Goal: Task Accomplishment & Management: Use online tool/utility

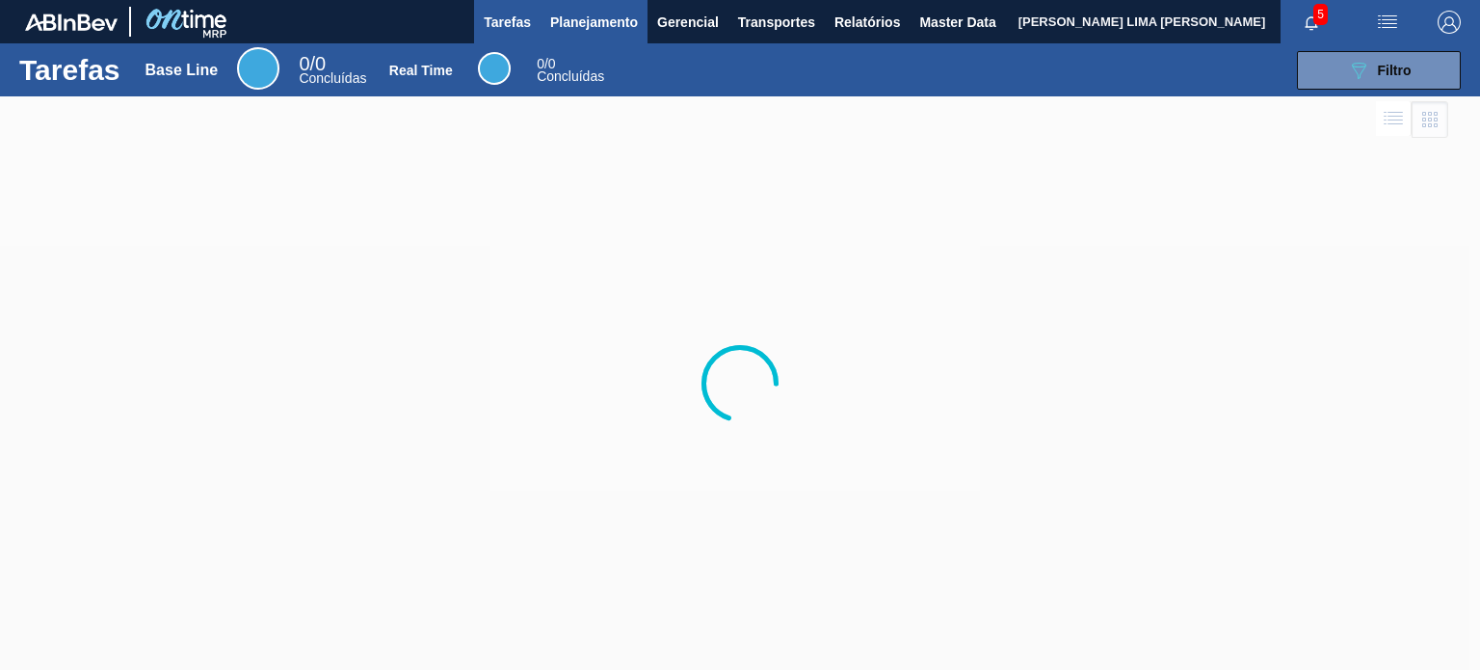
click at [591, 36] on button "Planejamento" at bounding box center [594, 21] width 107 height 43
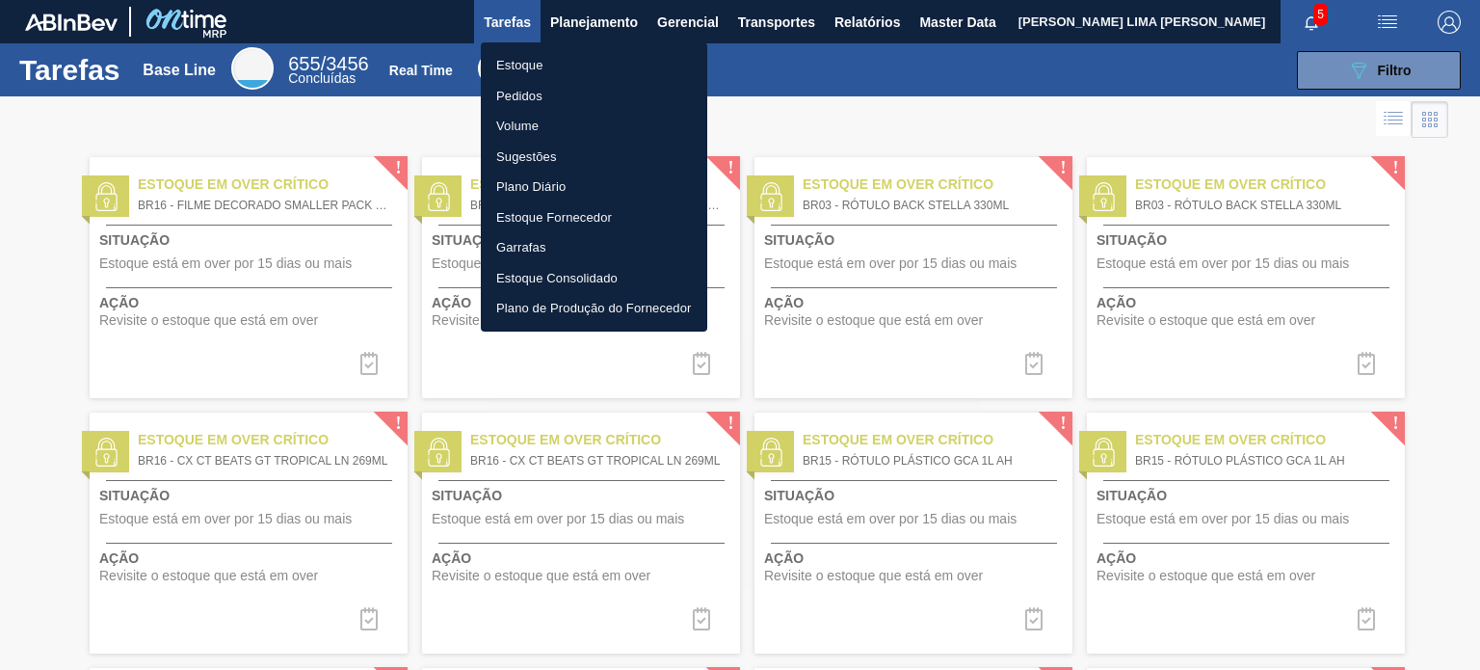
click at [552, 65] on li "Estoque" at bounding box center [594, 65] width 226 height 31
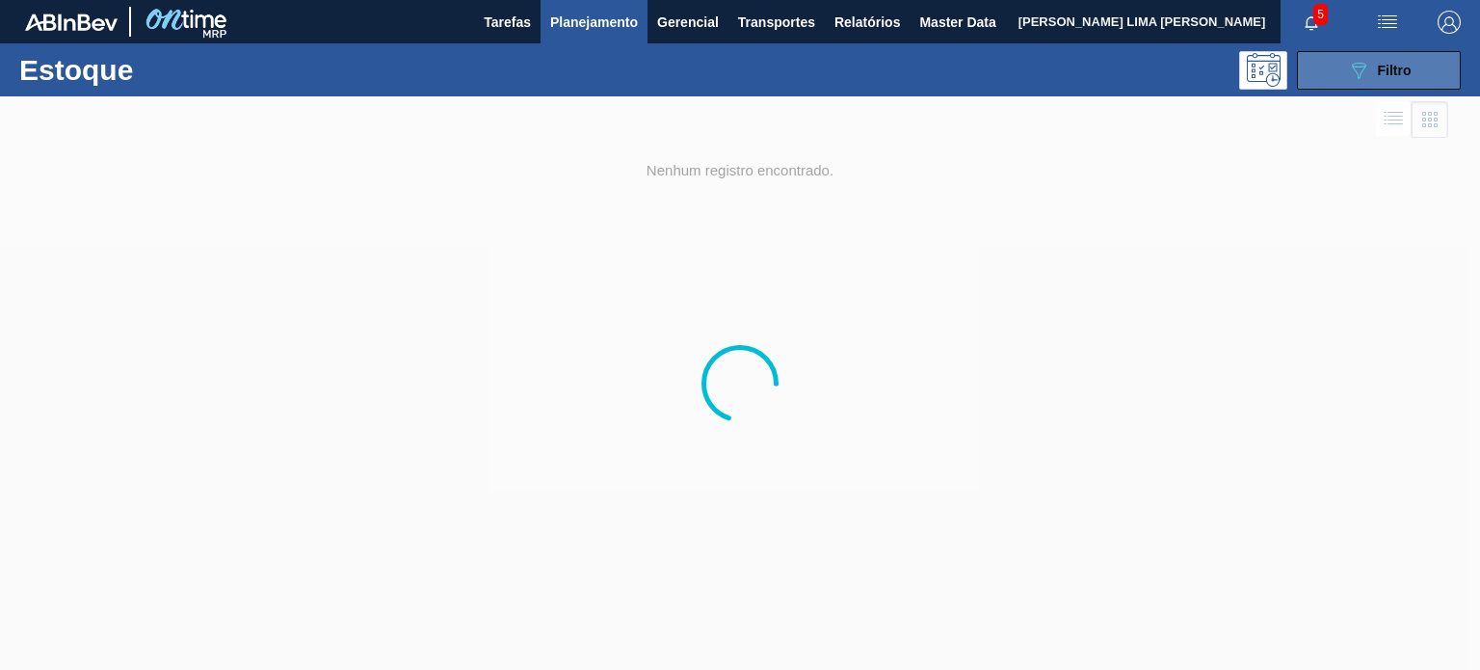
click at [1429, 68] on button "089F7B8B-B2A5-4AFE-B5C0-19BA573D28AC Filtro" at bounding box center [1379, 70] width 164 height 39
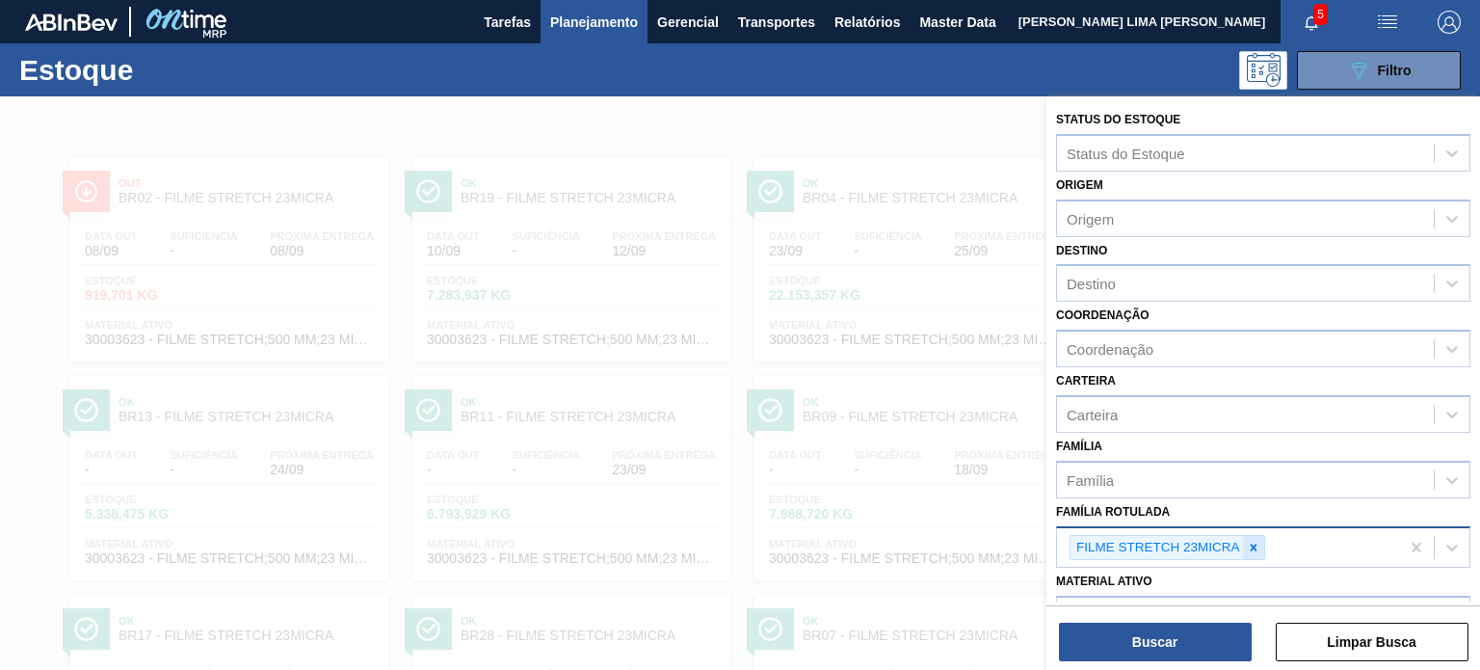
click at [1255, 541] on icon at bounding box center [1253, 547] width 13 height 13
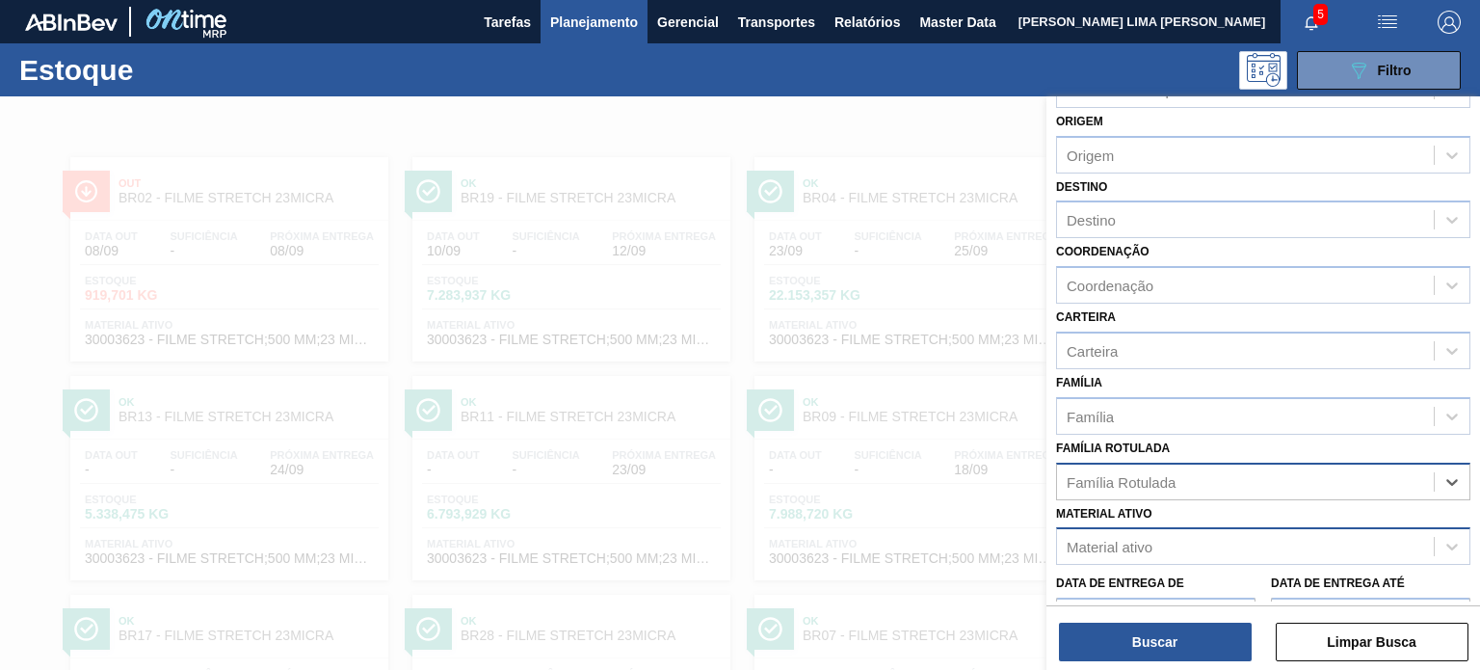
scroll to position [96, 0]
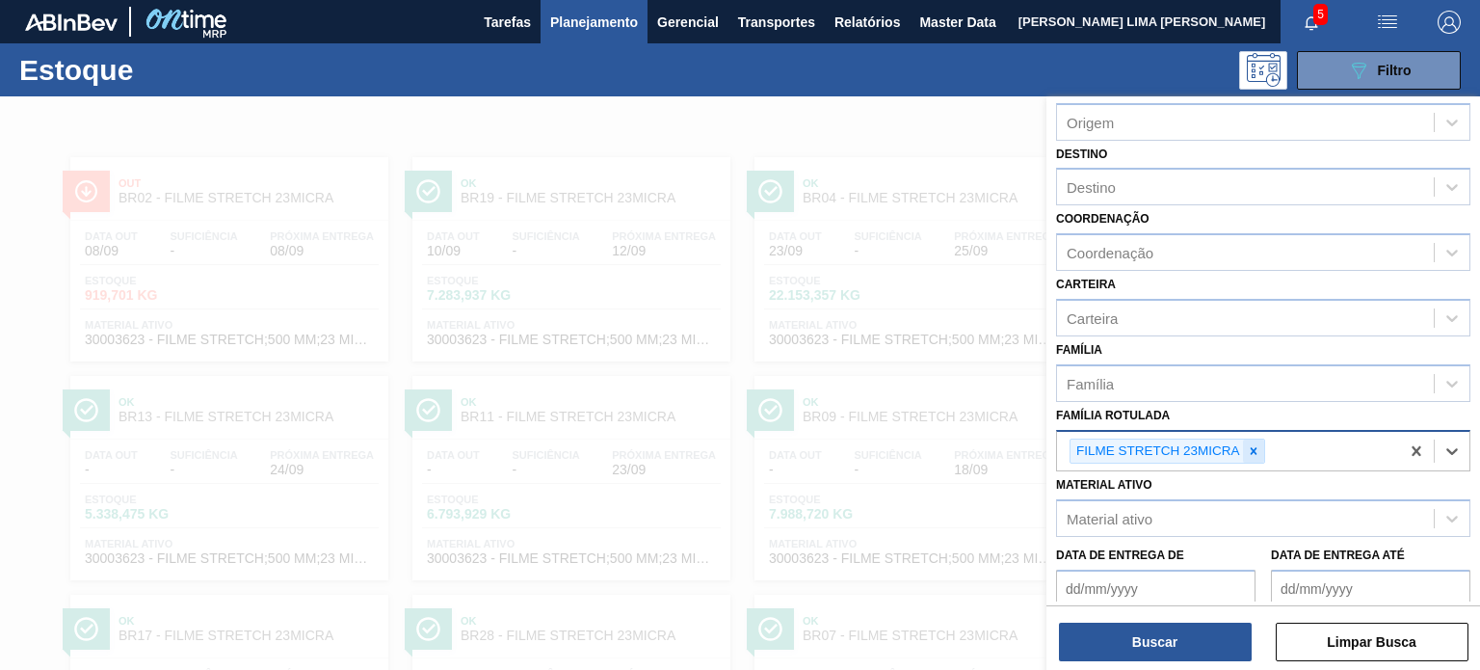
click at [1247, 453] on icon at bounding box center [1253, 450] width 13 height 13
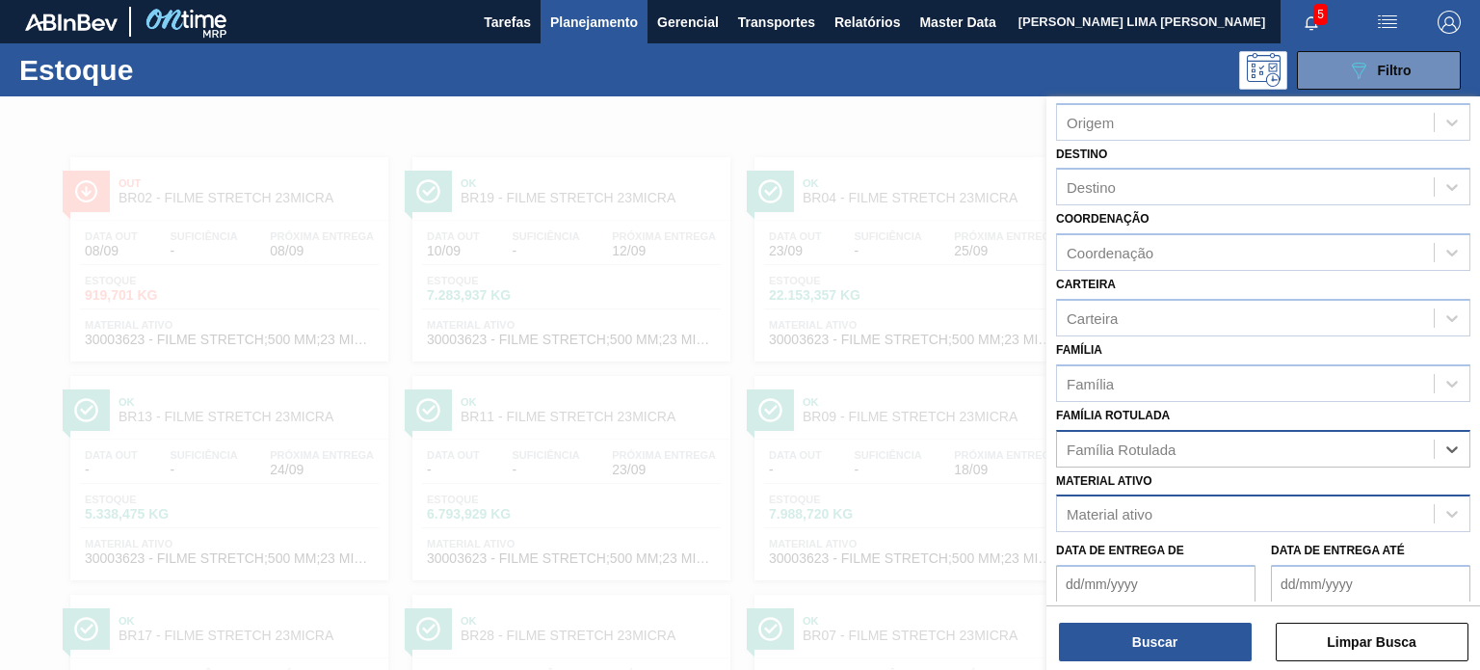
click at [1221, 500] on div "Material ativo" at bounding box center [1245, 514] width 377 height 28
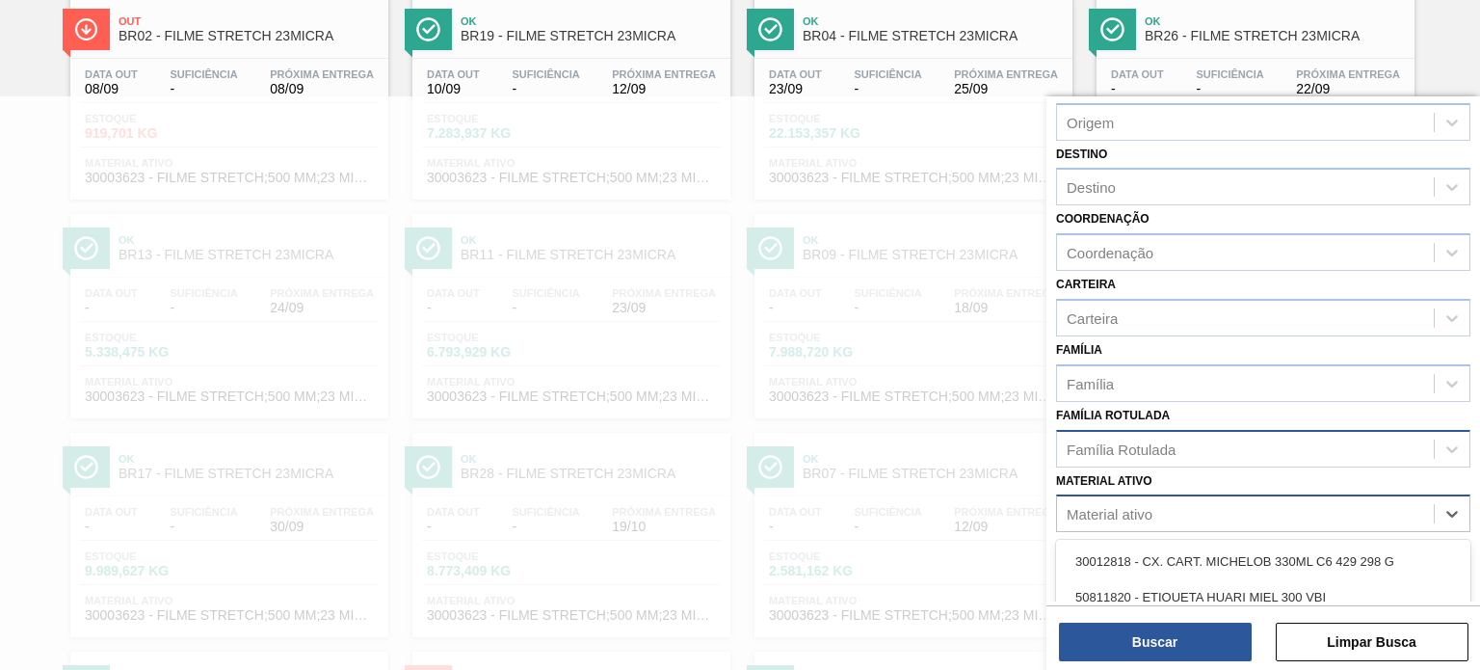
paste ativo "30034308"
type ativo "30034308"
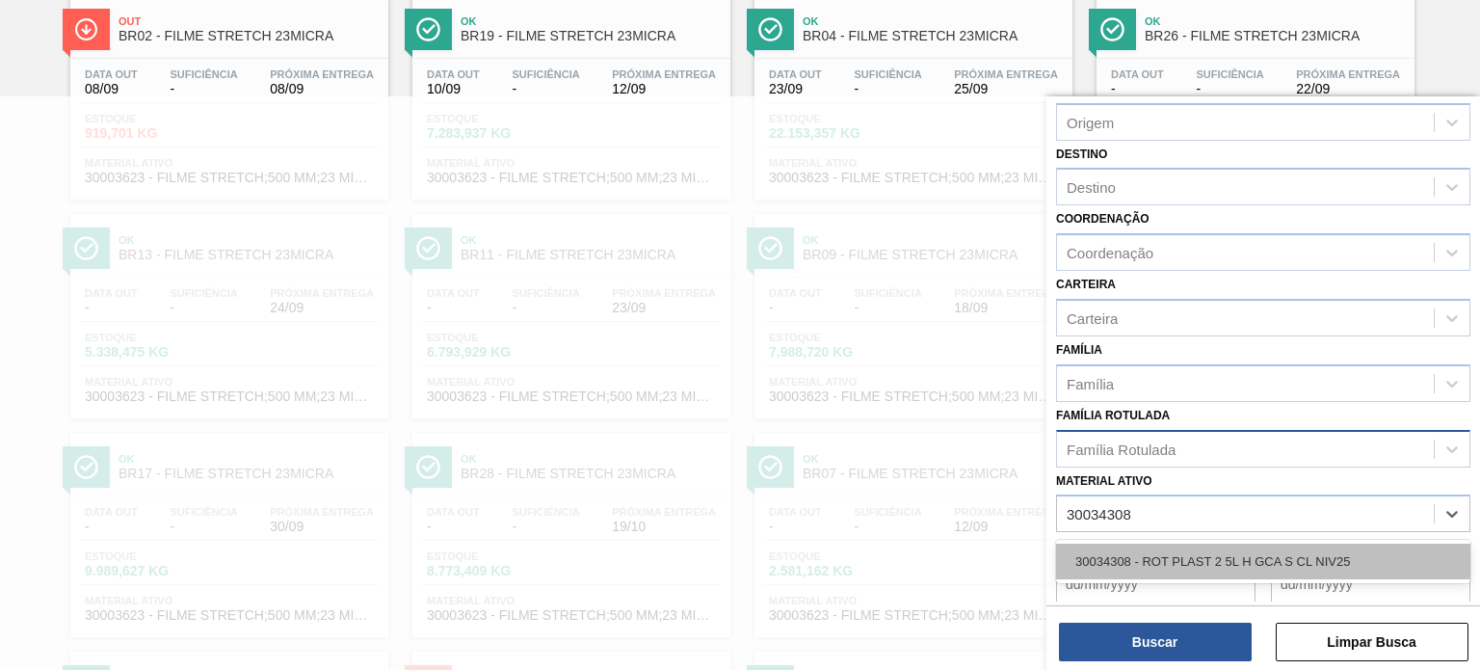
click at [1211, 554] on div "30034308 - ROT PLAST 2 5L H GCA S CL NIV25" at bounding box center [1263, 562] width 414 height 36
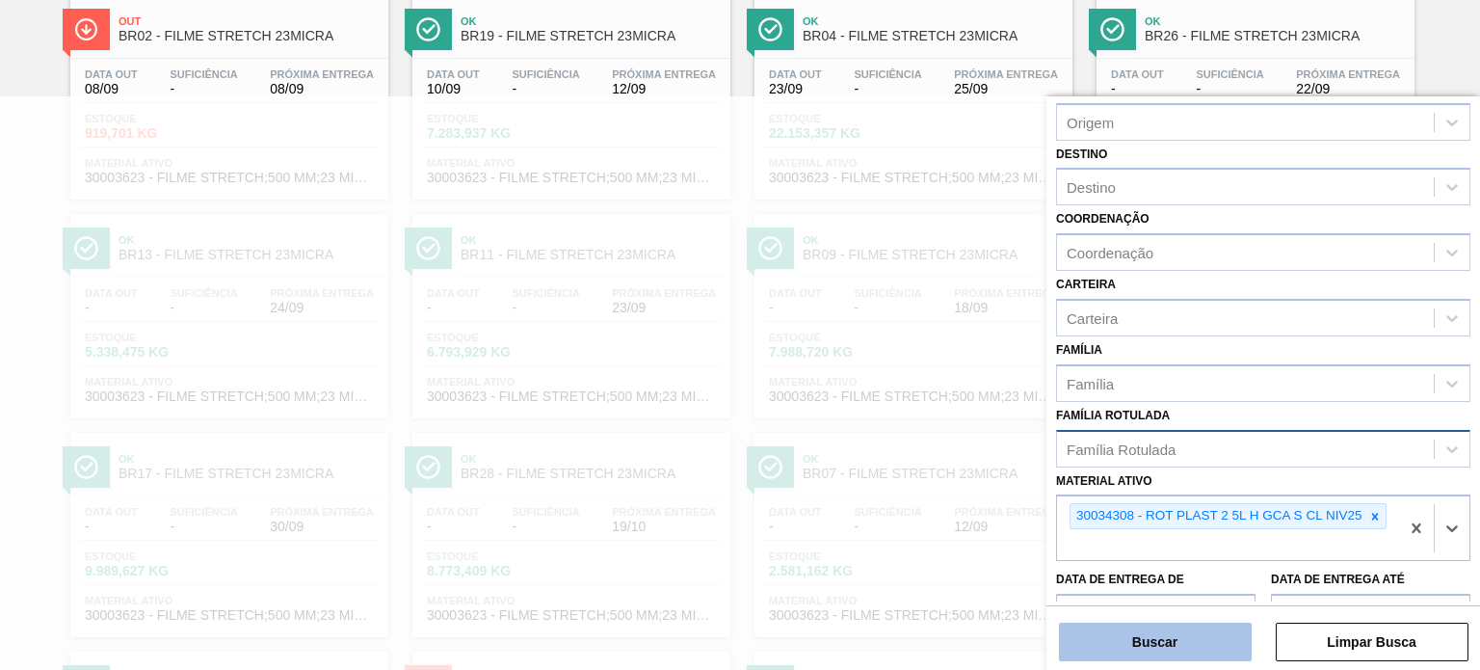
click at [1187, 639] on button "Buscar" at bounding box center [1155, 642] width 193 height 39
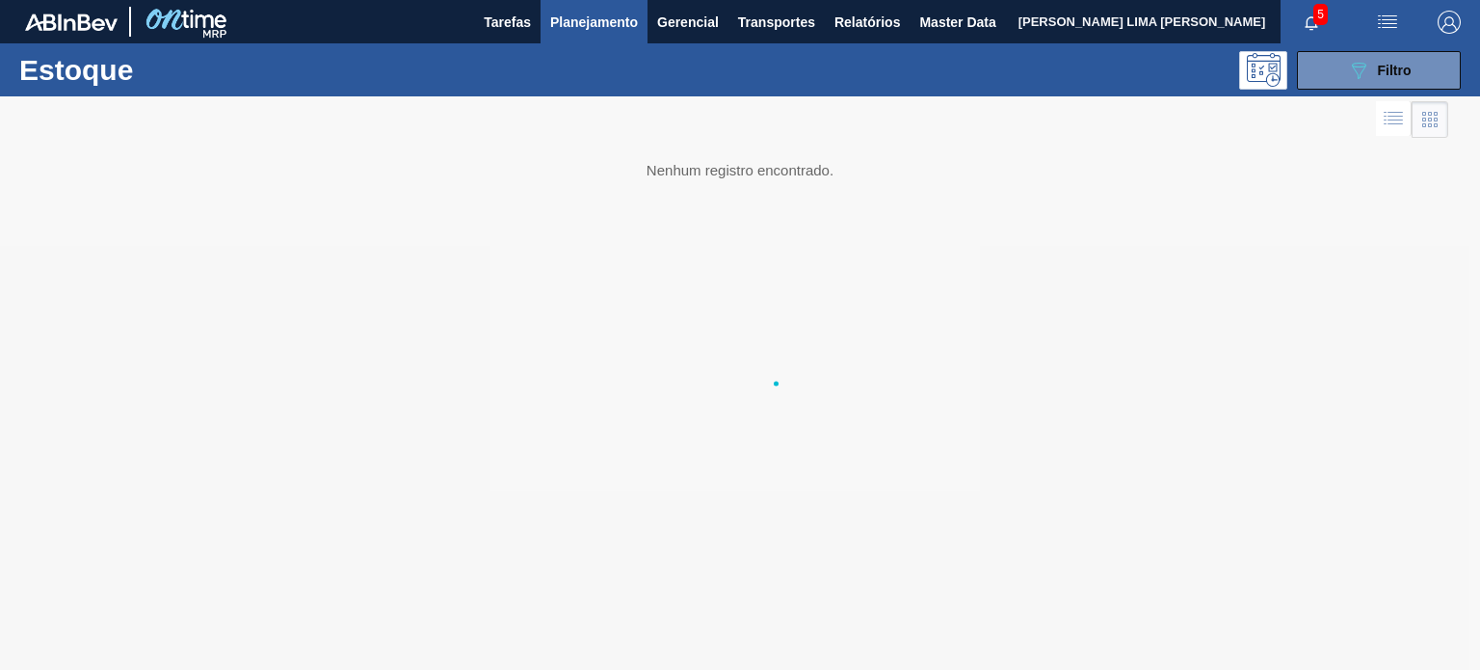
scroll to position [0, 0]
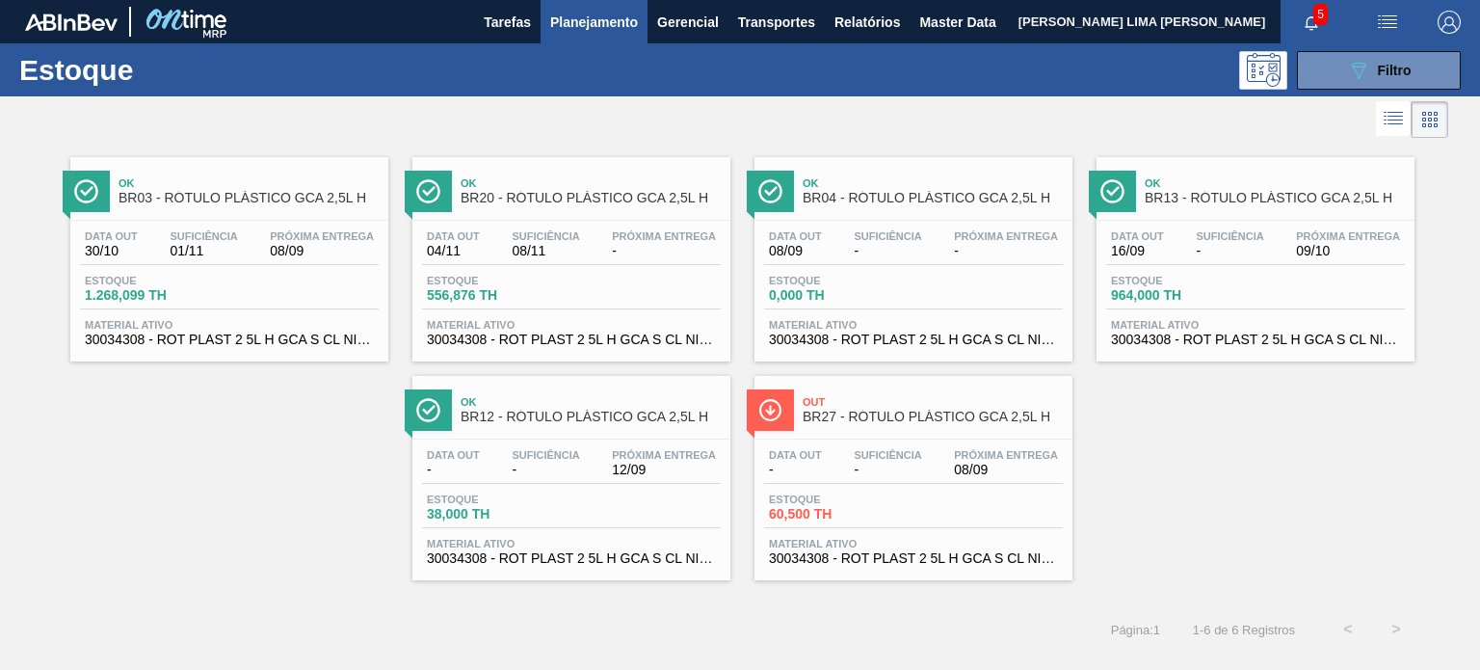
click at [1371, 45] on div "Estoque 089F7B8B-B2A5-4AFE-B5C0-19BA573D28AC Filtro" at bounding box center [740, 69] width 1480 height 53
click at [1372, 53] on button "089F7B8B-B2A5-4AFE-B5C0-19BA573D28AC Filtro" at bounding box center [1379, 70] width 164 height 39
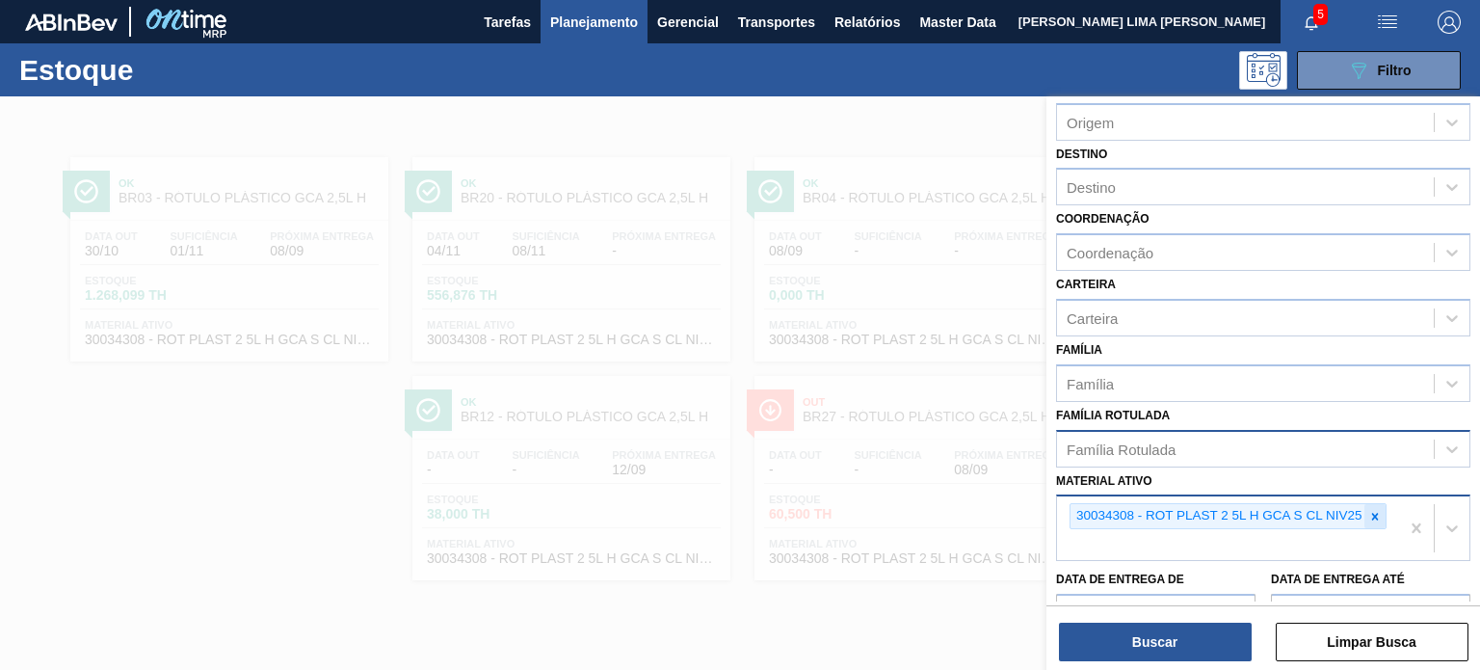
click at [1369, 510] on icon at bounding box center [1375, 516] width 13 height 13
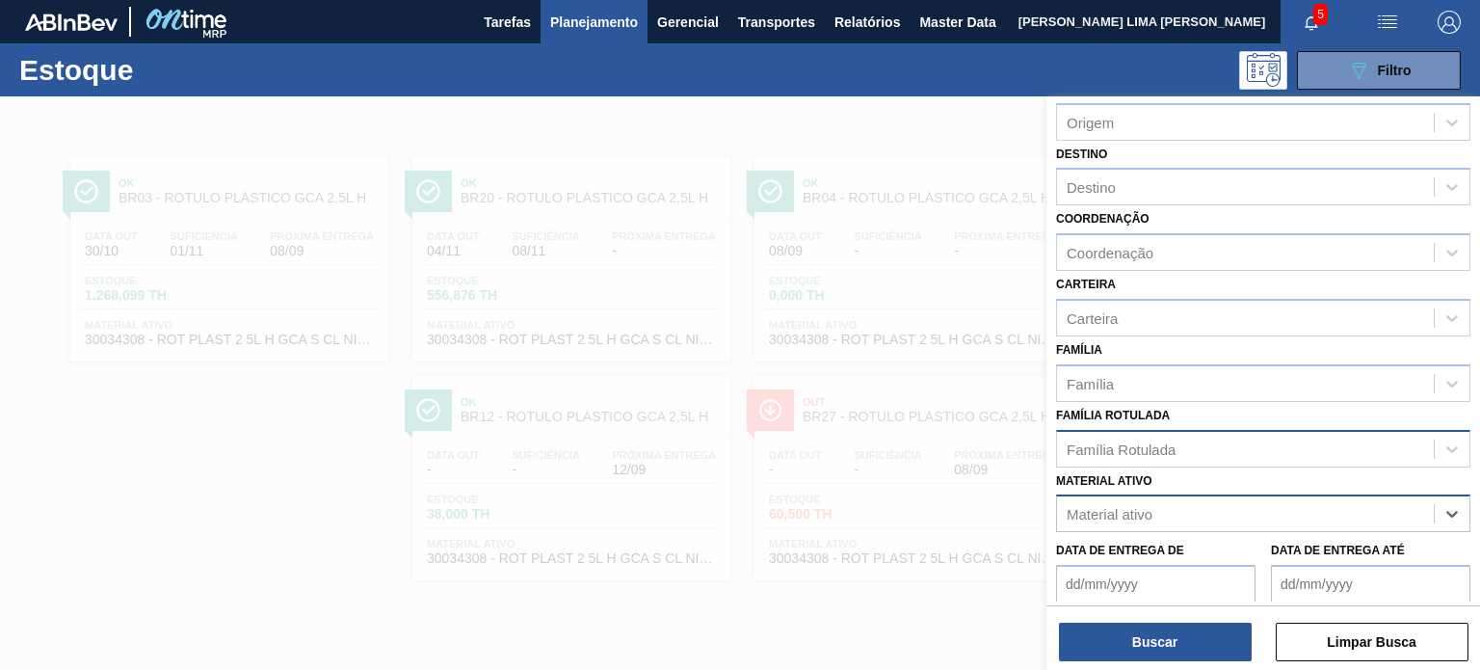
paste ativo "30034310"
type ativo "30034310"
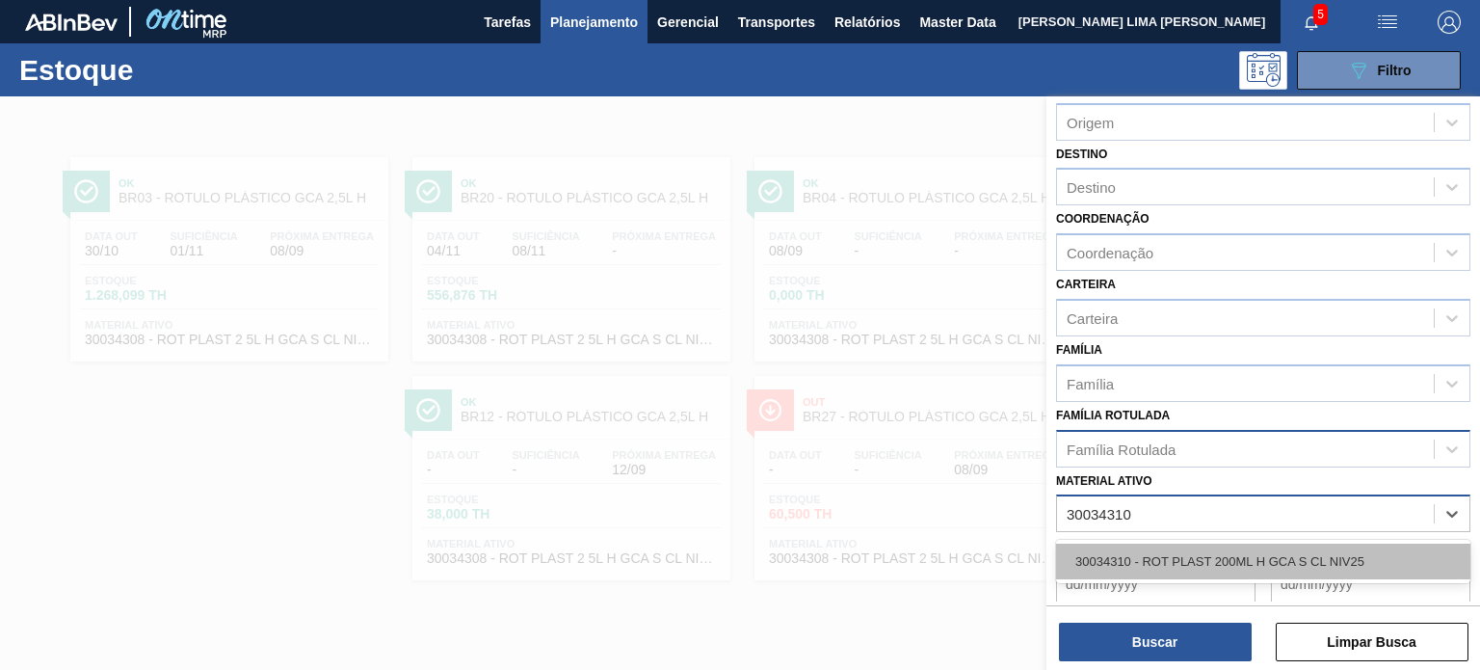
click at [1210, 550] on div "30034310 - ROT PLAST 200ML H GCA S CL NIV25" at bounding box center [1263, 562] width 414 height 36
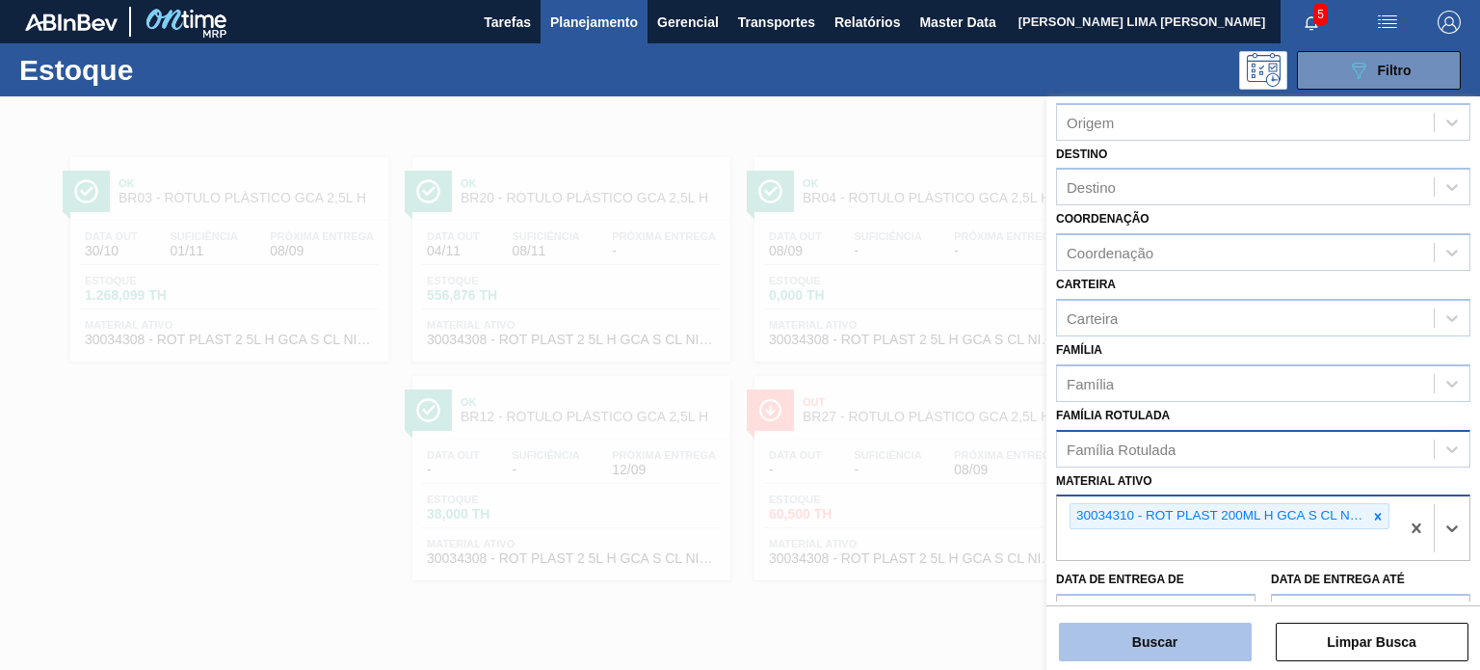
click at [1189, 646] on button "Buscar" at bounding box center [1155, 642] width 193 height 39
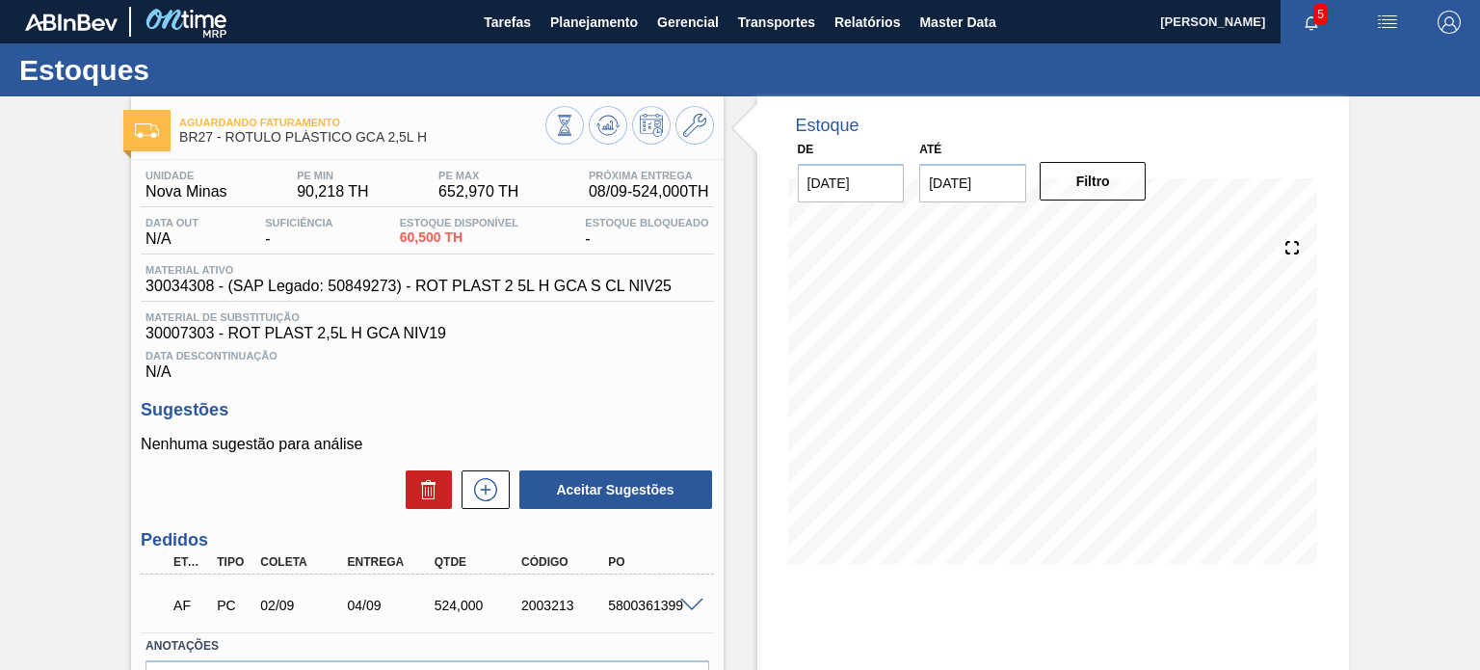
click at [963, 190] on input "22/09/2025" at bounding box center [972, 183] width 107 height 39
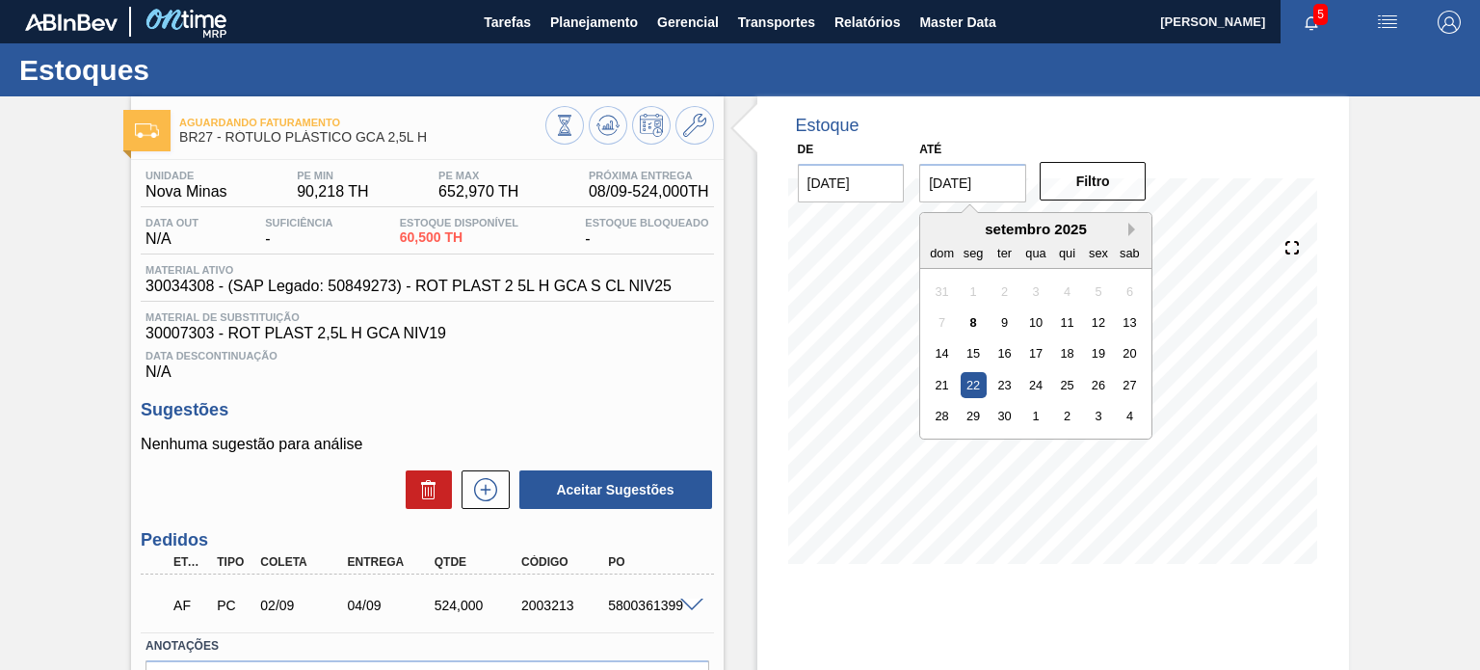
click at [1130, 229] on button "Next Month" at bounding box center [1135, 229] width 13 height 13
click at [1133, 240] on div "sab" at bounding box center [1130, 252] width 26 height 26
click at [1131, 236] on div "dezembro 2025" at bounding box center [1035, 229] width 231 height 16
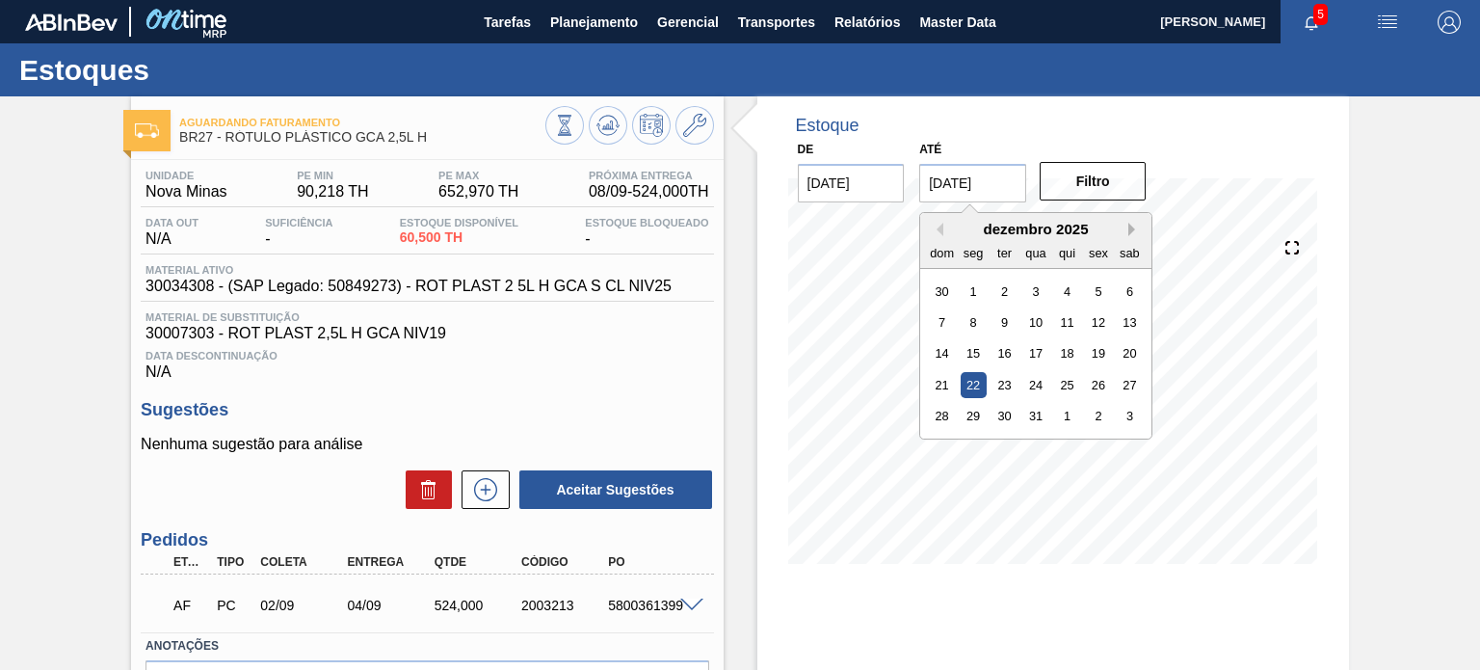
click at [1129, 231] on button "Next Month" at bounding box center [1135, 229] width 13 height 13
click at [1132, 422] on div "31" at bounding box center [1130, 416] width 26 height 26
type input "[DATE]"
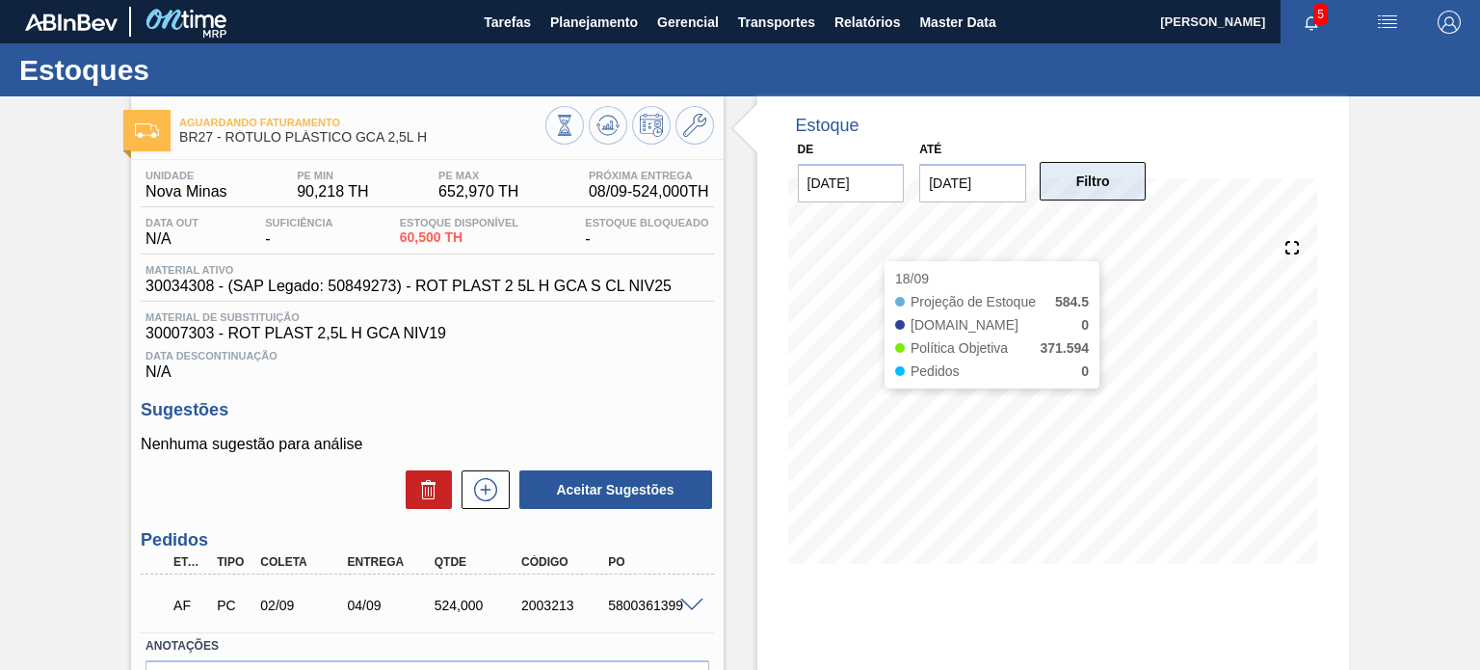
click at [1129, 199] on button "Filtro" at bounding box center [1093, 181] width 107 height 39
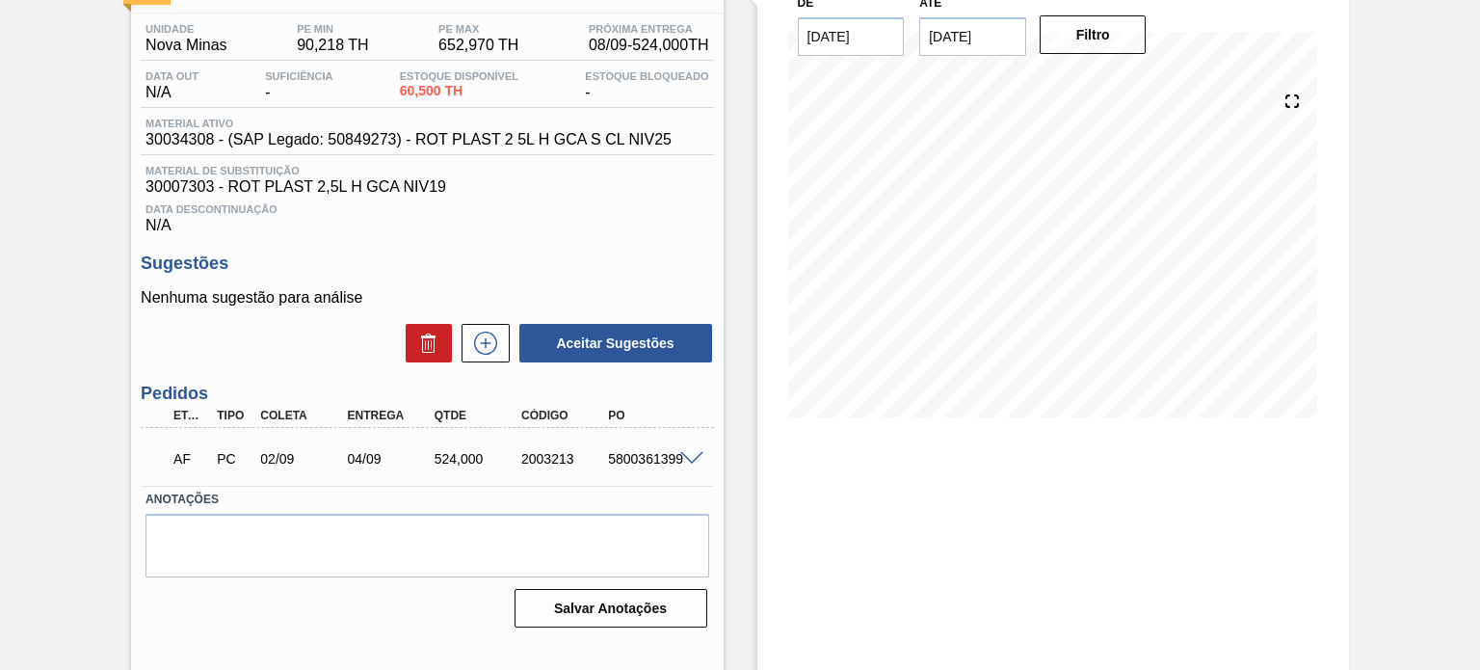
scroll to position [158, 0]
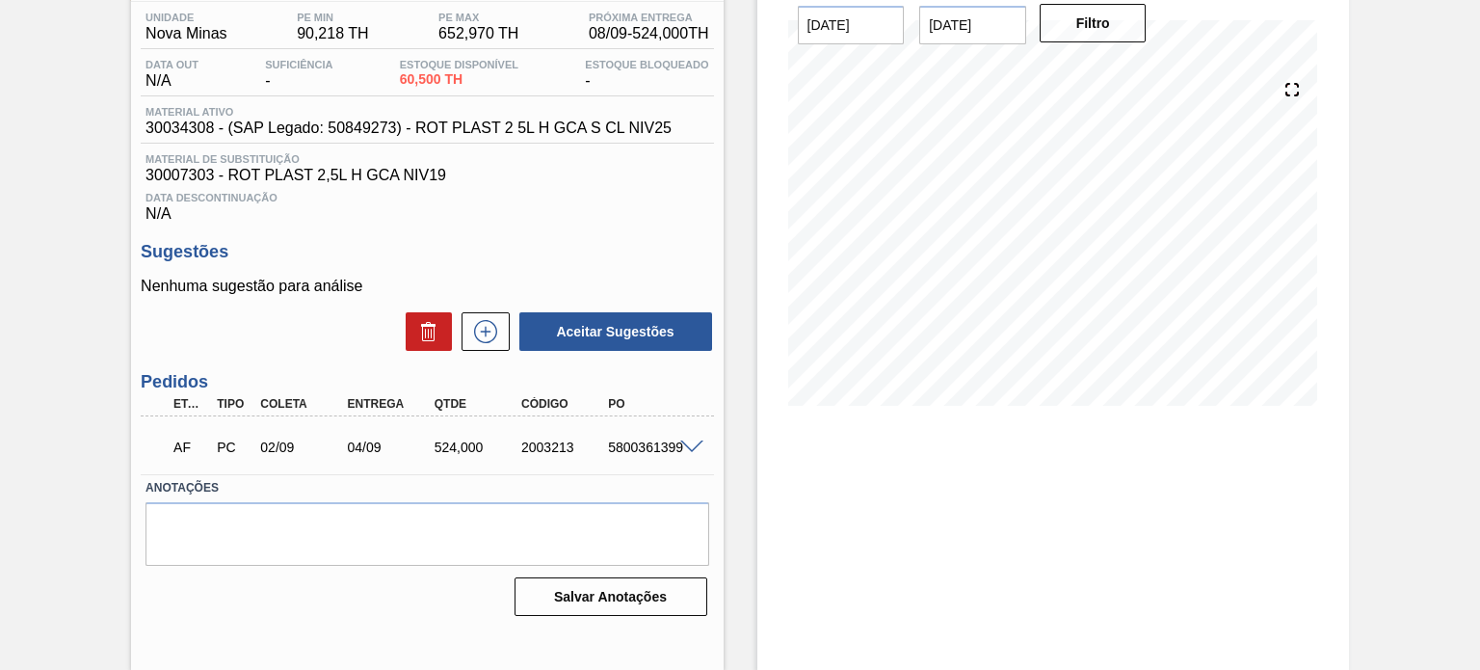
click at [681, 452] on span at bounding box center [691, 447] width 23 height 14
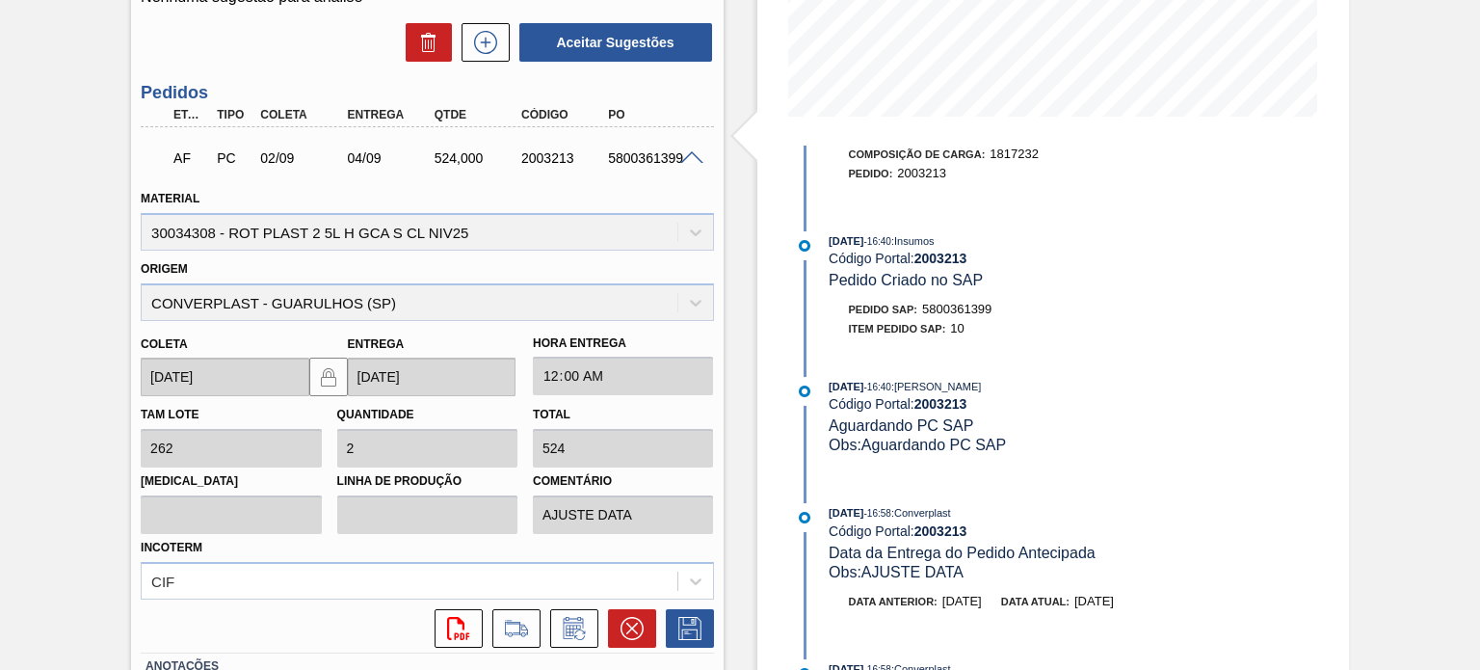
scroll to position [0, 0]
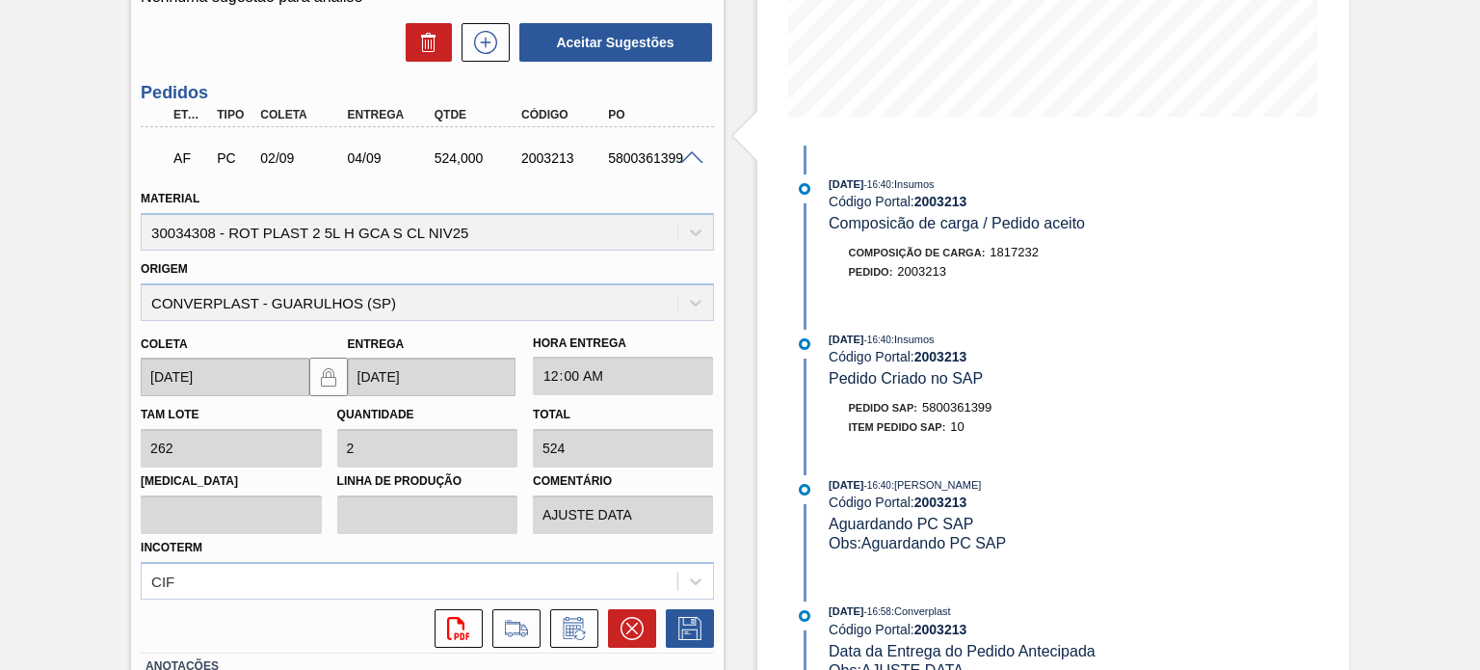
drag, startPoint x: 877, startPoint y: 490, endPoint x: 844, endPoint y: 485, distance: 33.1
click at [852, 489] on span "02/09/2025" at bounding box center [846, 485] width 35 height 12
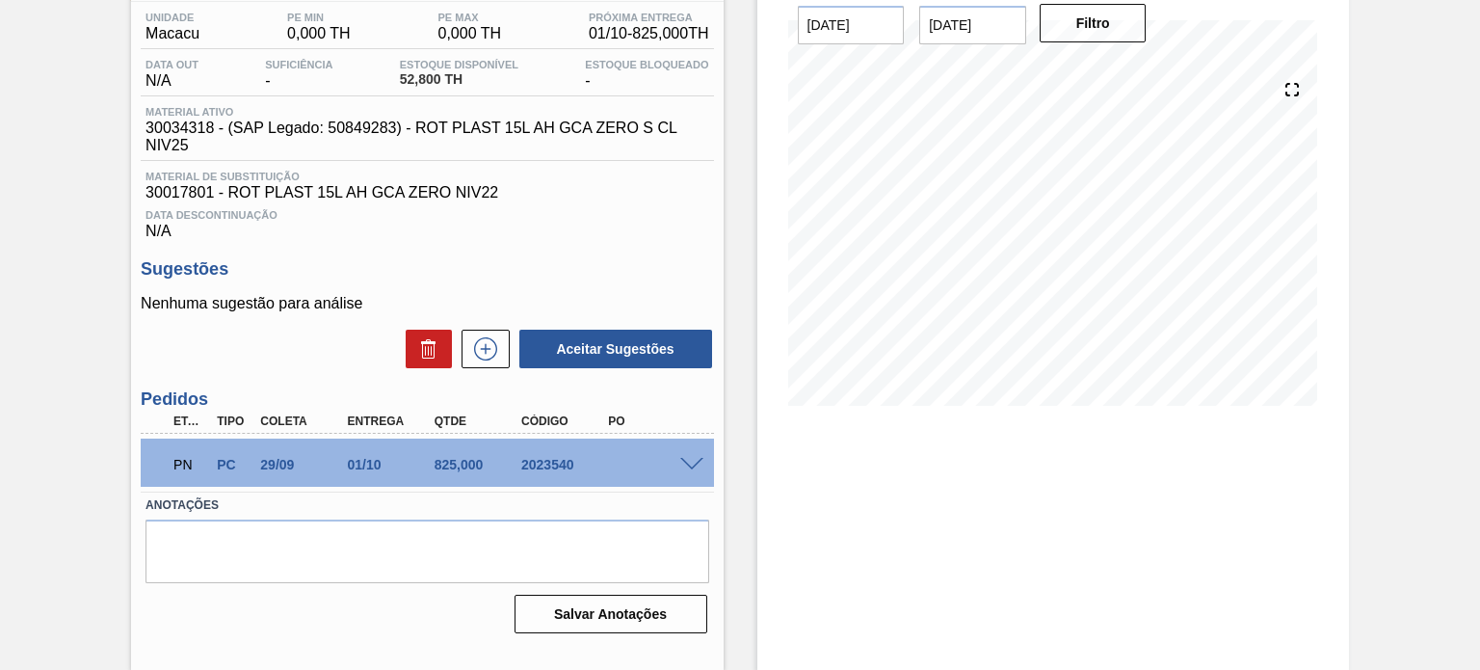
scroll to position [158, 0]
click at [682, 458] on span at bounding box center [691, 465] width 23 height 14
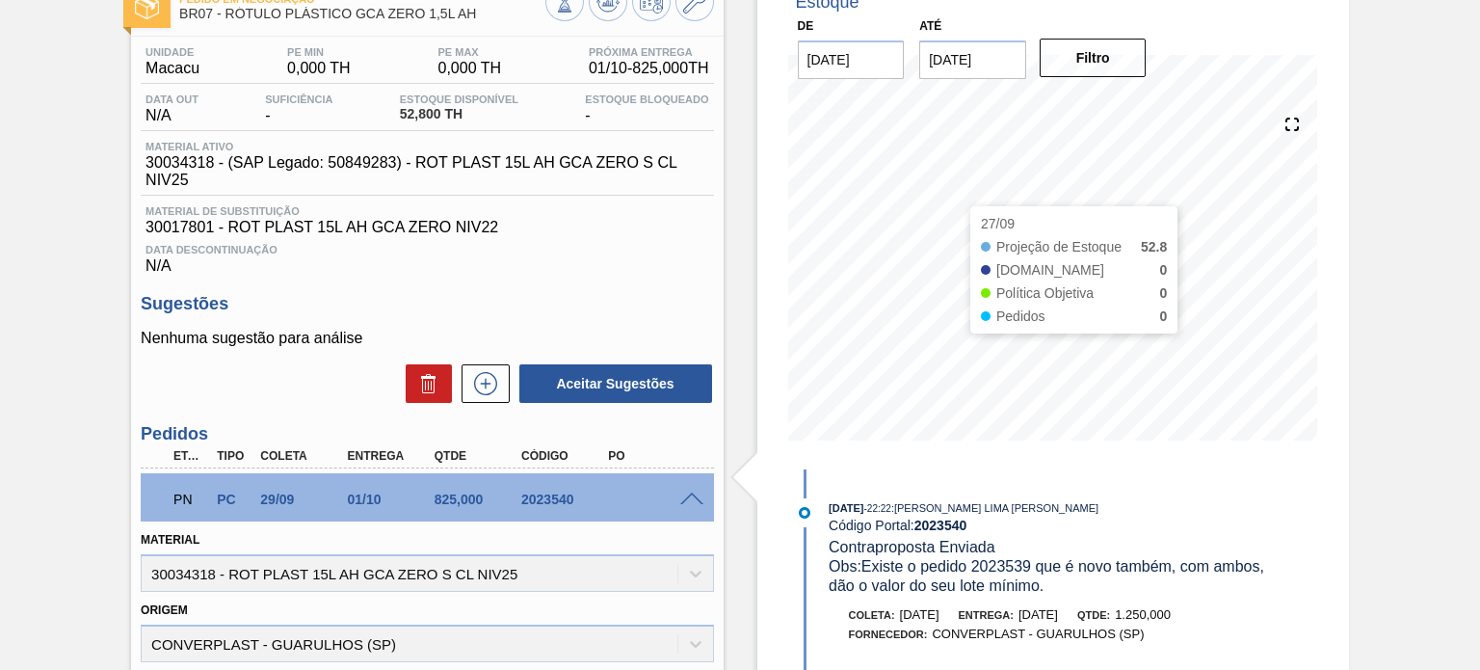
scroll to position [122, 0]
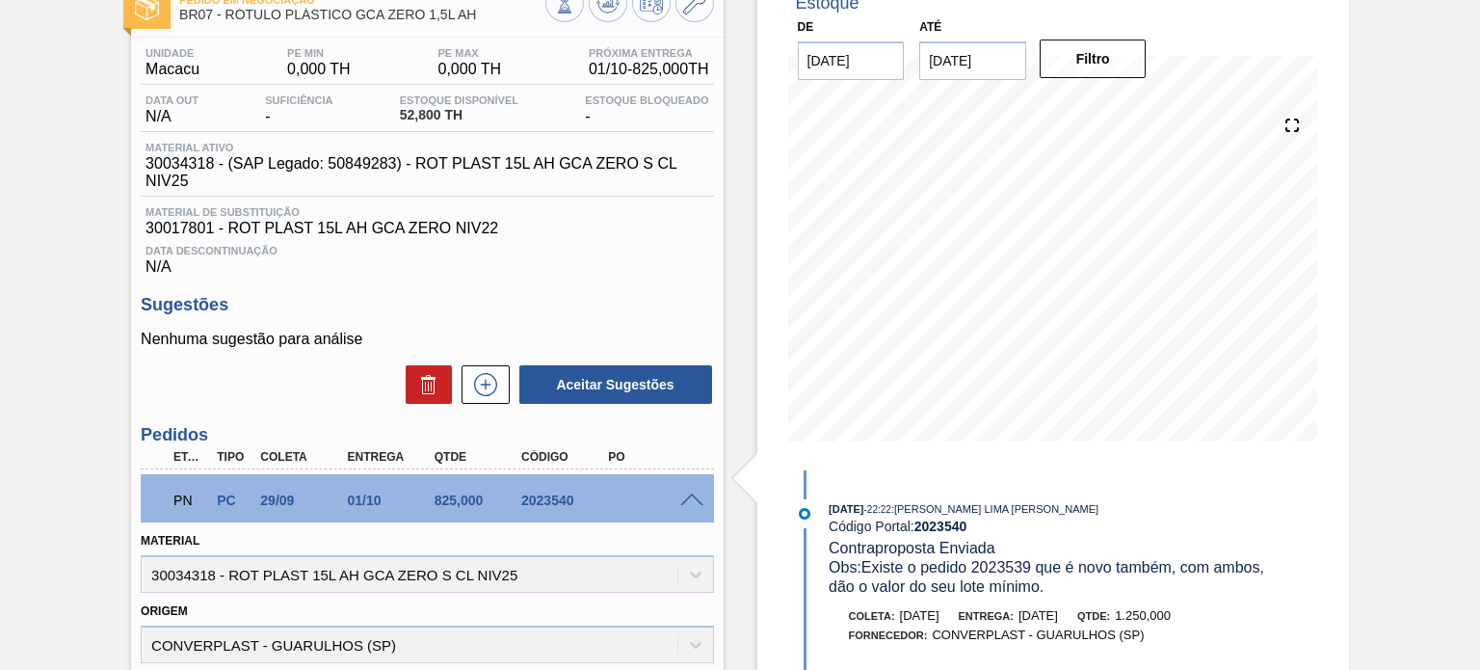
click at [698, 494] on span at bounding box center [691, 500] width 23 height 14
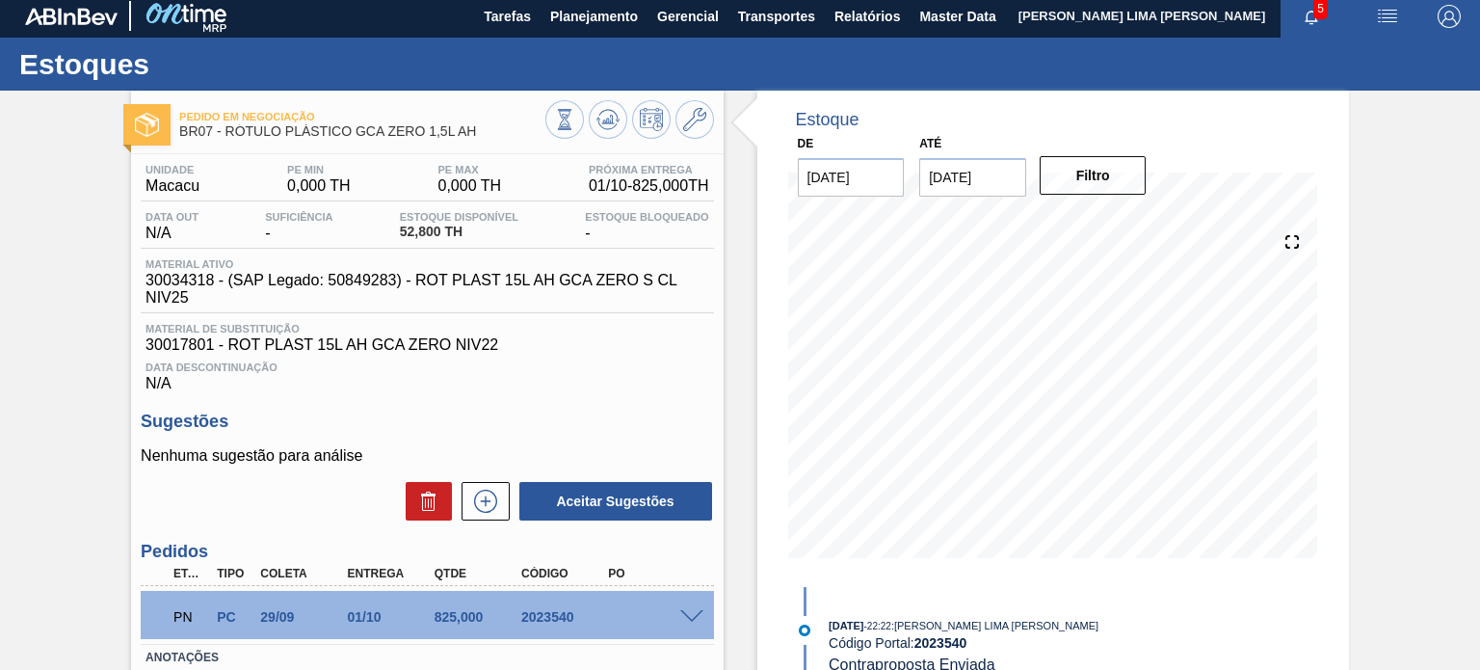
scroll to position [0, 0]
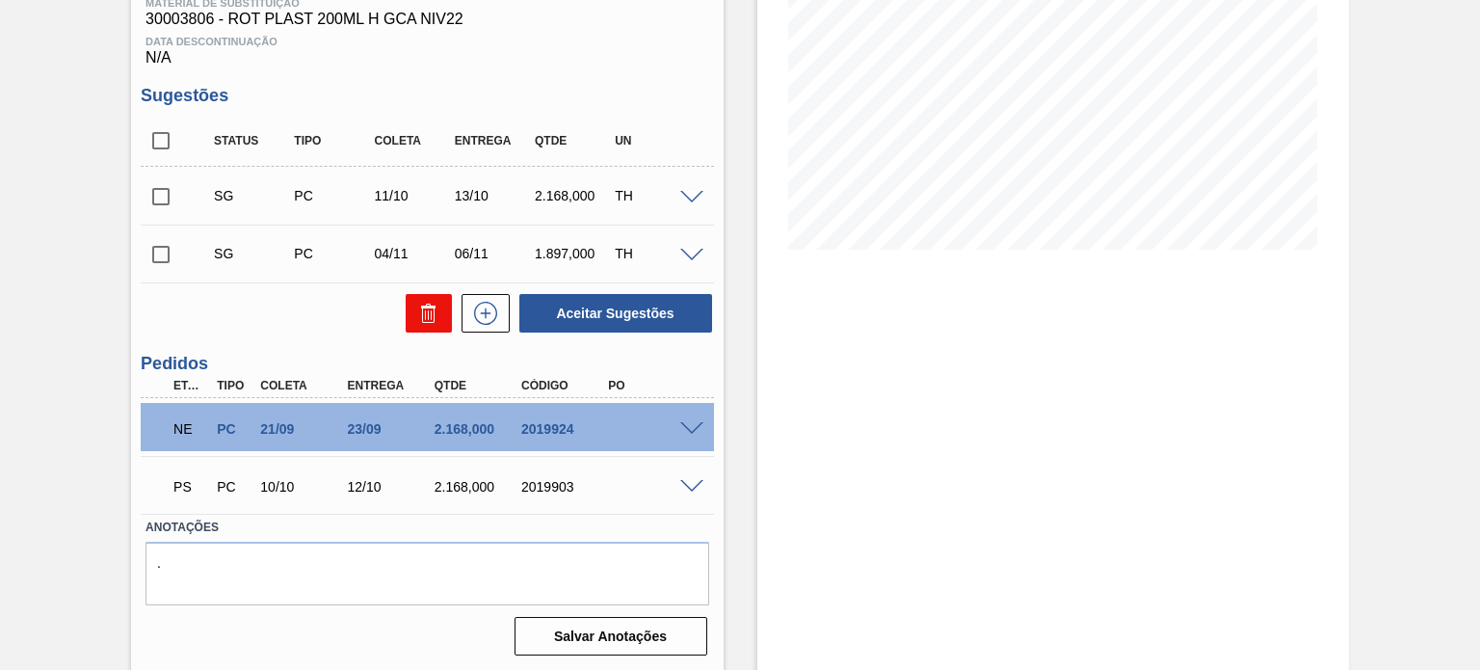
scroll to position [316, 0]
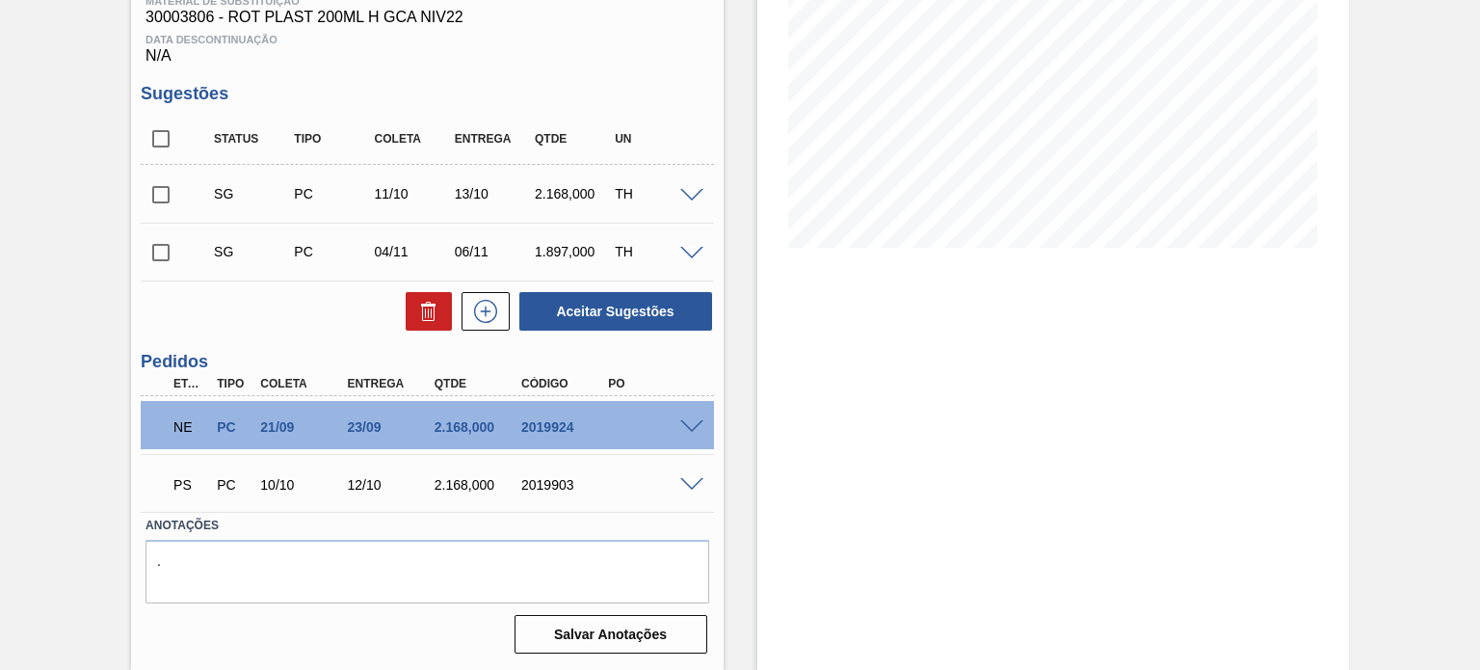
click at [694, 429] on span at bounding box center [691, 427] width 23 height 14
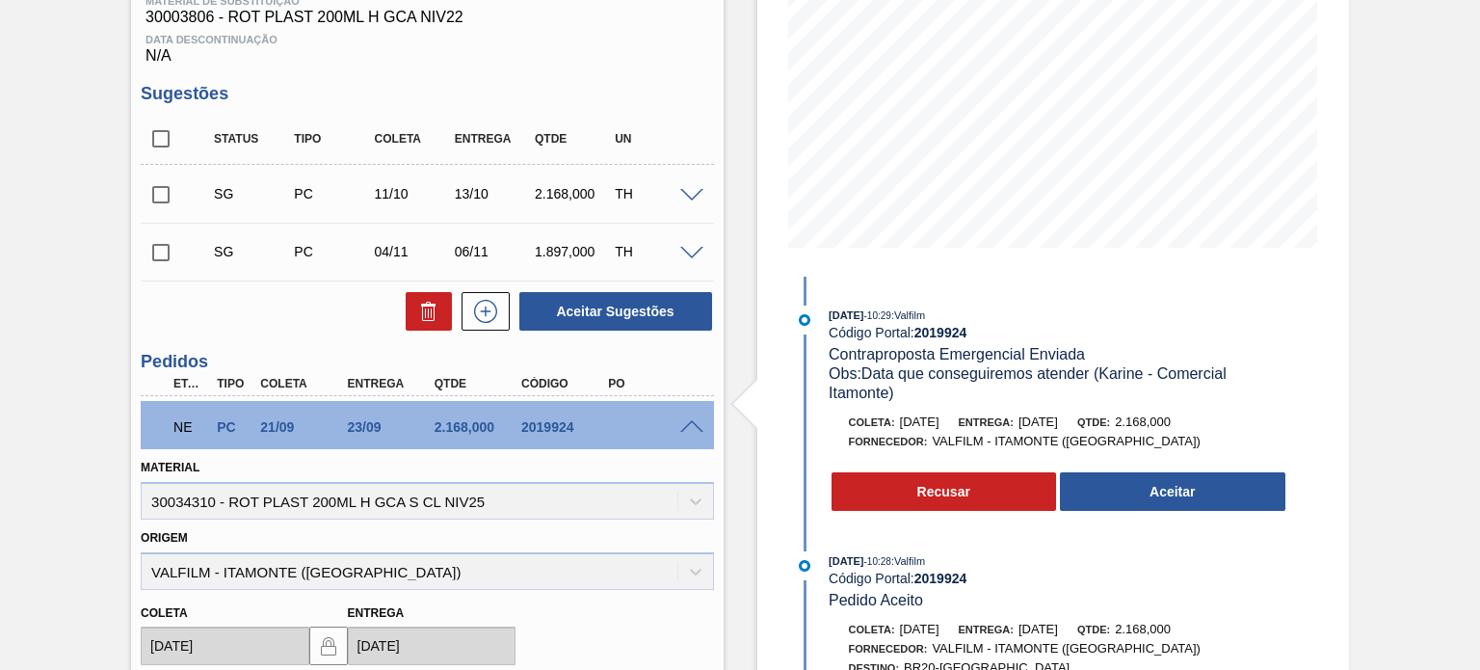
scroll to position [220, 0]
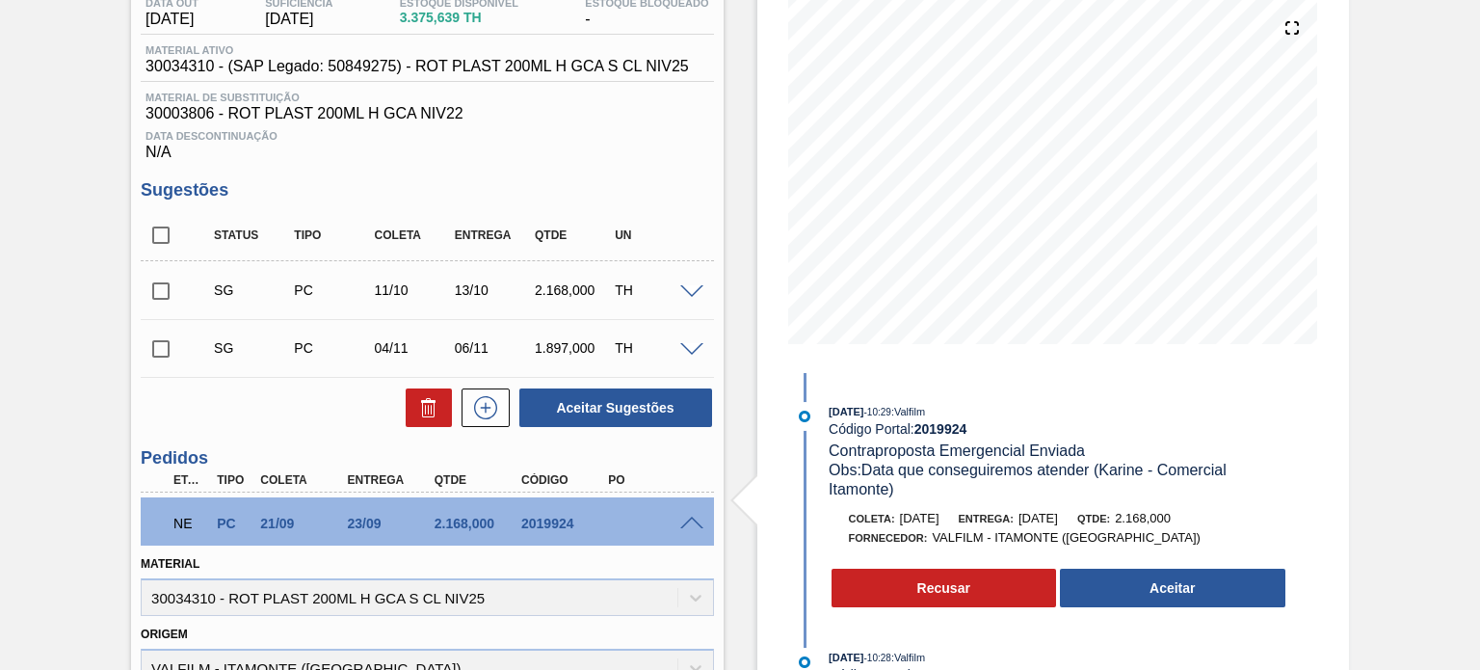
click at [693, 525] on span at bounding box center [691, 524] width 23 height 14
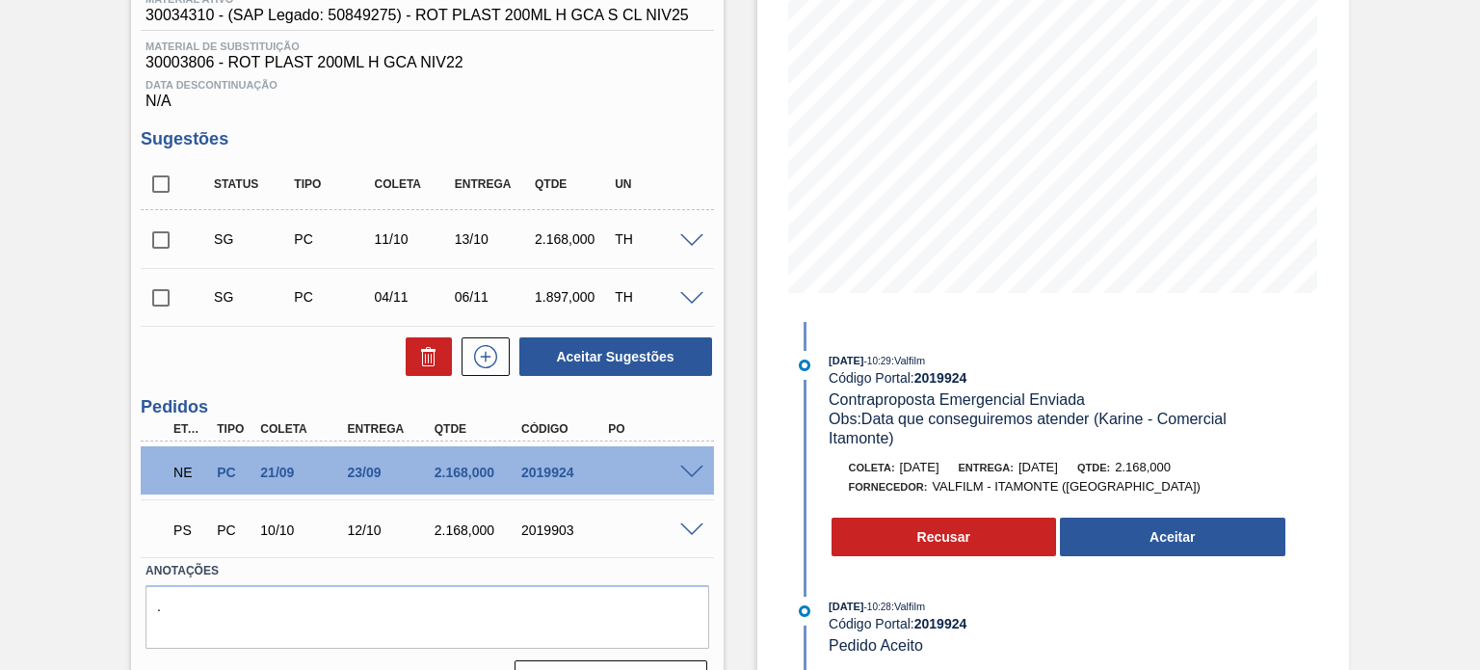
scroll to position [316, 0]
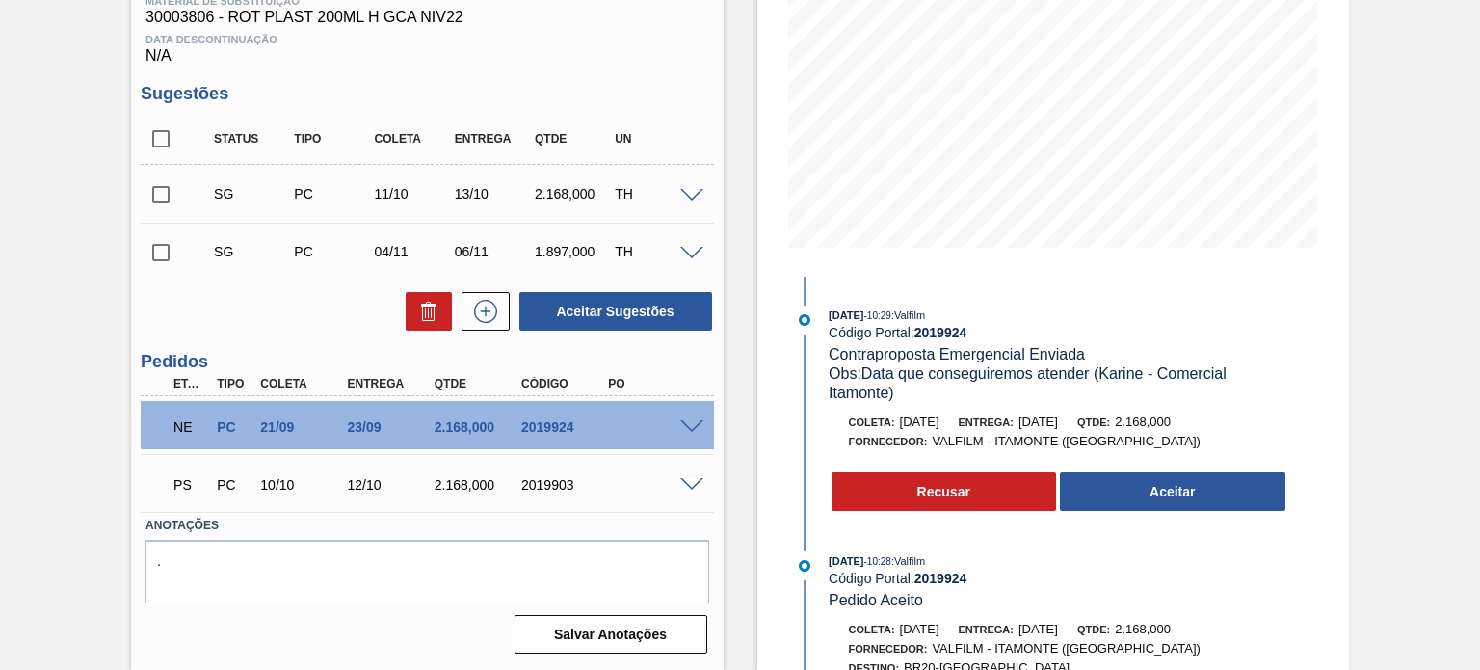
click at [692, 488] on span at bounding box center [691, 485] width 23 height 14
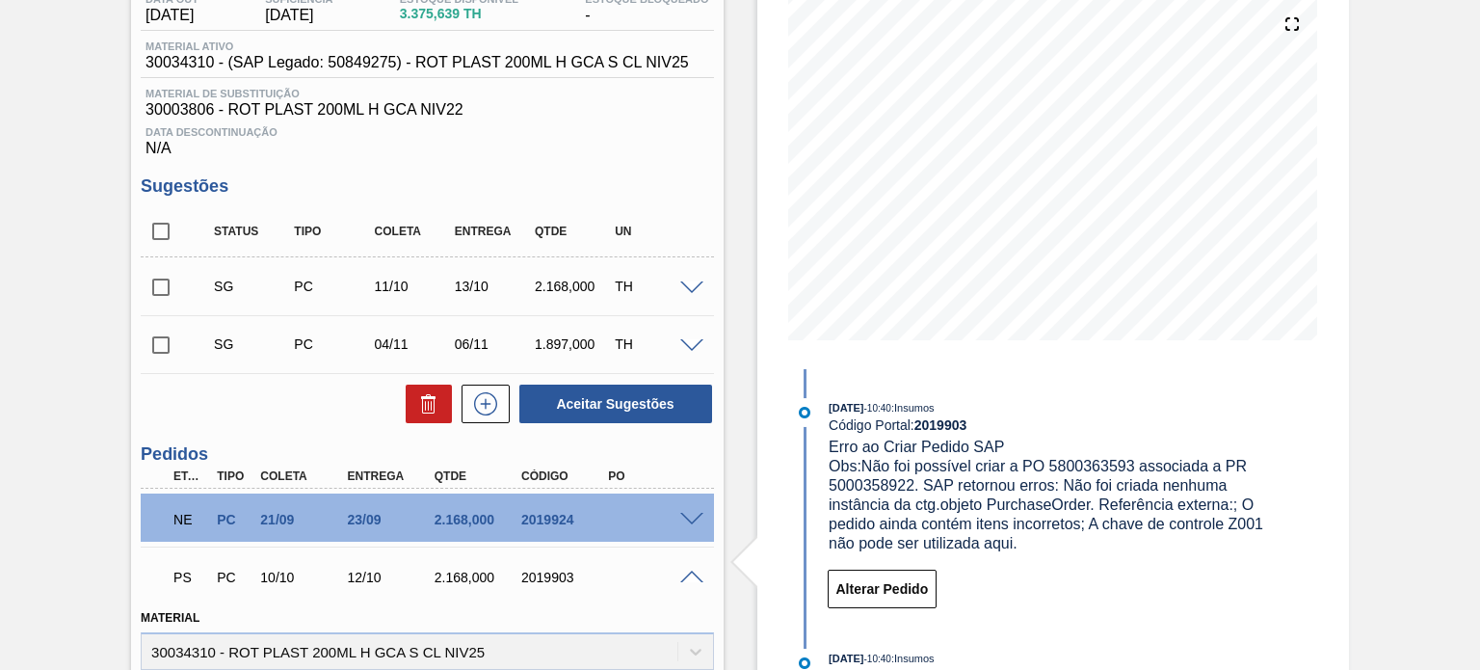
scroll to position [123, 0]
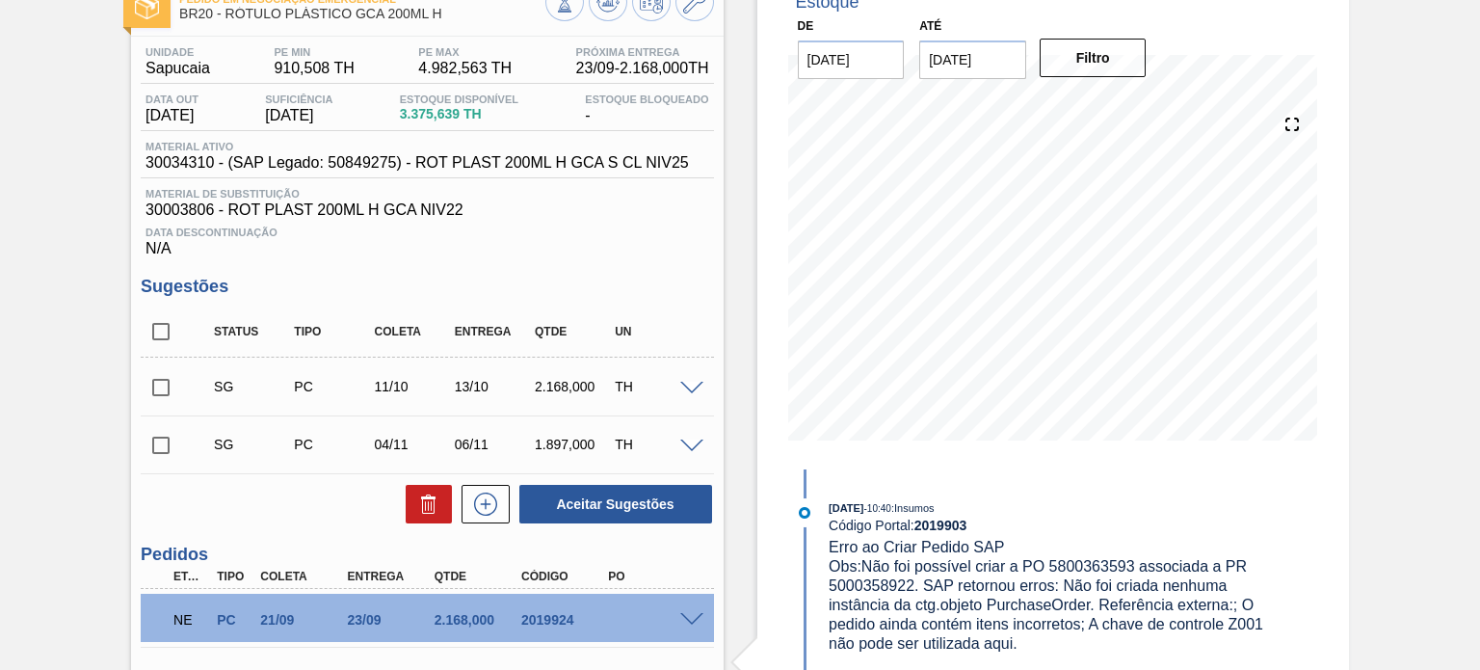
click at [189, 217] on span "30003806 - ROT PLAST 200ML H GCA NIV22" at bounding box center [427, 209] width 563 height 17
copy span "30003806"
click at [198, 163] on span "30034310 - (SAP Legado: 50849275) - ROT PLAST 200ML H GCA S CL NIV25" at bounding box center [418, 162] width 544 height 17
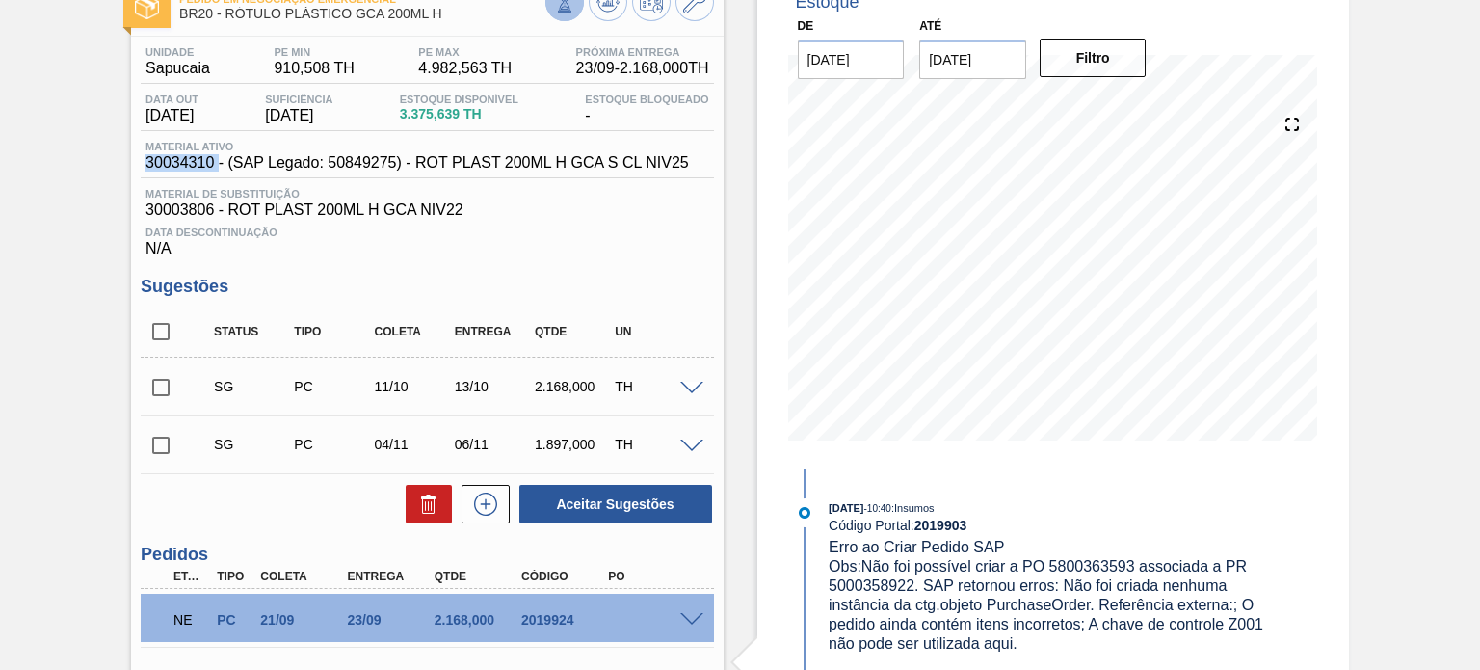
copy span "30034310"
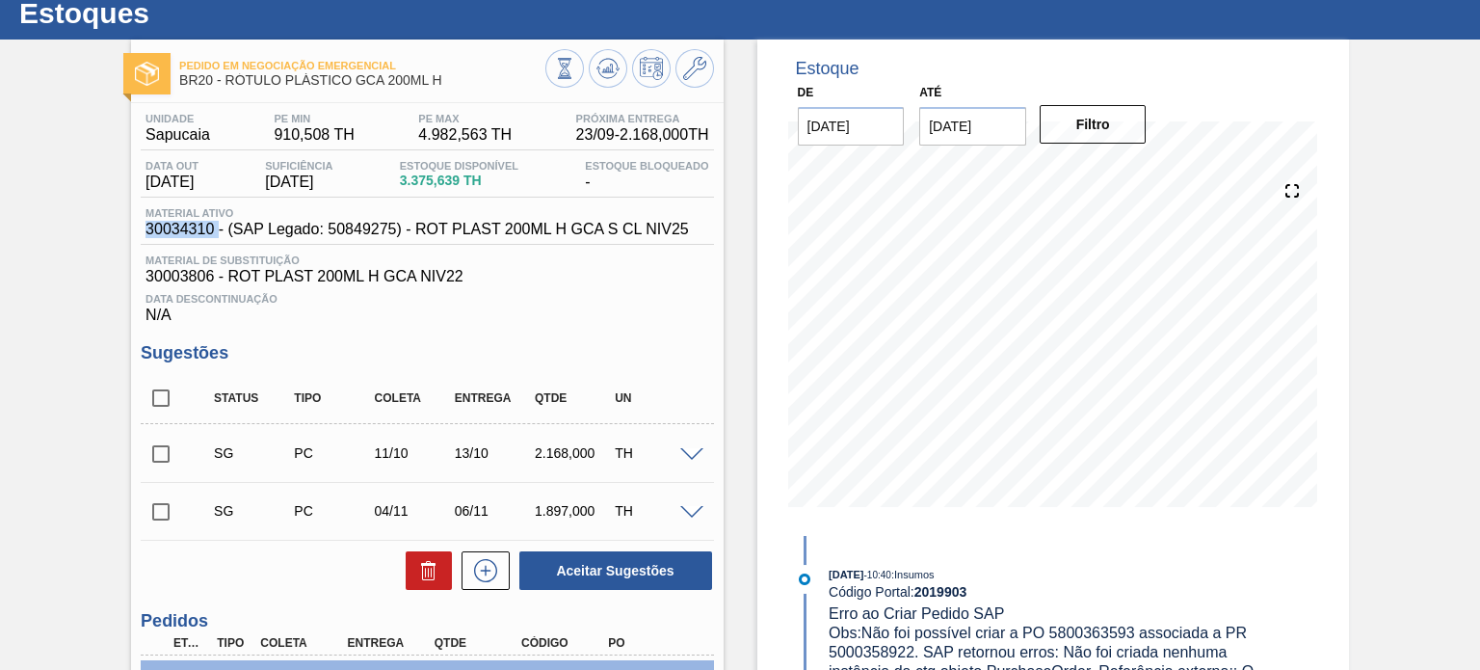
scroll to position [0, 0]
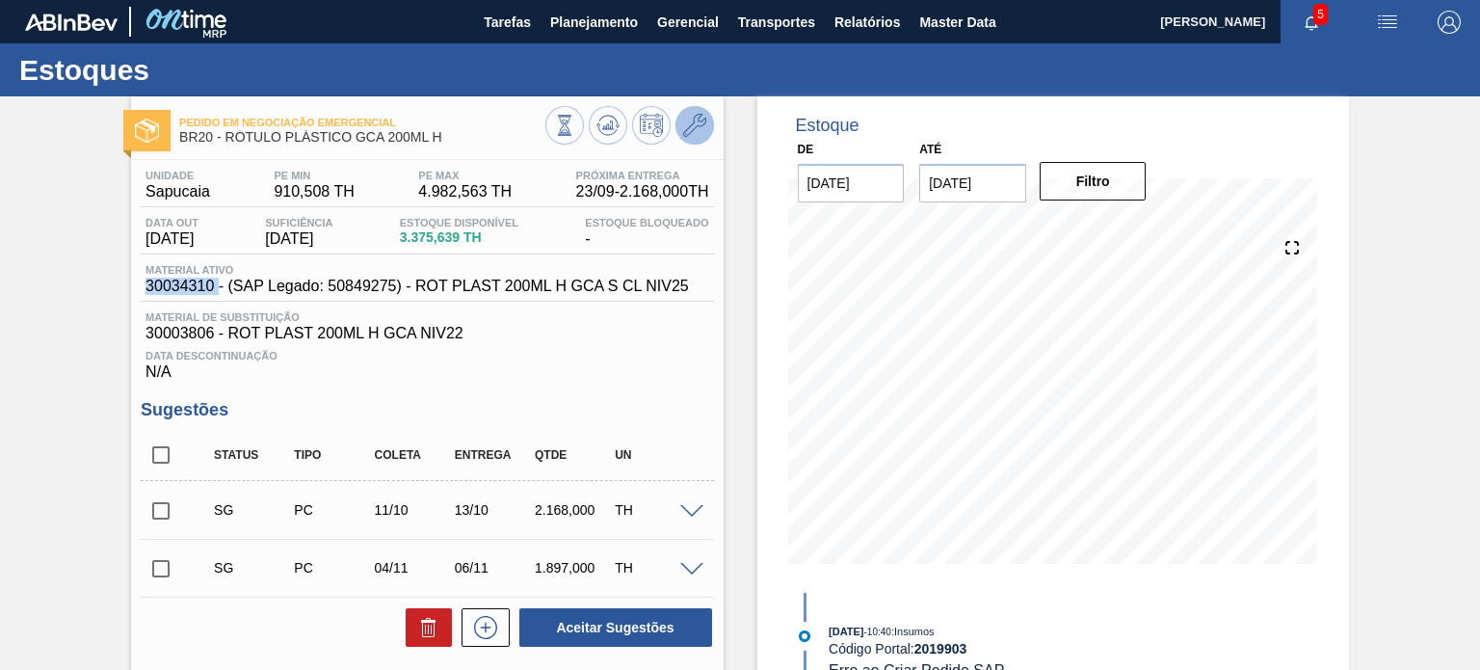
click at [705, 128] on icon at bounding box center [694, 125] width 23 height 23
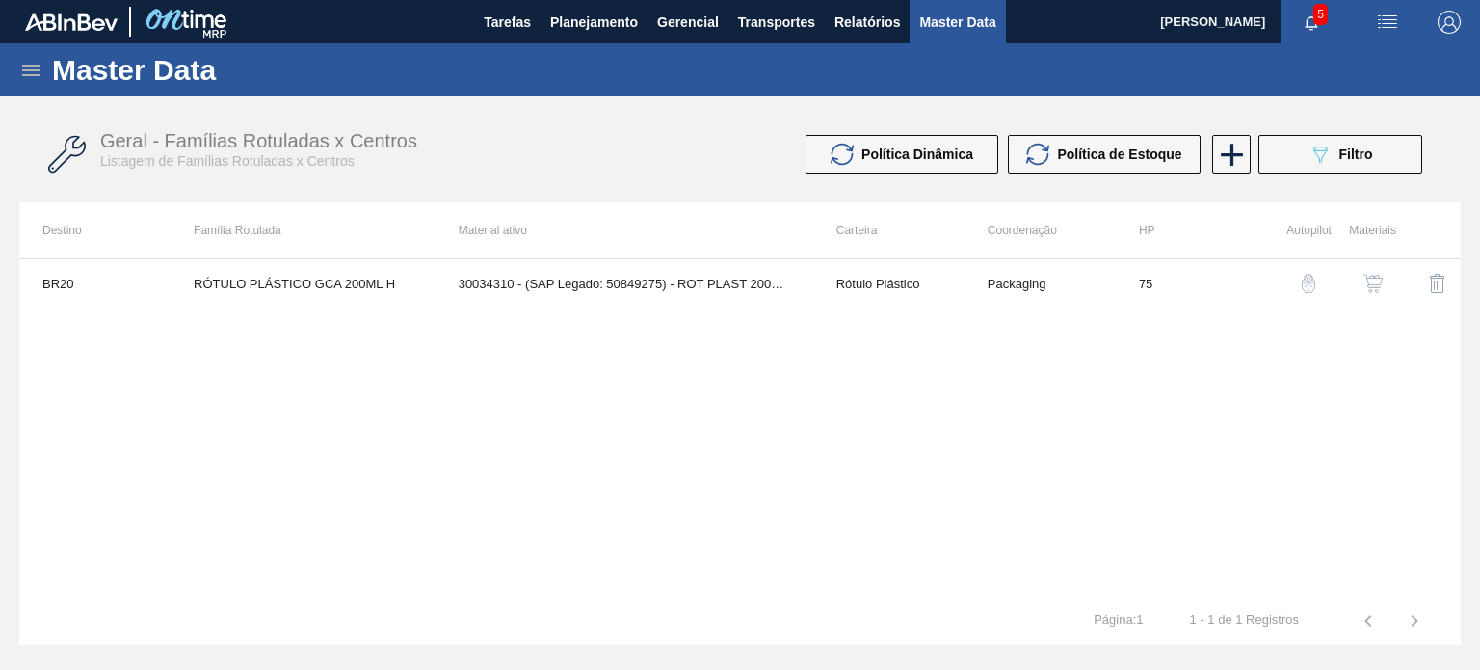
click at [1375, 291] on img "button" at bounding box center [1373, 283] width 19 height 19
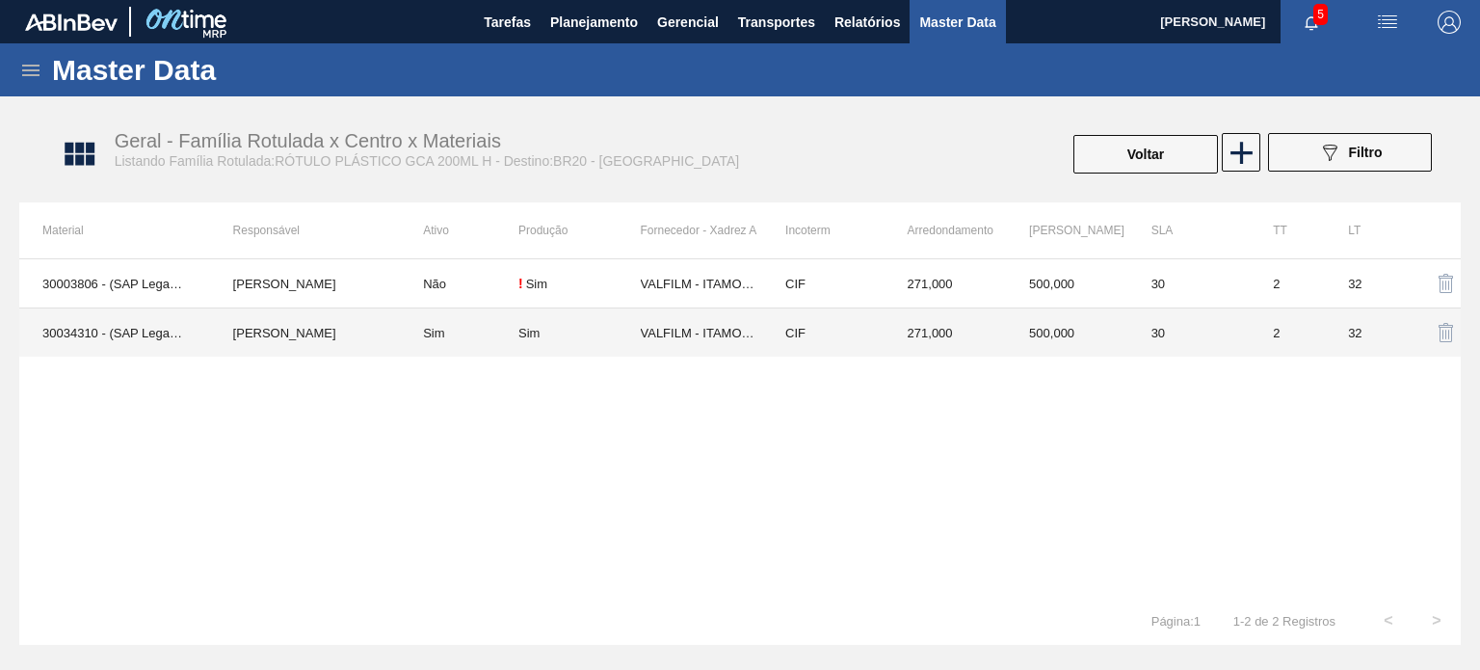
click at [966, 334] on td "271,000" at bounding box center [946, 332] width 122 height 49
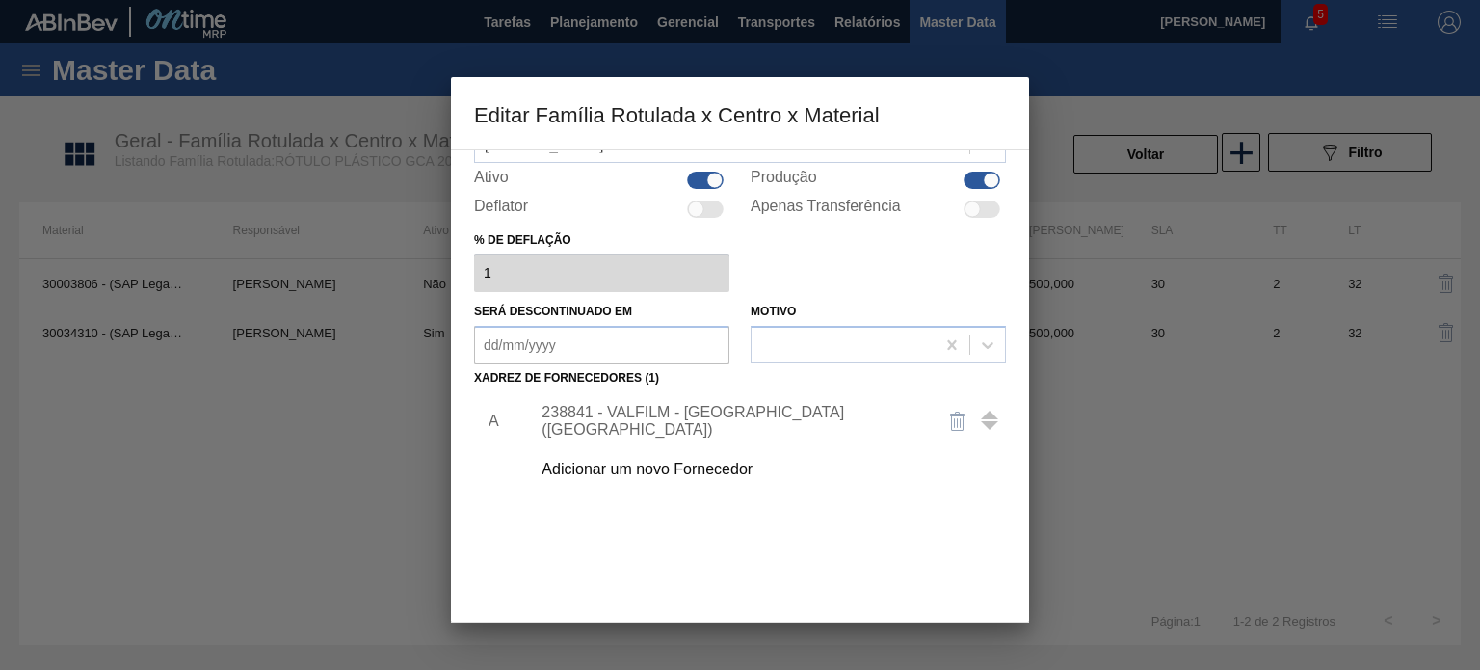
scroll to position [197, 0]
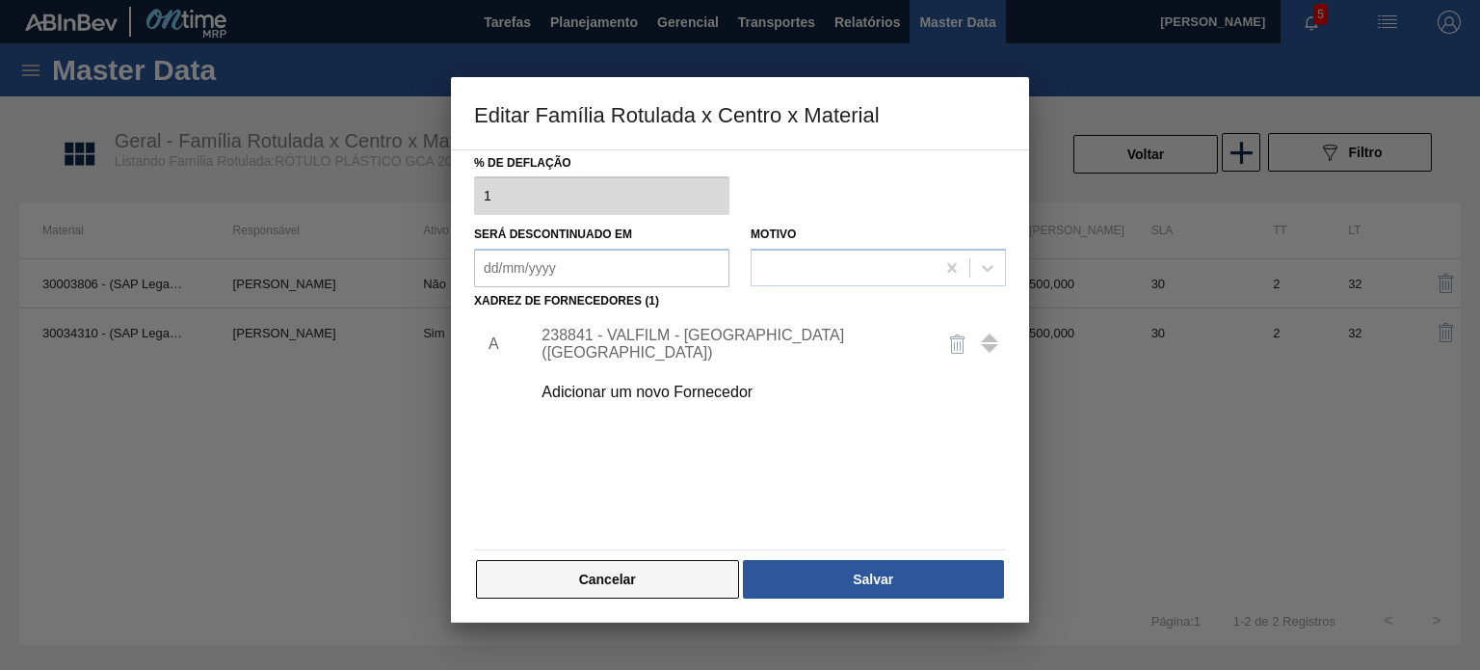
click at [583, 595] on button "Cancelar" at bounding box center [607, 579] width 263 height 39
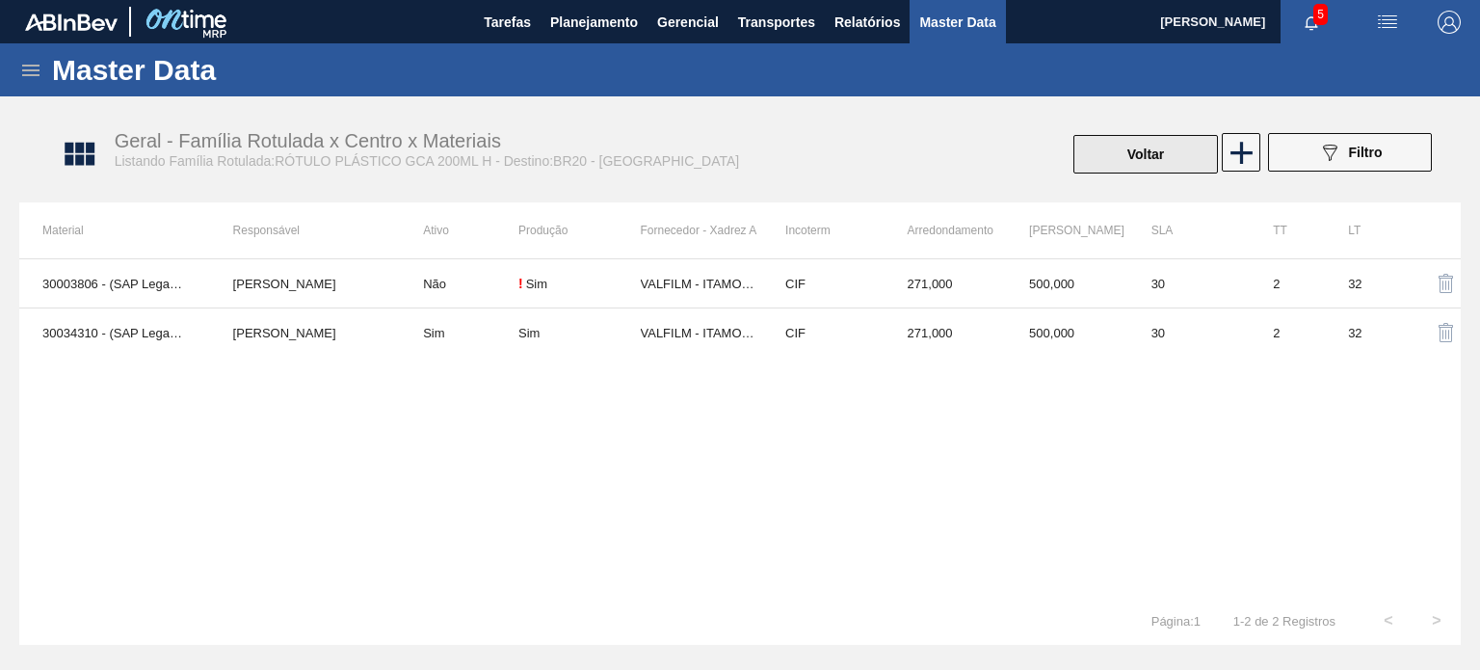
click at [1122, 169] on button "Voltar" at bounding box center [1146, 154] width 145 height 39
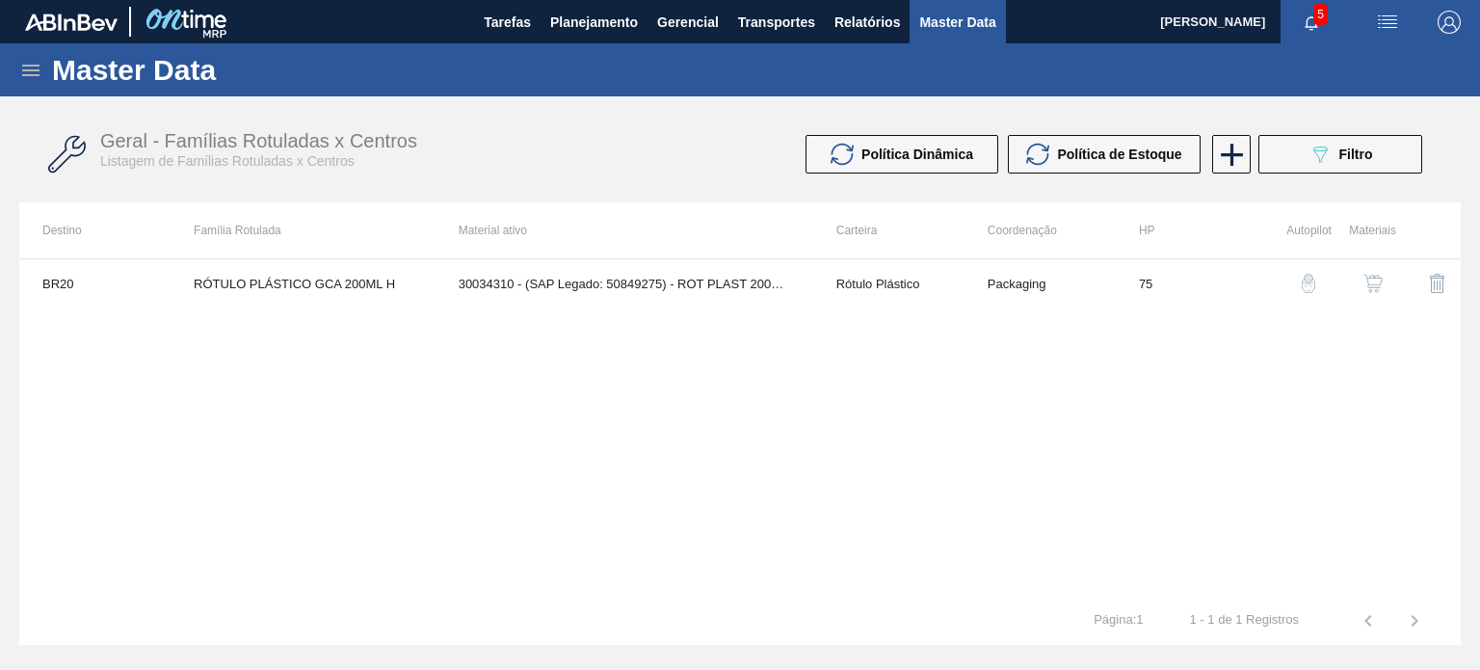
click at [1119, 168] on button "Política de Estoque" at bounding box center [1104, 154] width 193 height 39
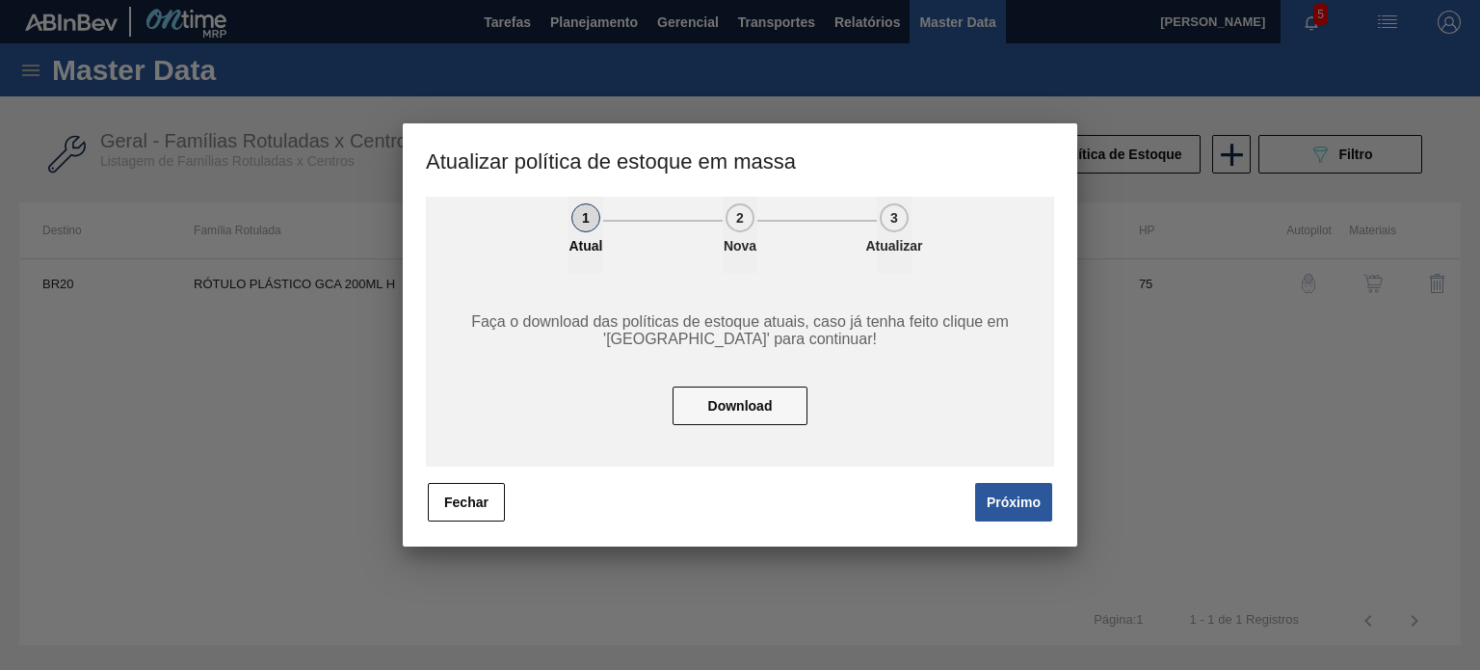
click at [500, 512] on button "Fechar" at bounding box center [466, 502] width 77 height 39
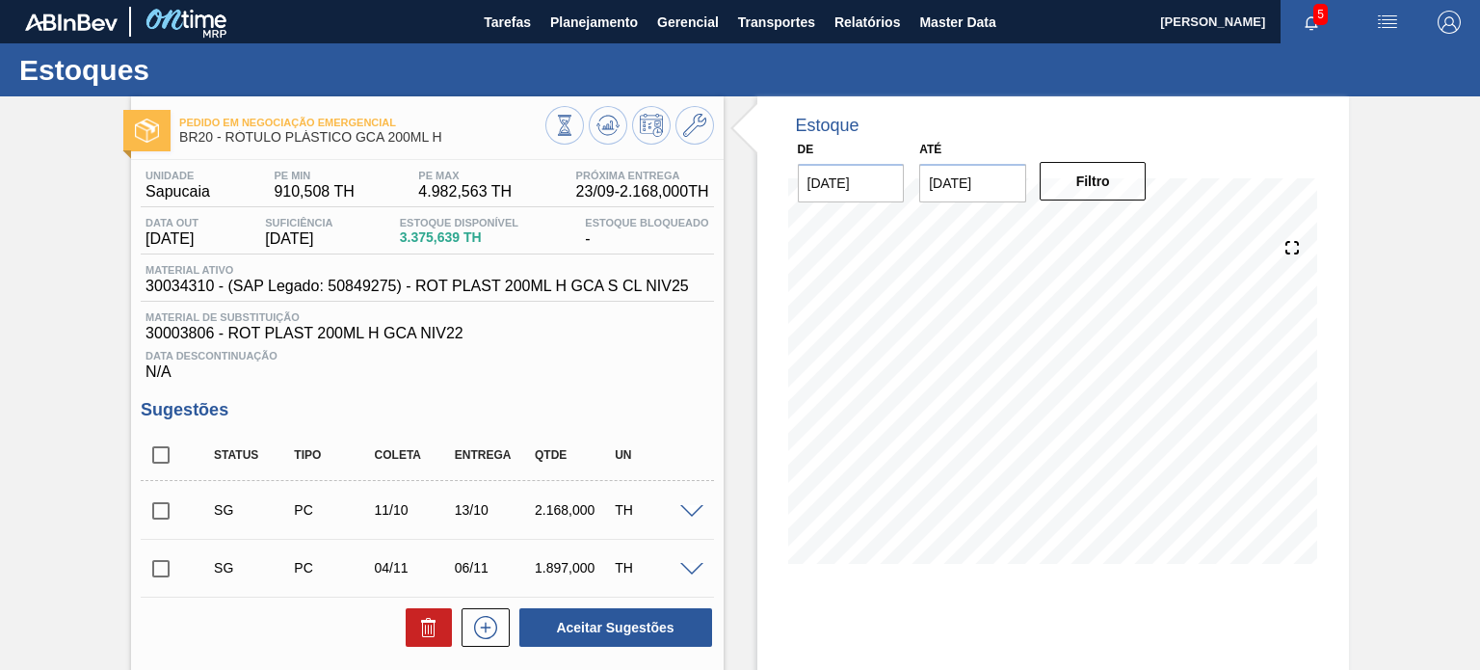
click at [498, 281] on span "30034310 - (SAP Legado: 50849275) - ROT PLAST 200ML H GCA S CL NIV25" at bounding box center [418, 286] width 544 height 17
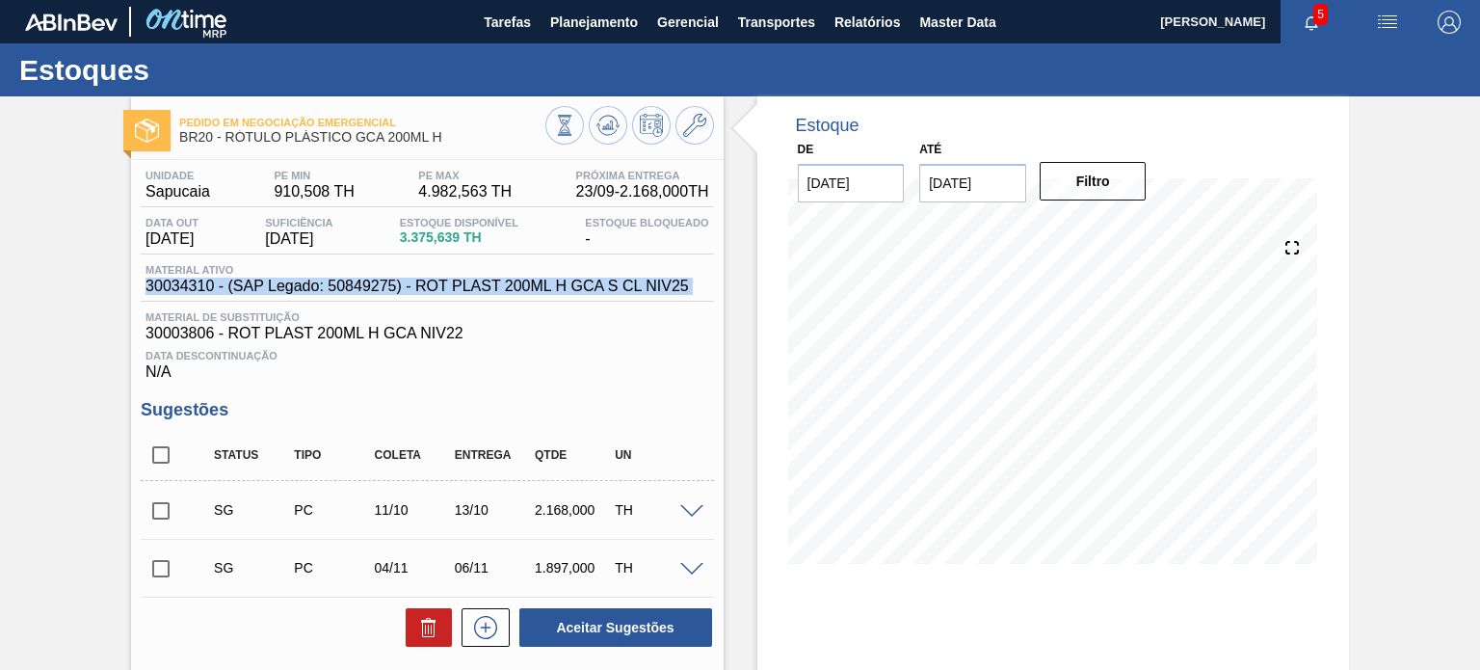
click at [498, 281] on span "30034310 - (SAP Legado: 50849275) - ROT PLAST 200ML H GCA S CL NIV25" at bounding box center [418, 286] width 544 height 17
copy span "30034310 - (SAP Legado: 50849275) - ROT PLAST 200ML H GCA S CL NIV25"
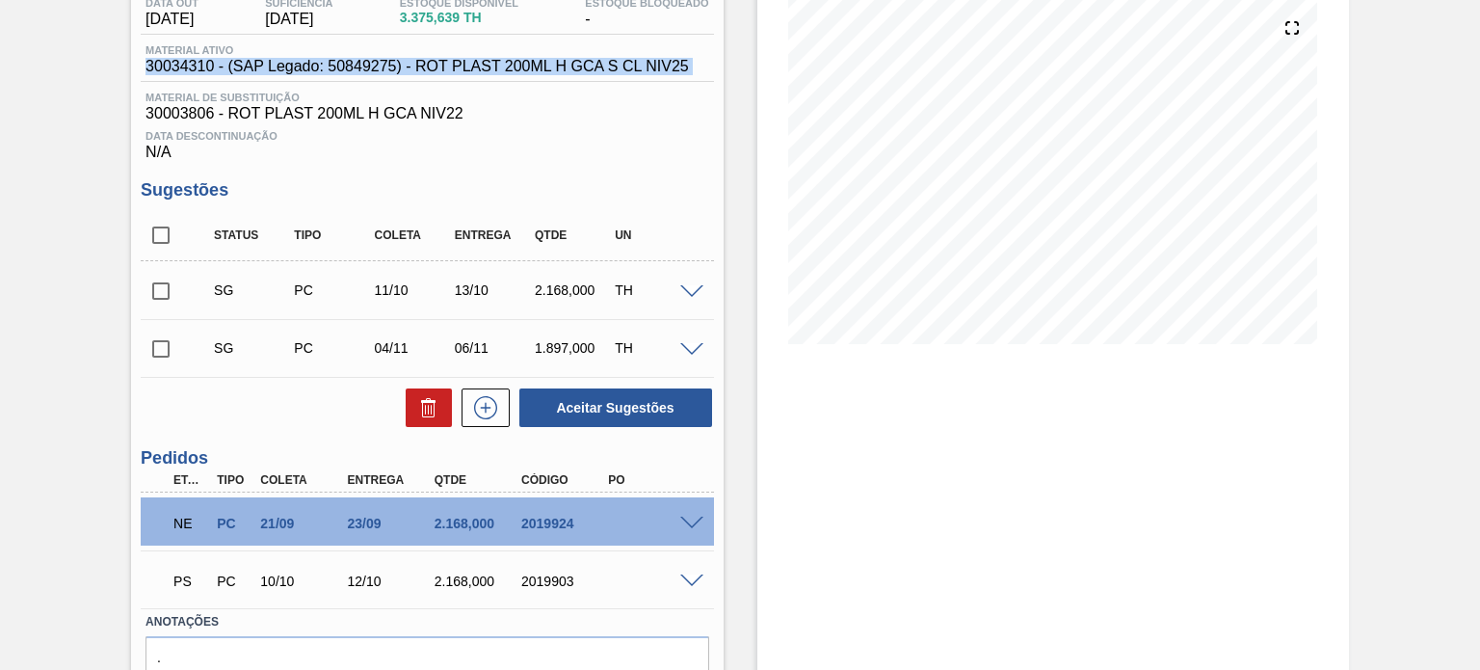
scroll to position [123, 0]
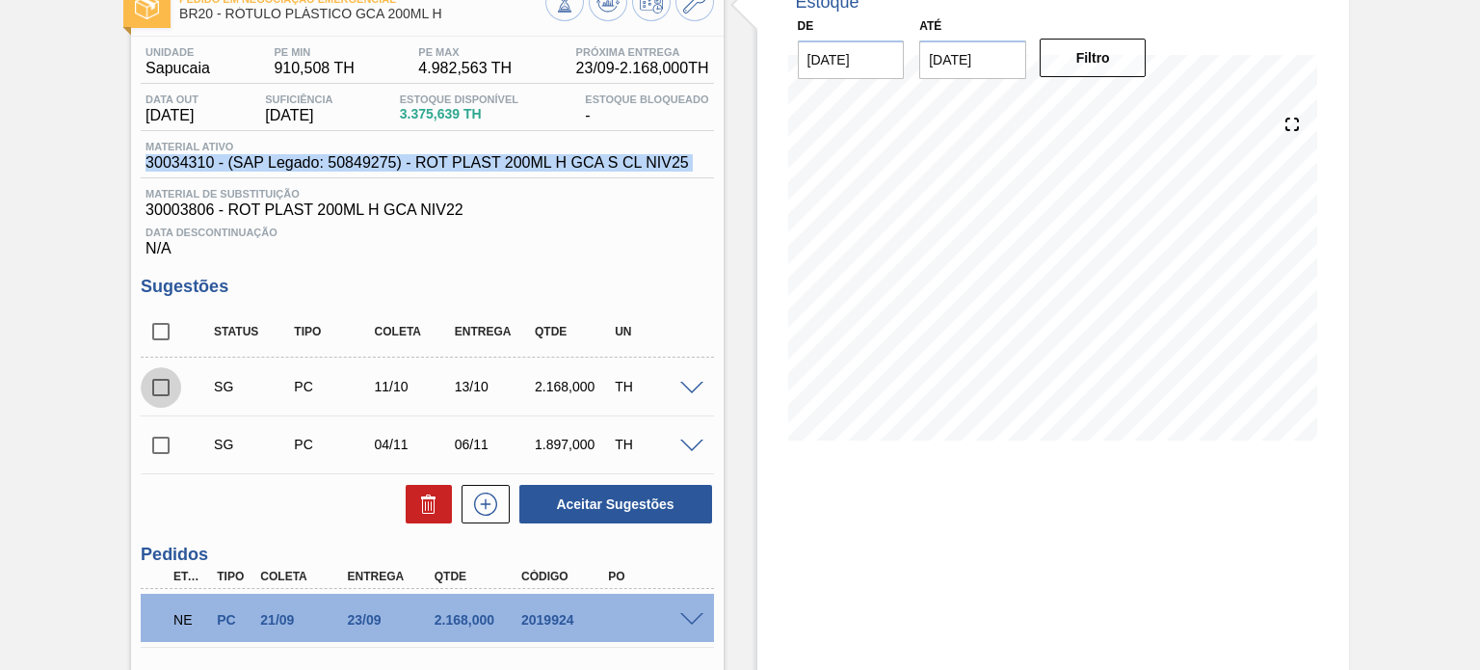
click at [164, 397] on input "checkbox" at bounding box center [161, 387] width 40 height 40
click at [643, 491] on button "Aceitar Sugestões" at bounding box center [616, 504] width 193 height 39
checkbox input "false"
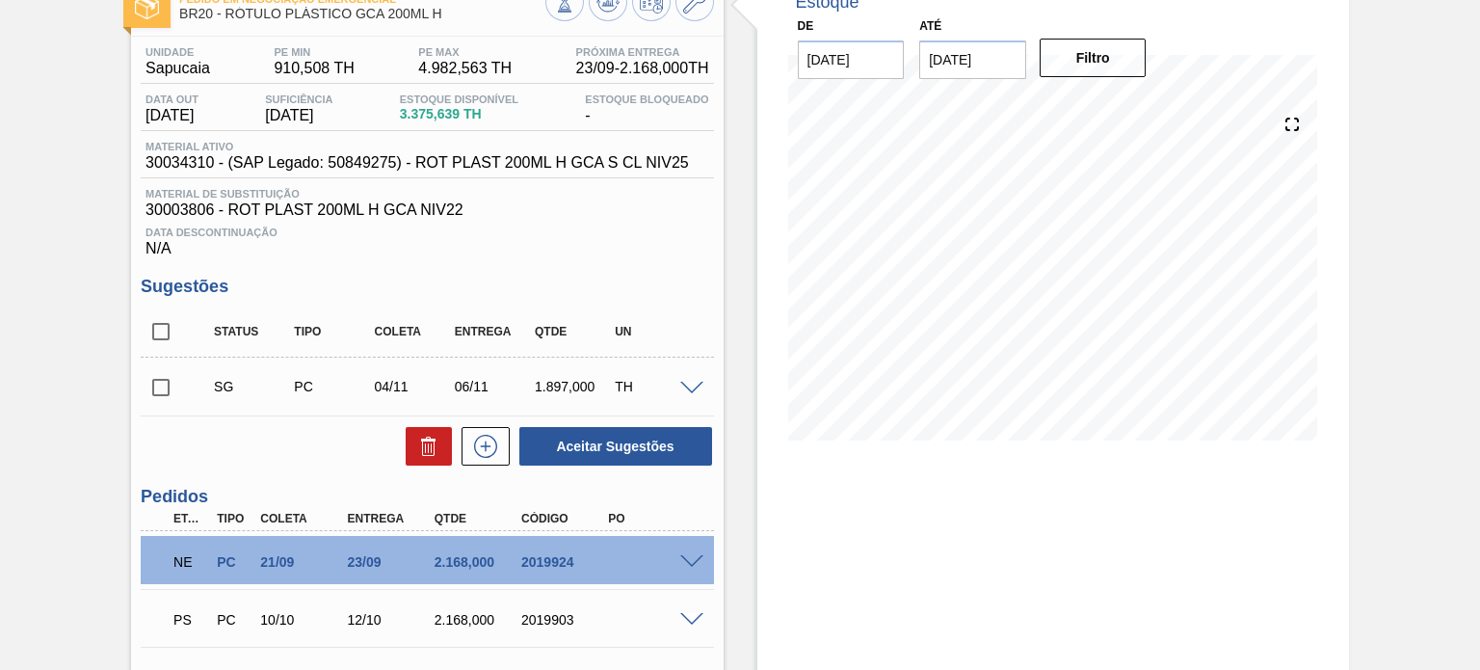
click at [735, 0] on html "Tarefas Planejamento Gerencial Transportes Relatórios Master Data MATHEUS FARIA…" at bounding box center [740, 0] width 1480 height 0
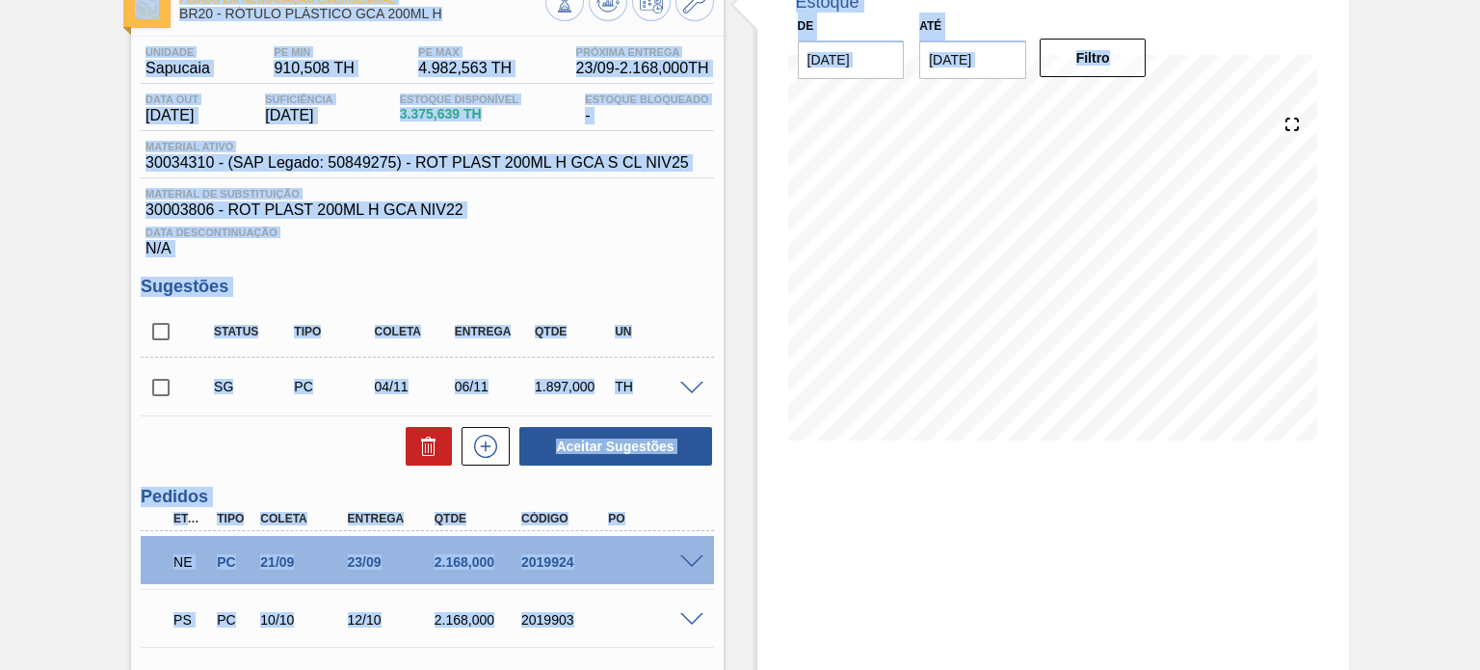
drag, startPoint x: 104, startPoint y: 341, endPoint x: 175, endPoint y: 353, distance: 72.3
click at [104, 341] on div "Pedido em Negociação Emergencial BR20 - RÓTULO PLÁSTICO GCA 200ML H Unidade Sap…" at bounding box center [740, 418] width 1480 height 890
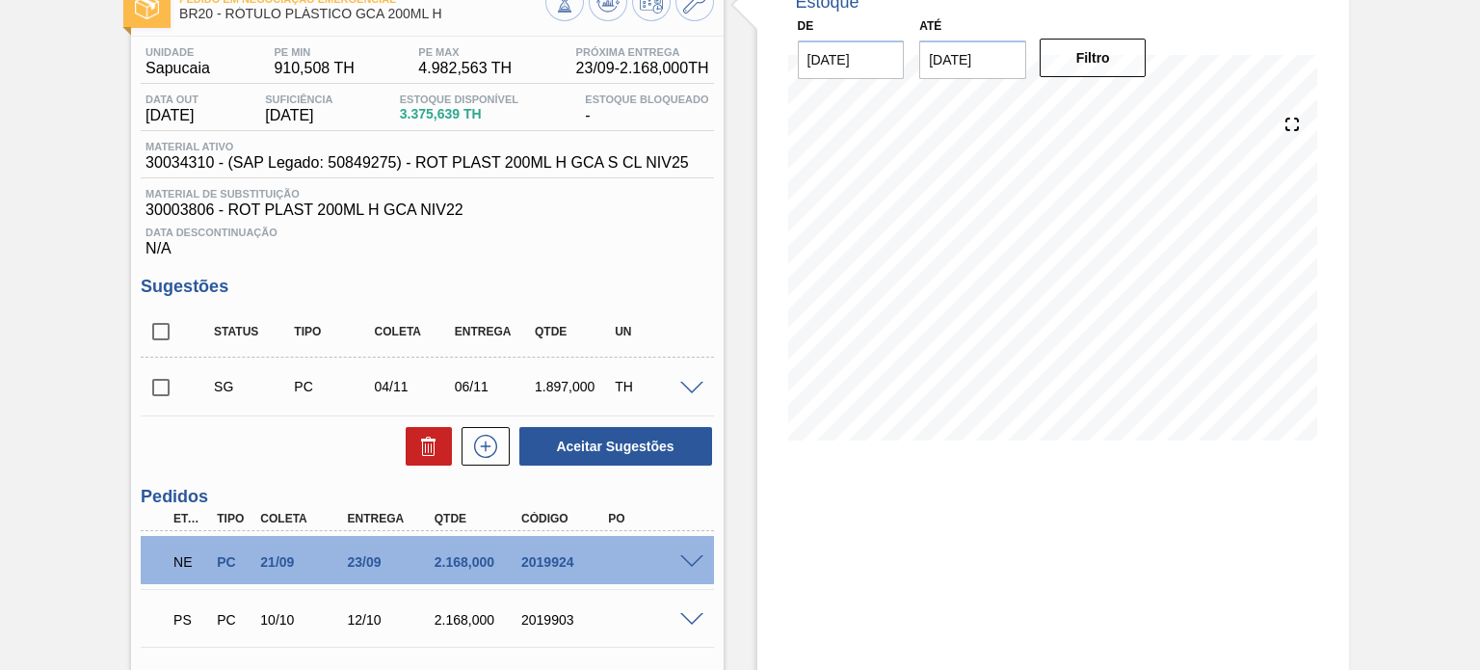
click at [538, 612] on div "2019903" at bounding box center [564, 619] width 95 height 15
click at [538, 613] on div "2019903" at bounding box center [564, 619] width 95 height 15
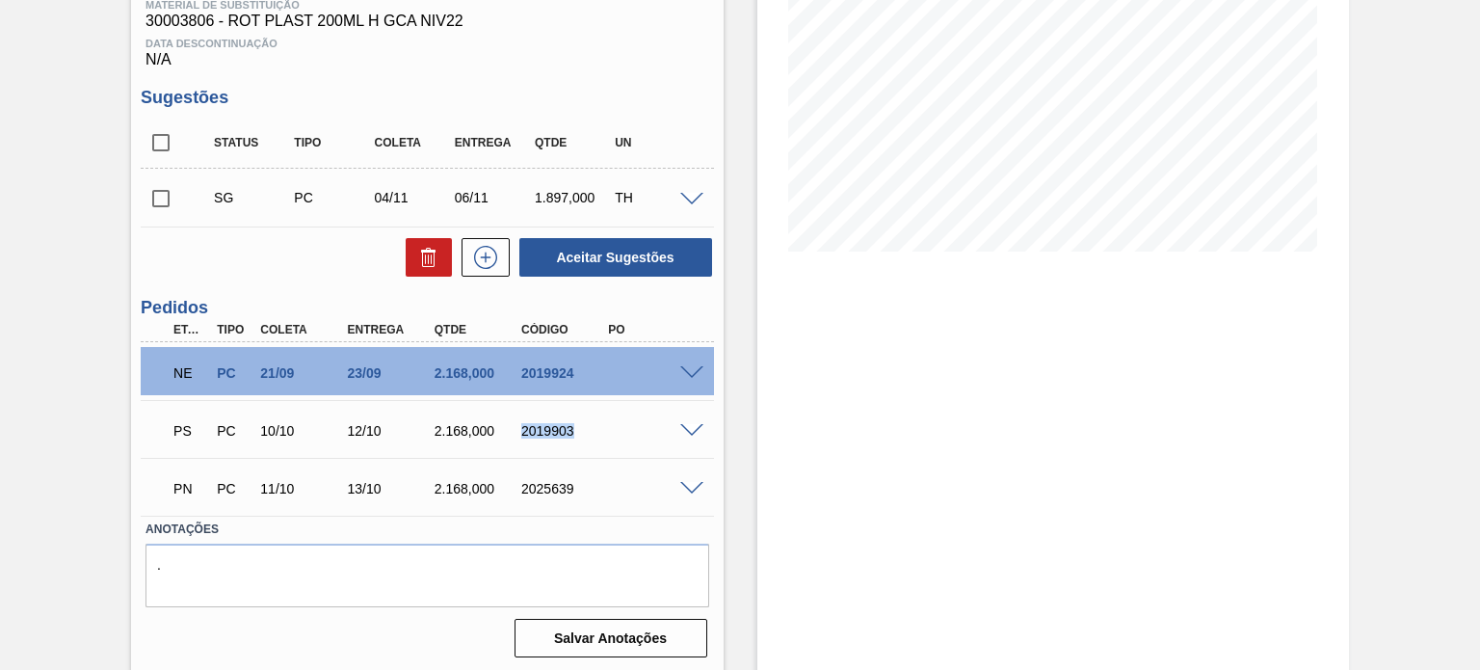
scroll to position [316, 0]
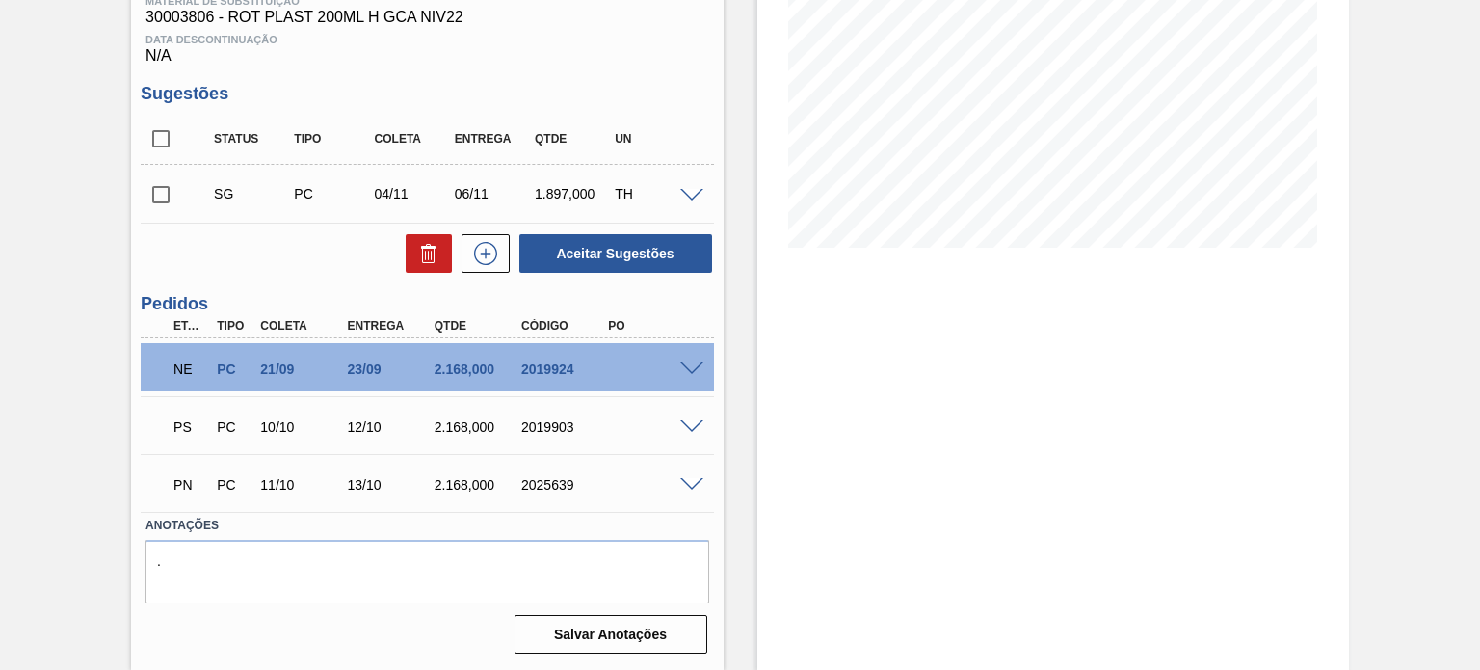
click at [544, 498] on div "PN PC 11/10 13/10 2.168,000 2025639" at bounding box center [421, 483] width 521 height 39
click at [541, 497] on div "PN PC 11/10 13/10 2.168,000 2025639" at bounding box center [421, 483] width 521 height 39
click at [539, 487] on div "2025639" at bounding box center [564, 484] width 95 height 15
copy div "2"
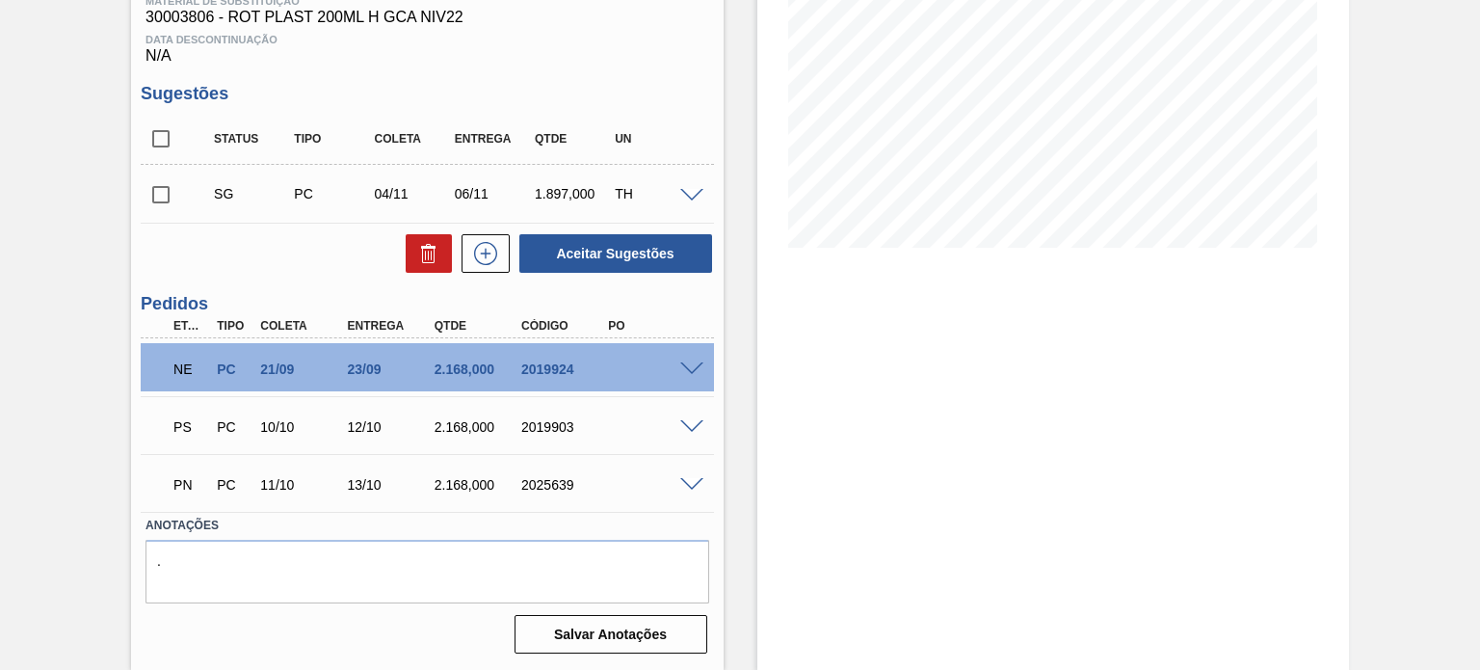
click at [550, 484] on div "2025639" at bounding box center [564, 484] width 95 height 15
copy div "2025639"
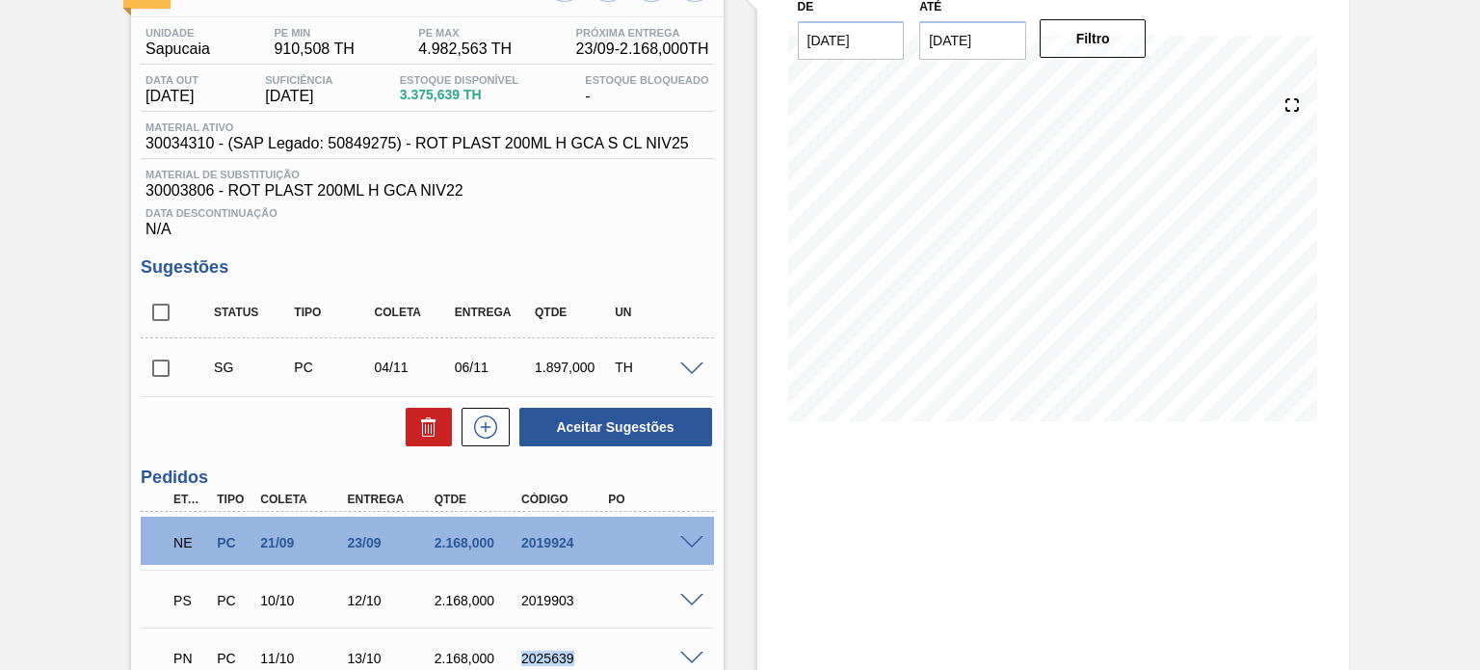
scroll to position [0, 0]
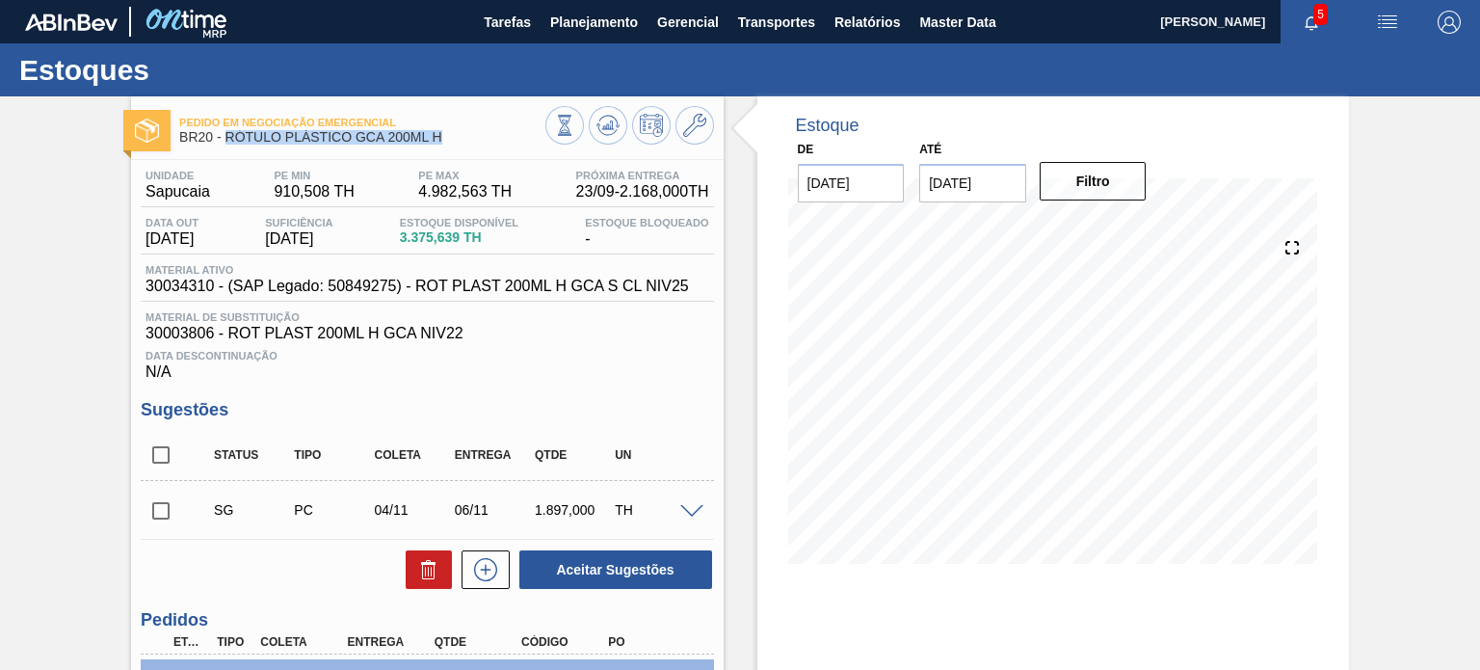
drag, startPoint x: 414, startPoint y: 142, endPoint x: 226, endPoint y: 141, distance: 187.9
click at [226, 141] on span "BR20 - RÓTULO PLÁSTICO GCA 200ML H" at bounding box center [361, 137] width 365 height 14
copy span "RÓTULO PLÁSTICO GCA 200ML H"
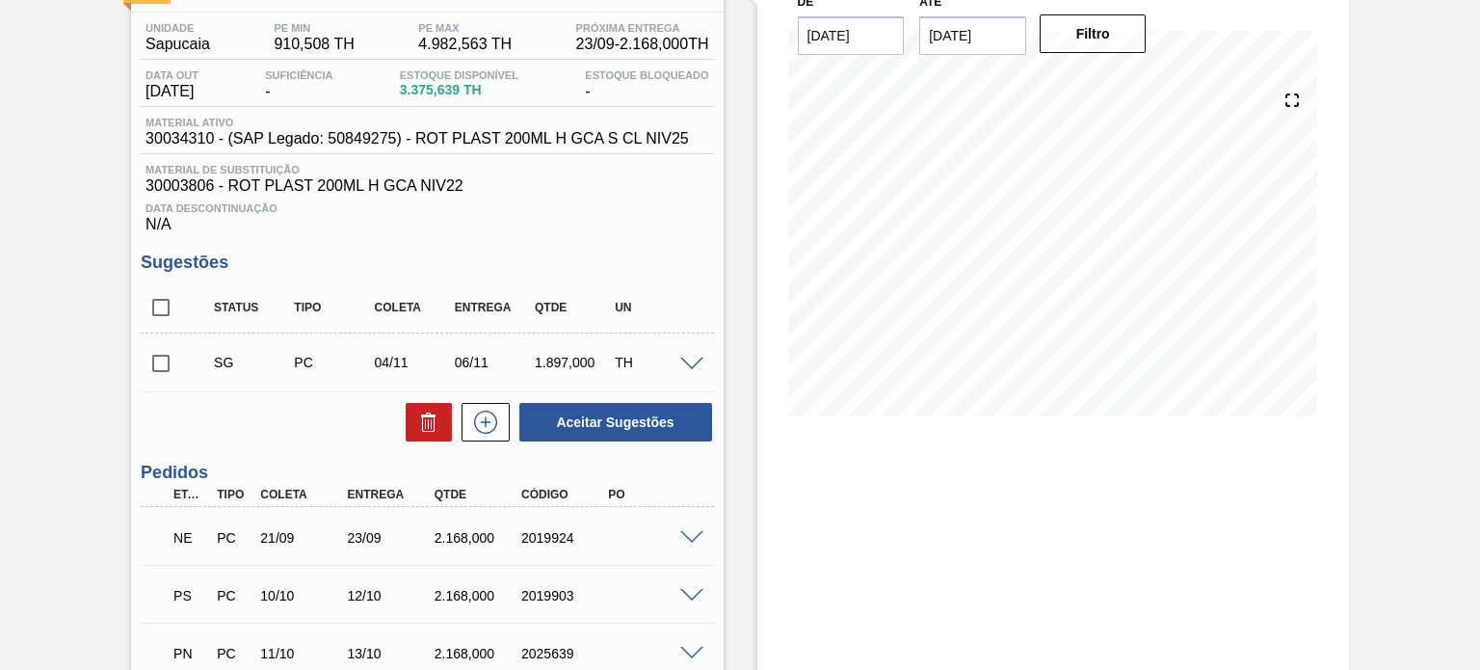
scroll to position [289, 0]
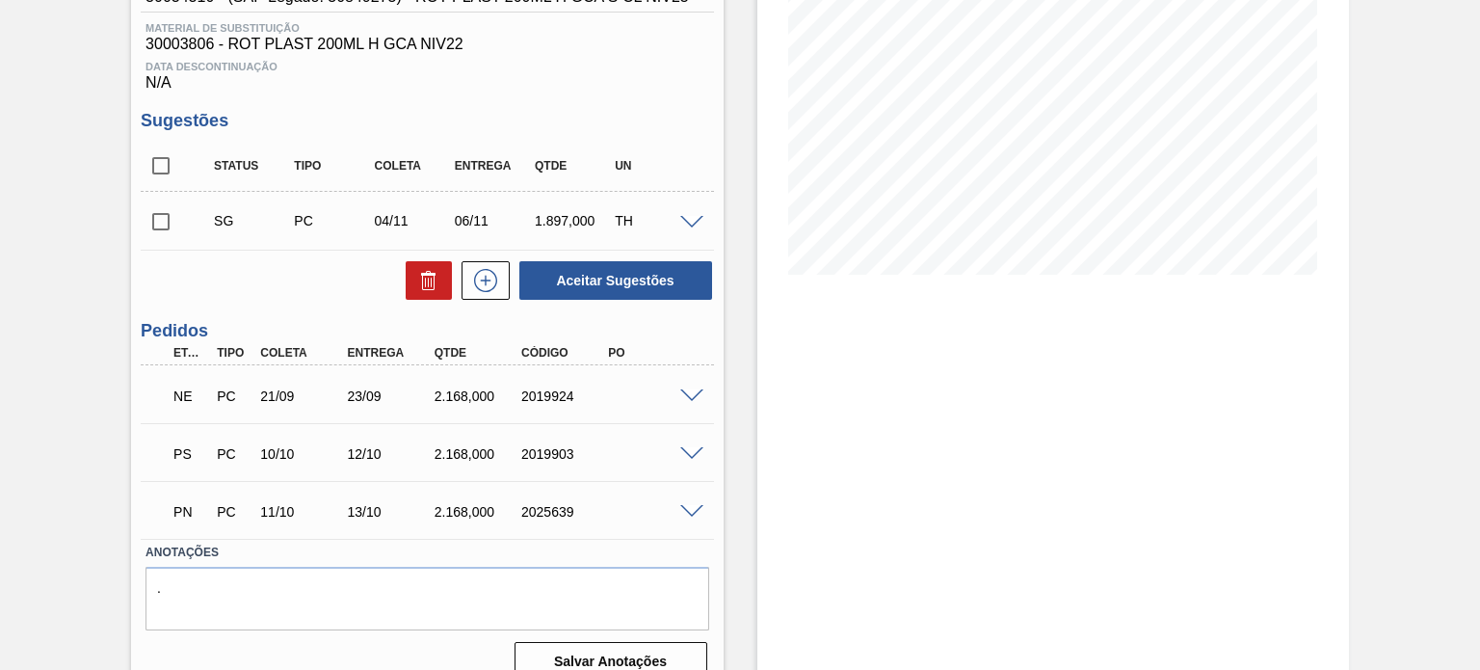
click at [689, 458] on span at bounding box center [691, 454] width 23 height 14
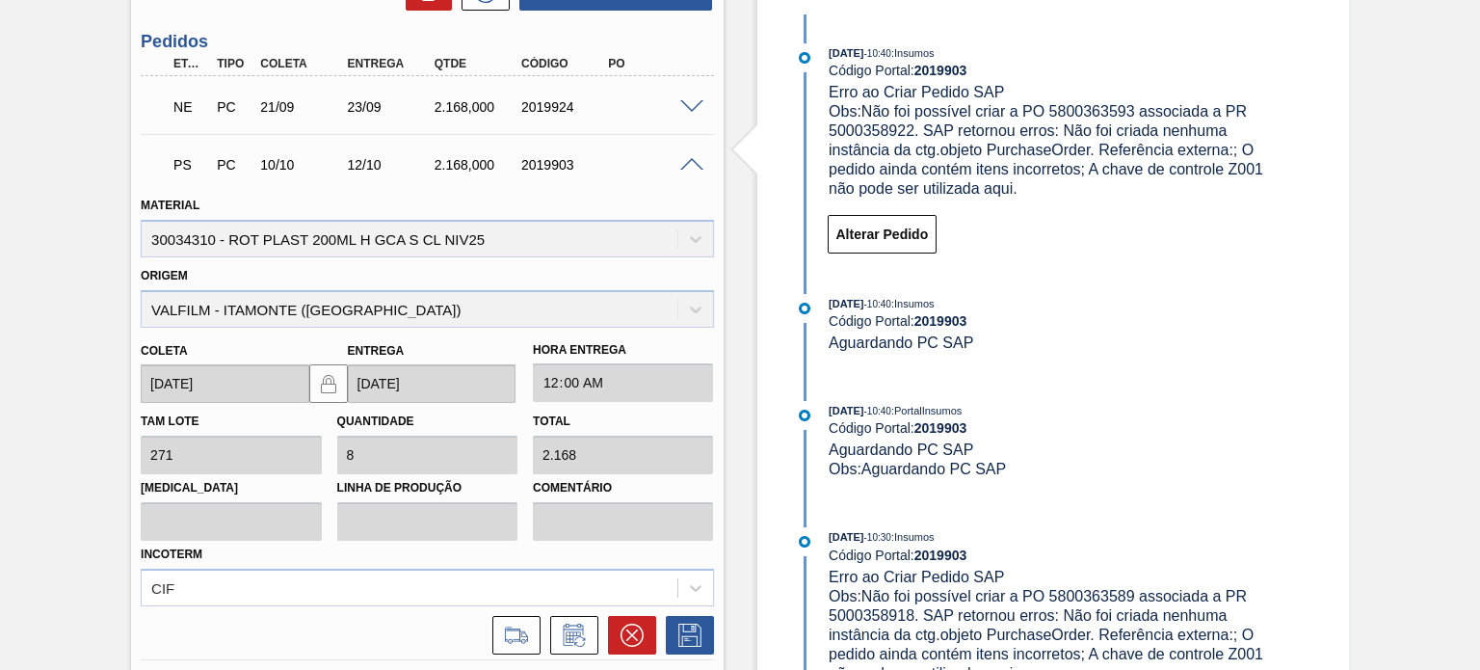
scroll to position [771, 0]
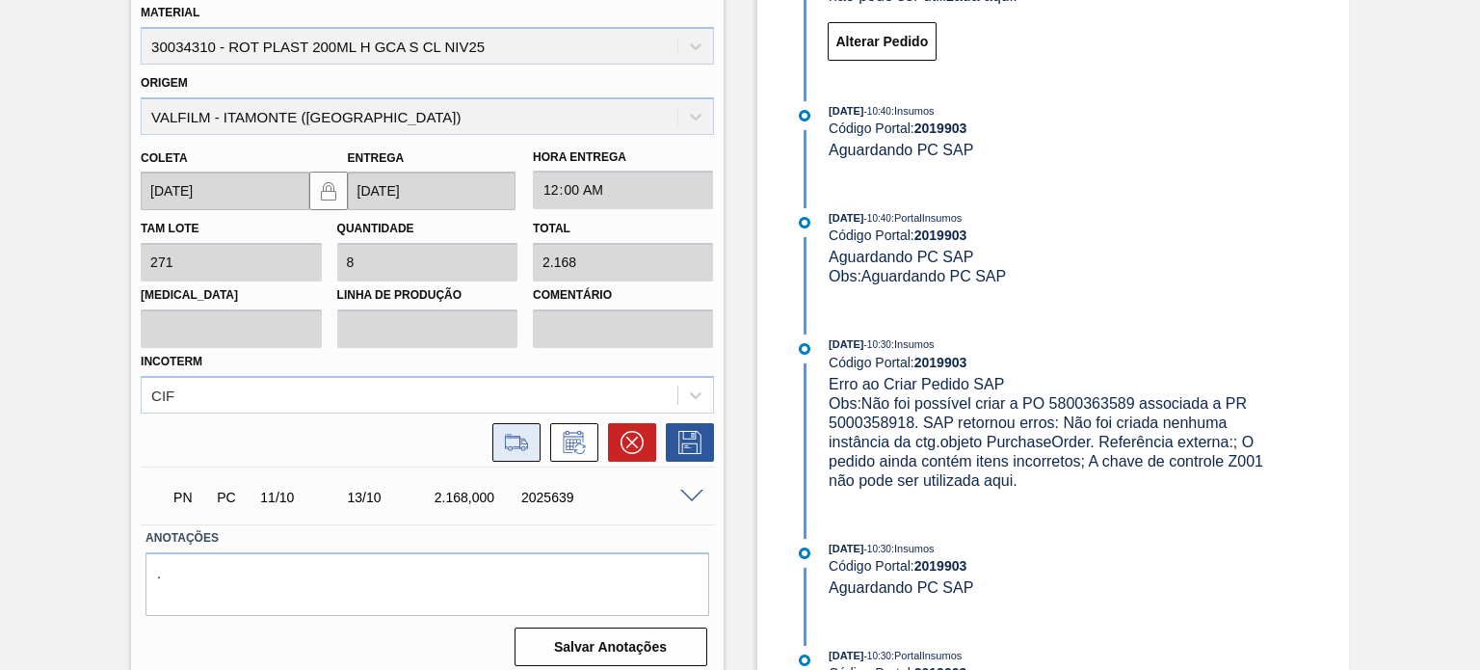
click at [524, 439] on icon at bounding box center [516, 442] width 31 height 23
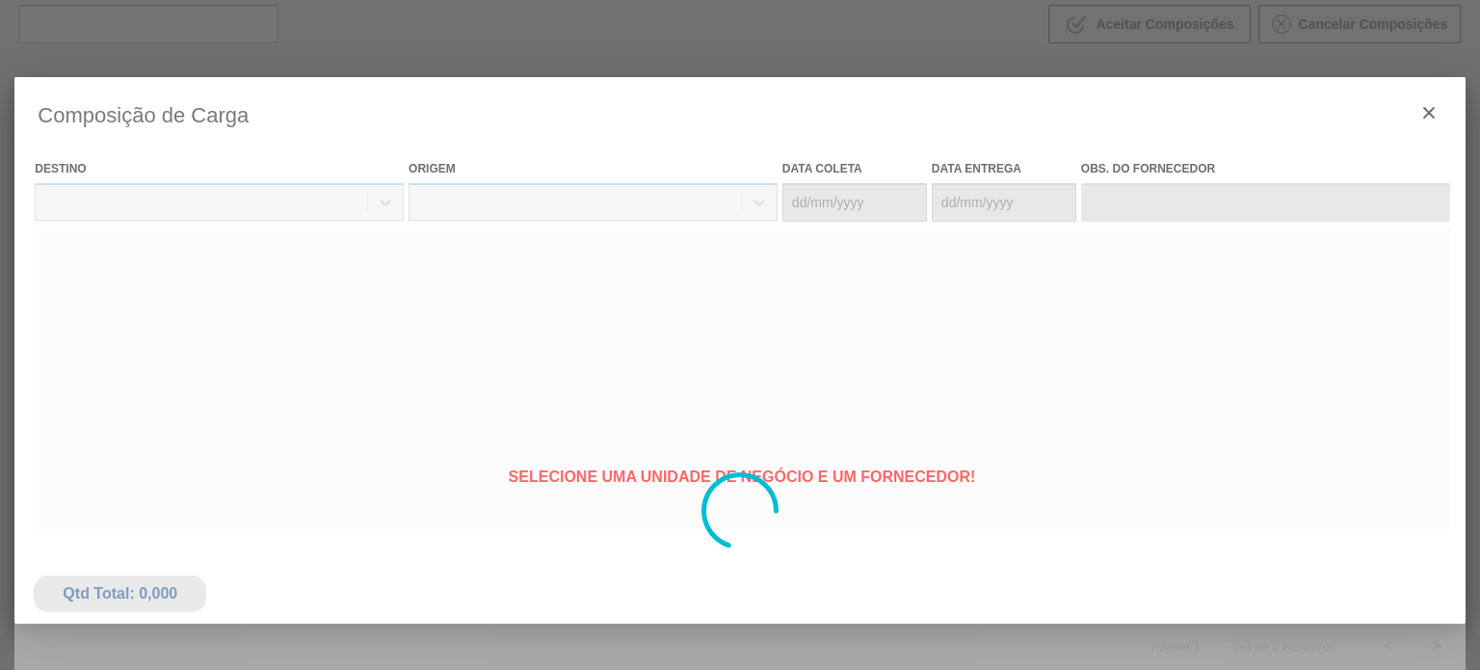
type coleta "[DATE]"
type entrega "[DATE]"
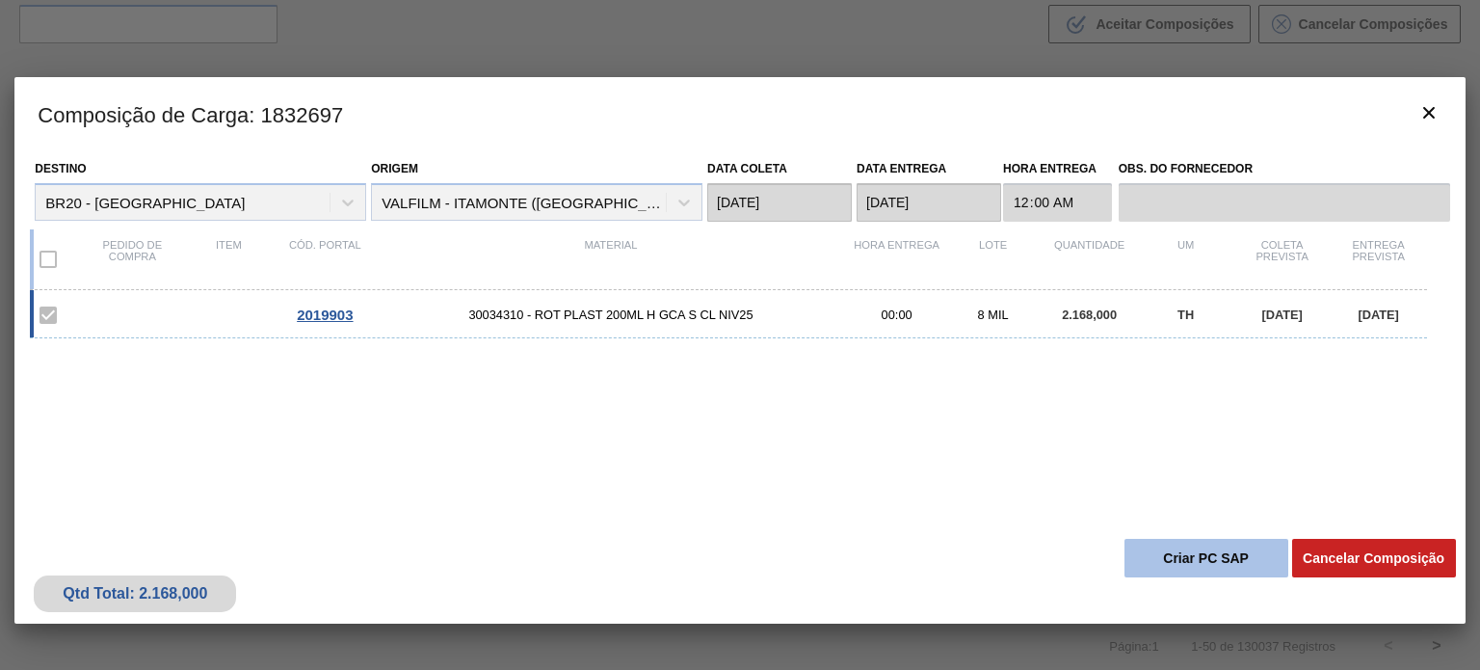
click at [1184, 546] on button "Criar PC SAP" at bounding box center [1207, 558] width 164 height 39
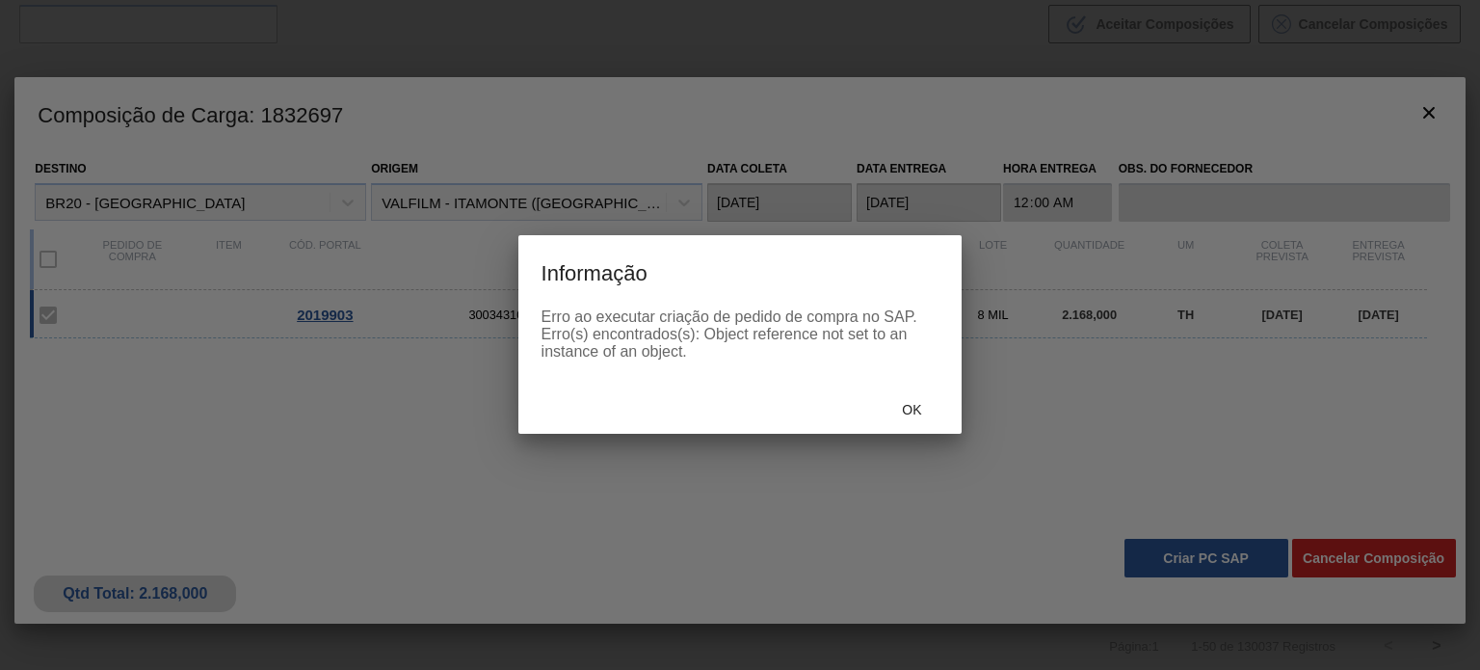
click at [903, 426] on div "Ok" at bounding box center [911, 409] width 85 height 36
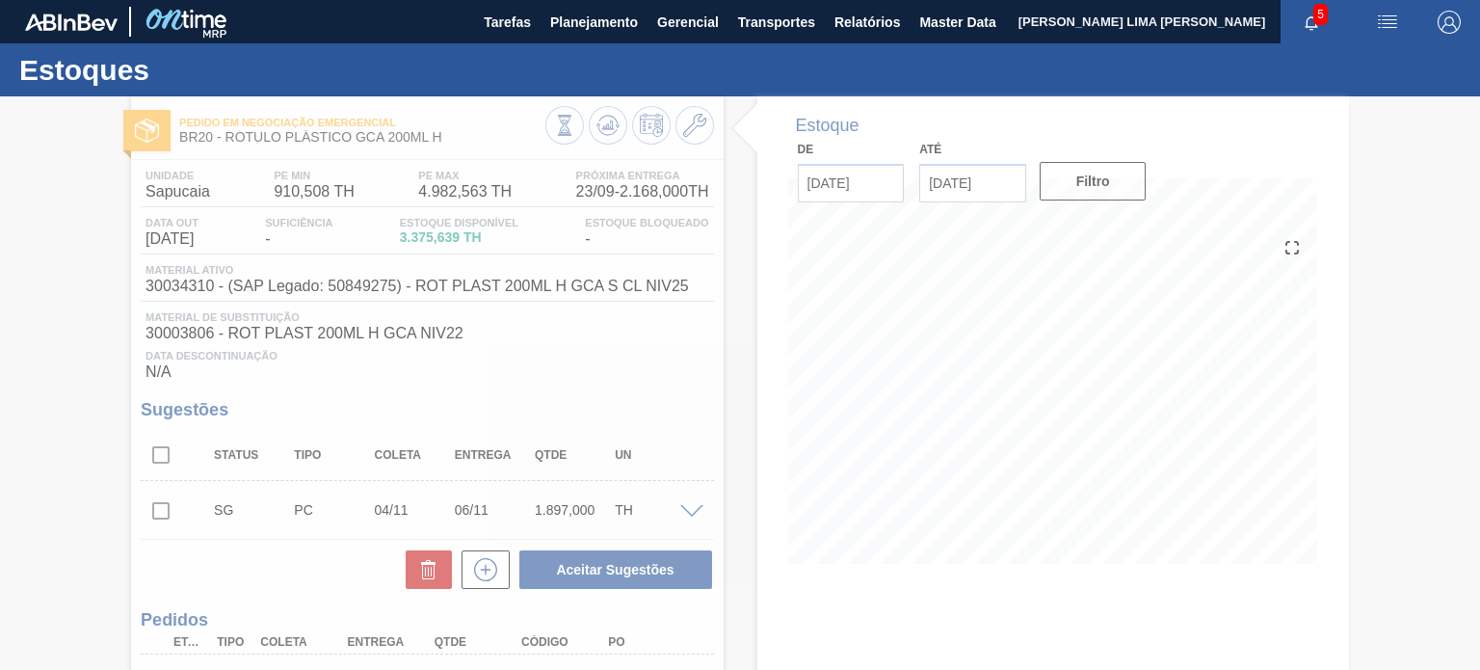
click at [603, 121] on div at bounding box center [740, 382] width 1480 height 573
click at [603, 121] on icon at bounding box center [608, 125] width 23 height 23
click at [603, 121] on div at bounding box center [740, 382] width 1480 height 573
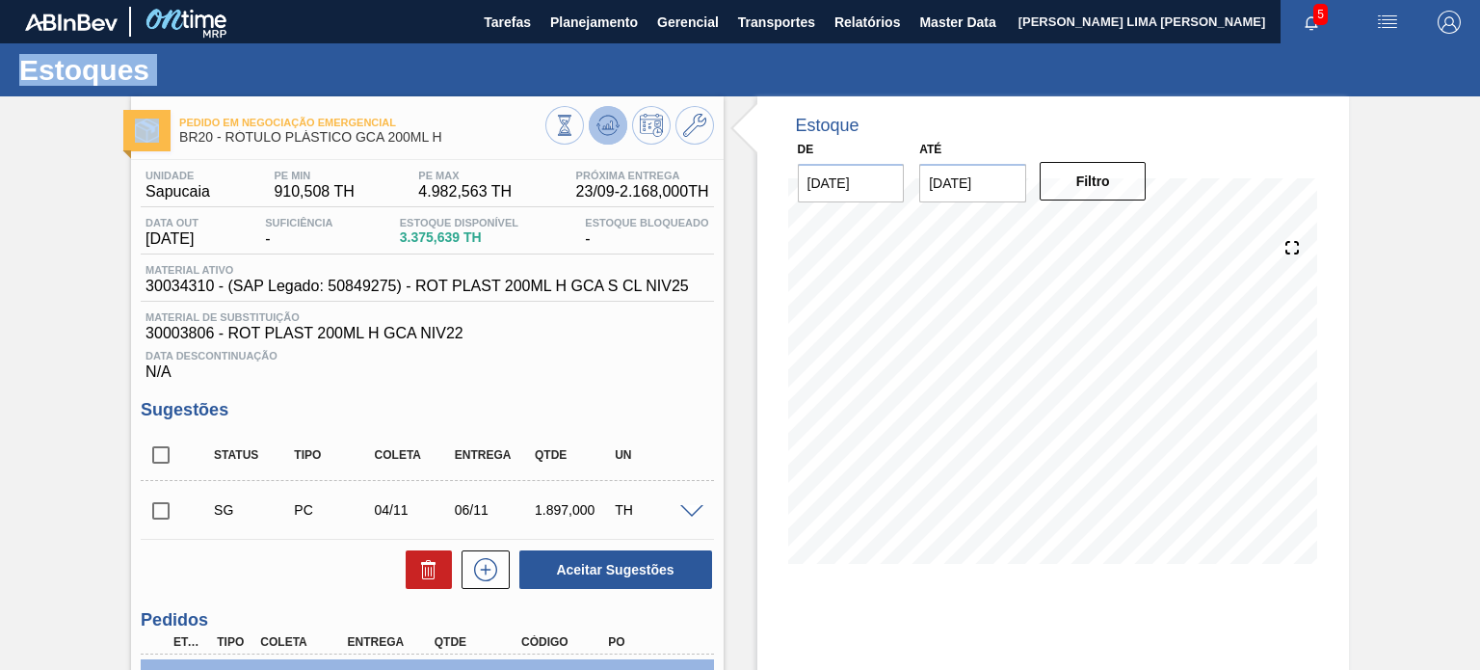
click at [598, 124] on icon at bounding box center [599, 124] width 4 height 3
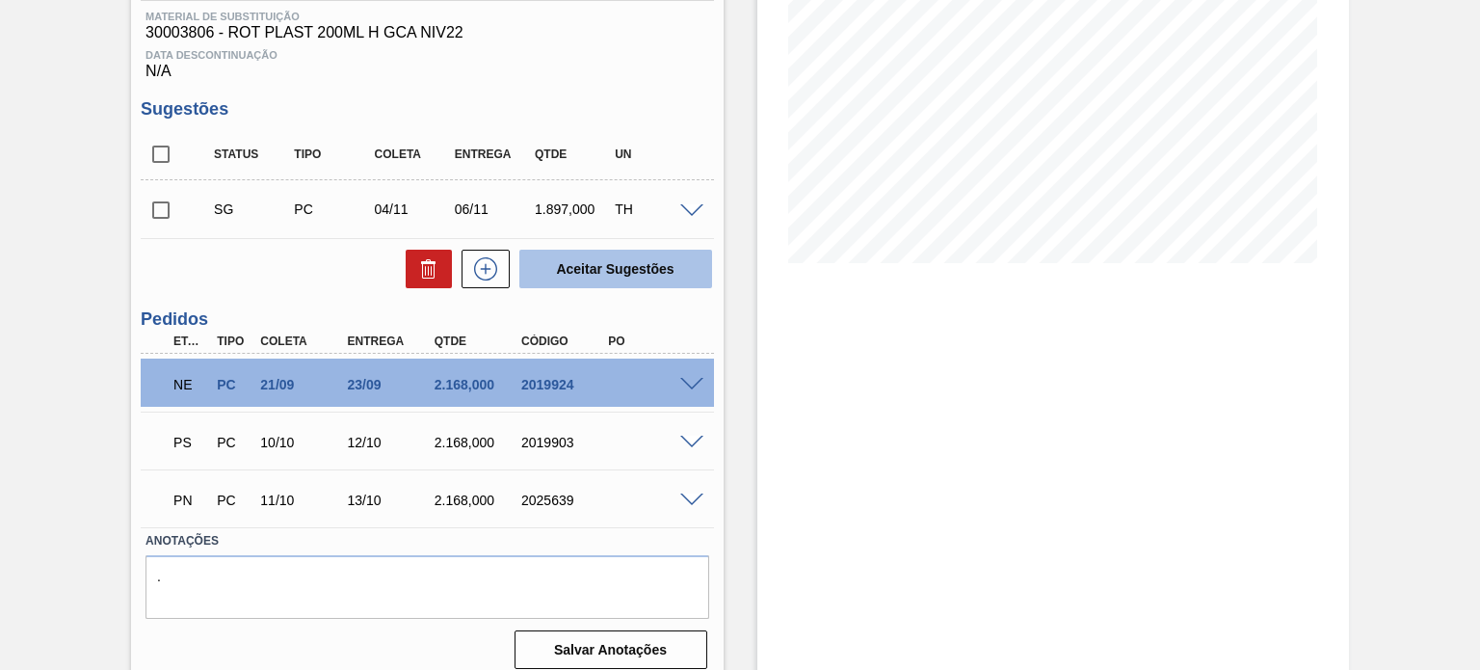
scroll to position [316, 0]
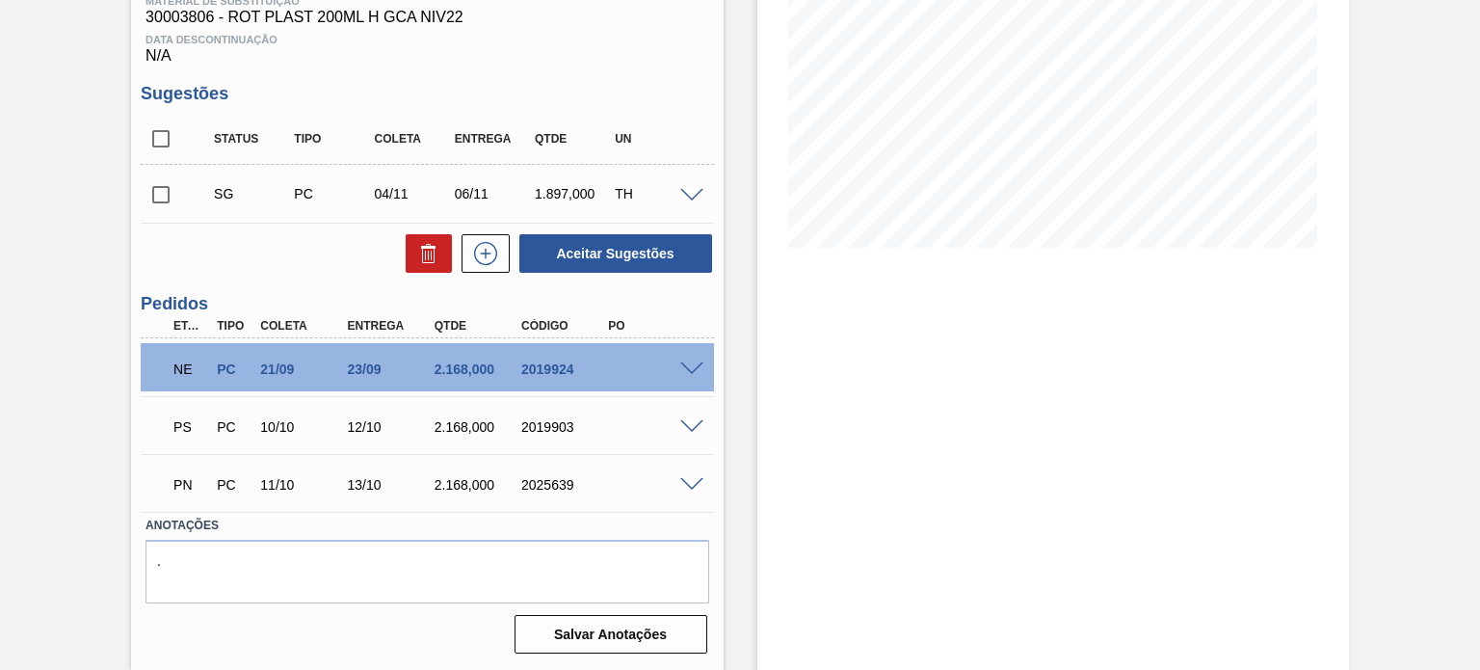
click at [694, 427] on span at bounding box center [691, 427] width 23 height 14
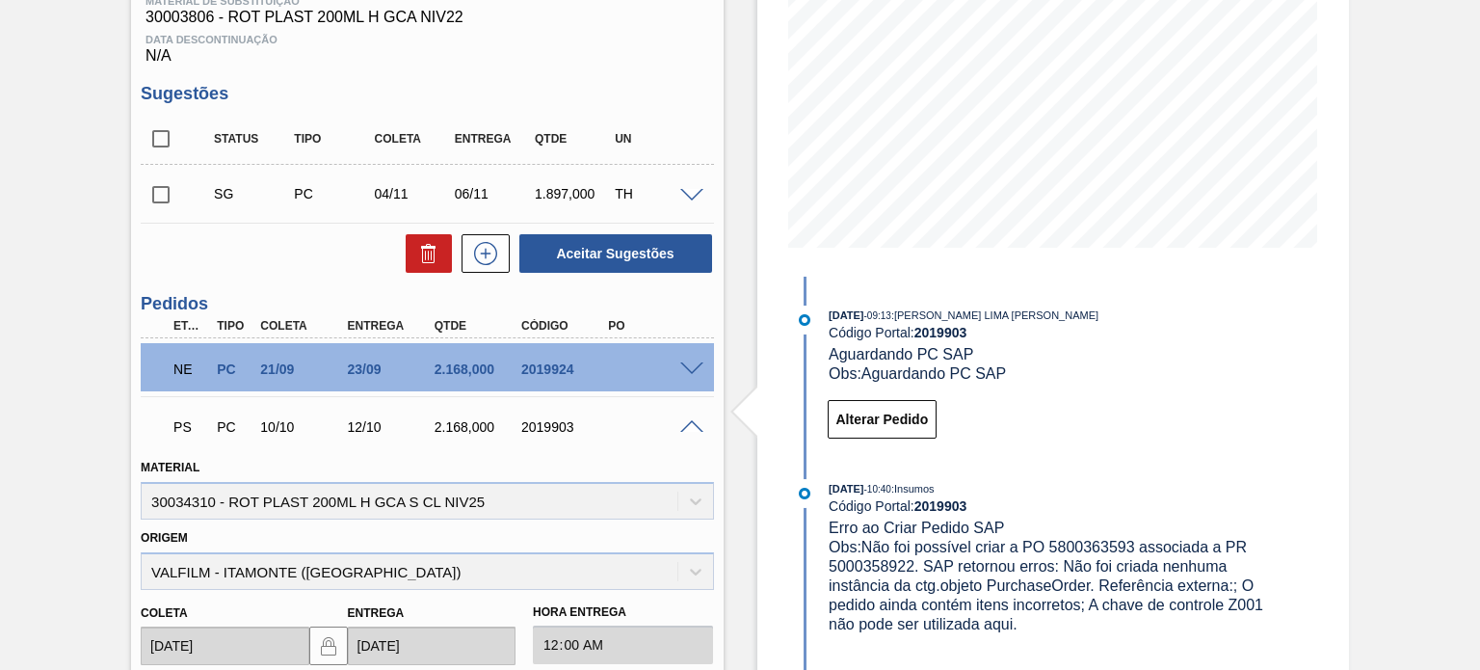
click at [694, 427] on span at bounding box center [691, 427] width 23 height 14
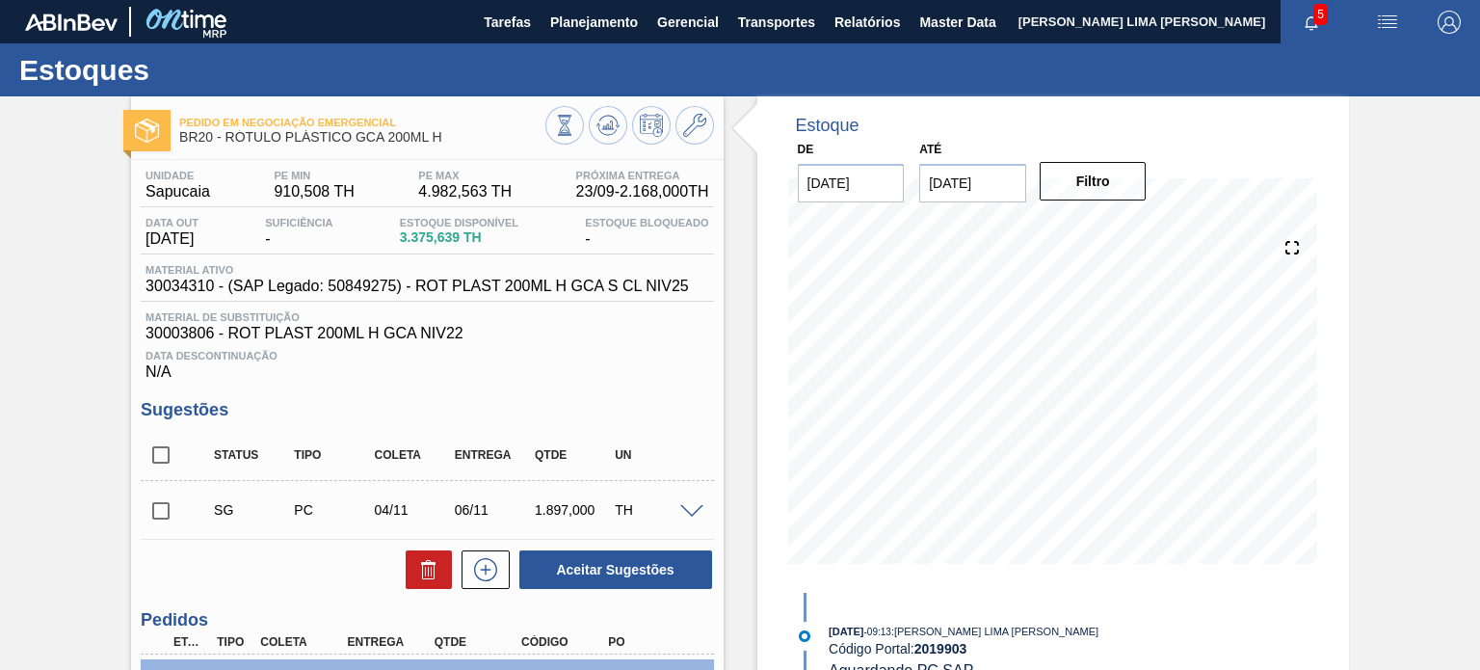
scroll to position [0, 0]
